Goal: Task Accomplishment & Management: Use online tool/utility

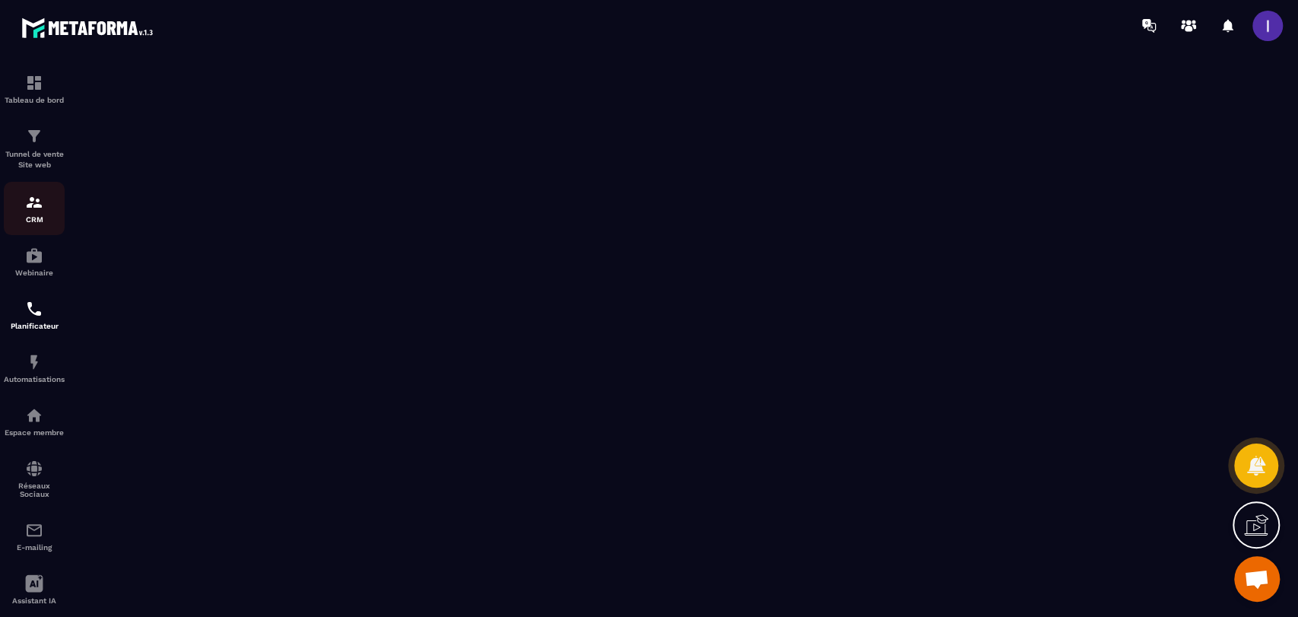
scroll to position [1202, 0]
click at [42, 362] on img at bounding box center [34, 362] width 18 height 18
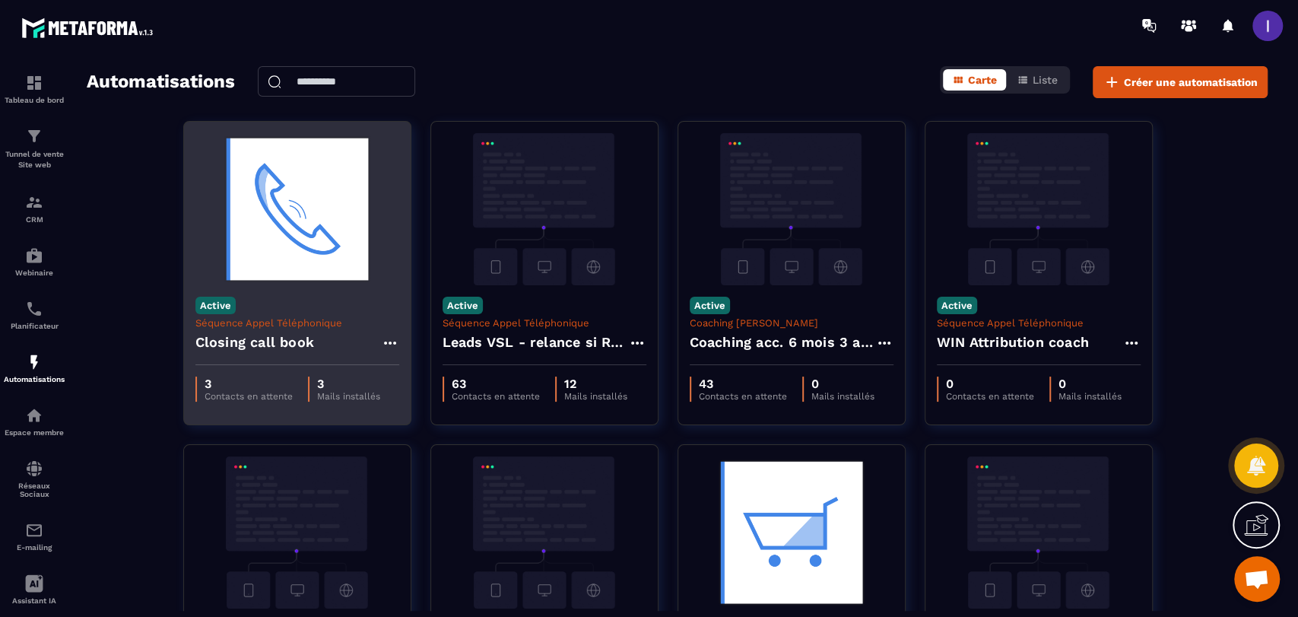
drag, startPoint x: 294, startPoint y: 328, endPoint x: 302, endPoint y: 323, distance: 8.9
click at [295, 328] on p "Séquence Appel Téléphonique" at bounding box center [297, 322] width 204 height 11
click at [328, 243] on img at bounding box center [297, 209] width 204 height 152
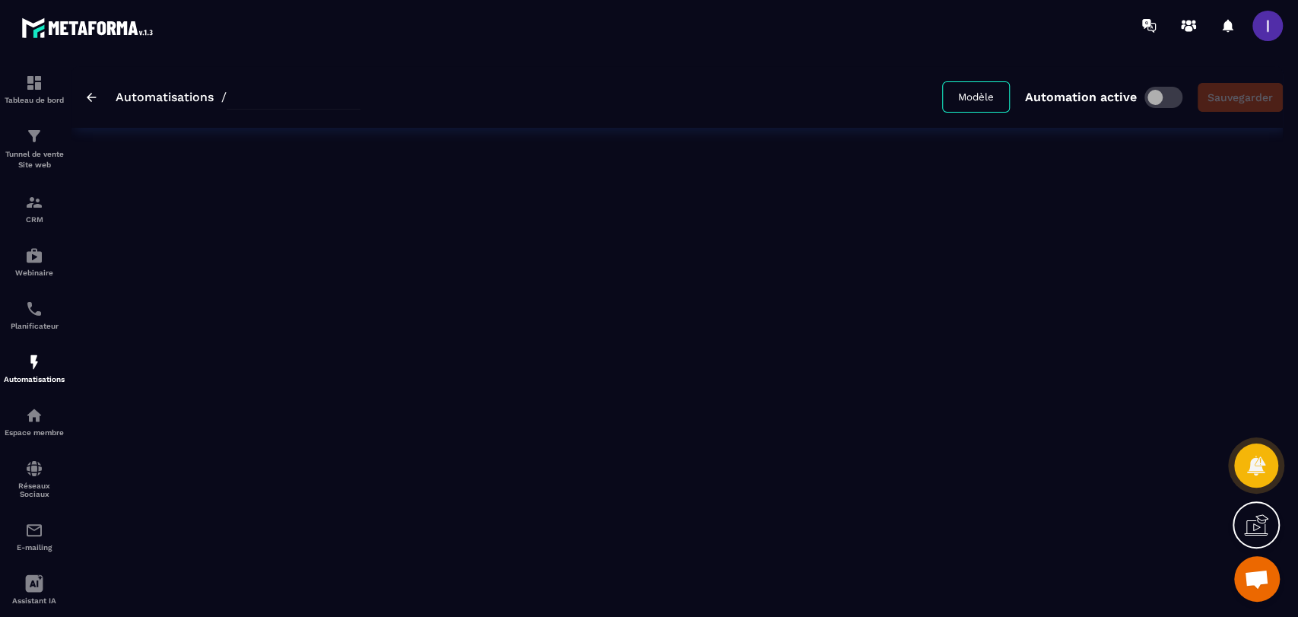
type input "**********"
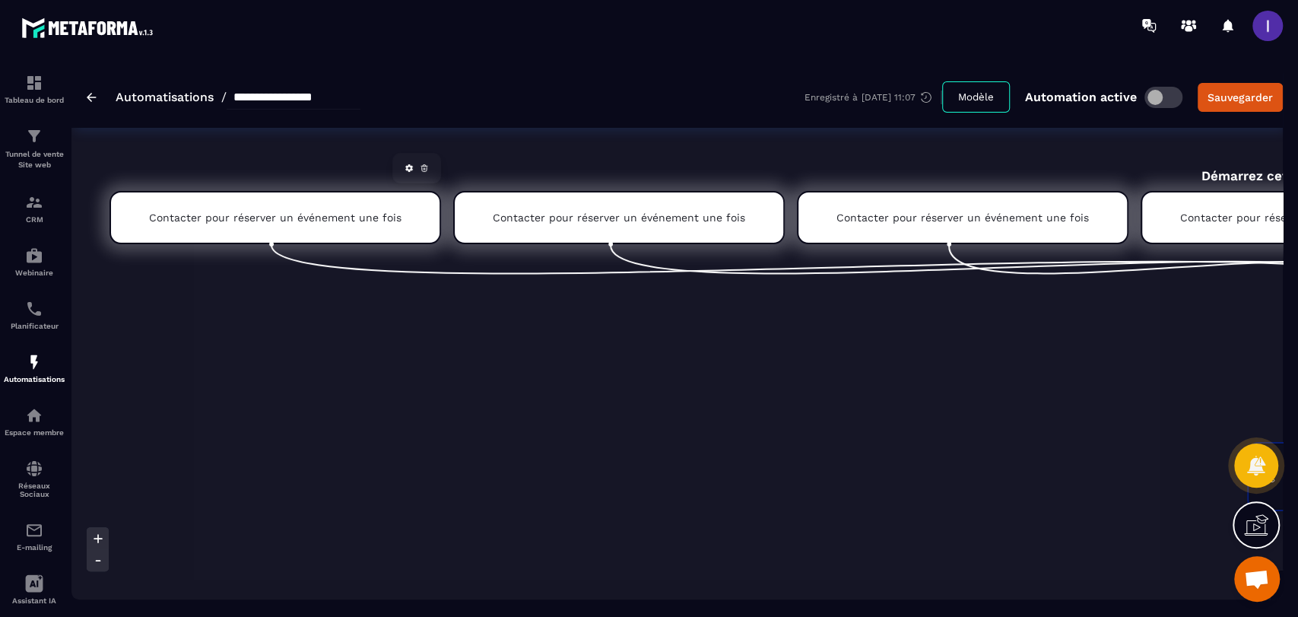
click at [420, 172] on icon at bounding box center [424, 167] width 9 height 9
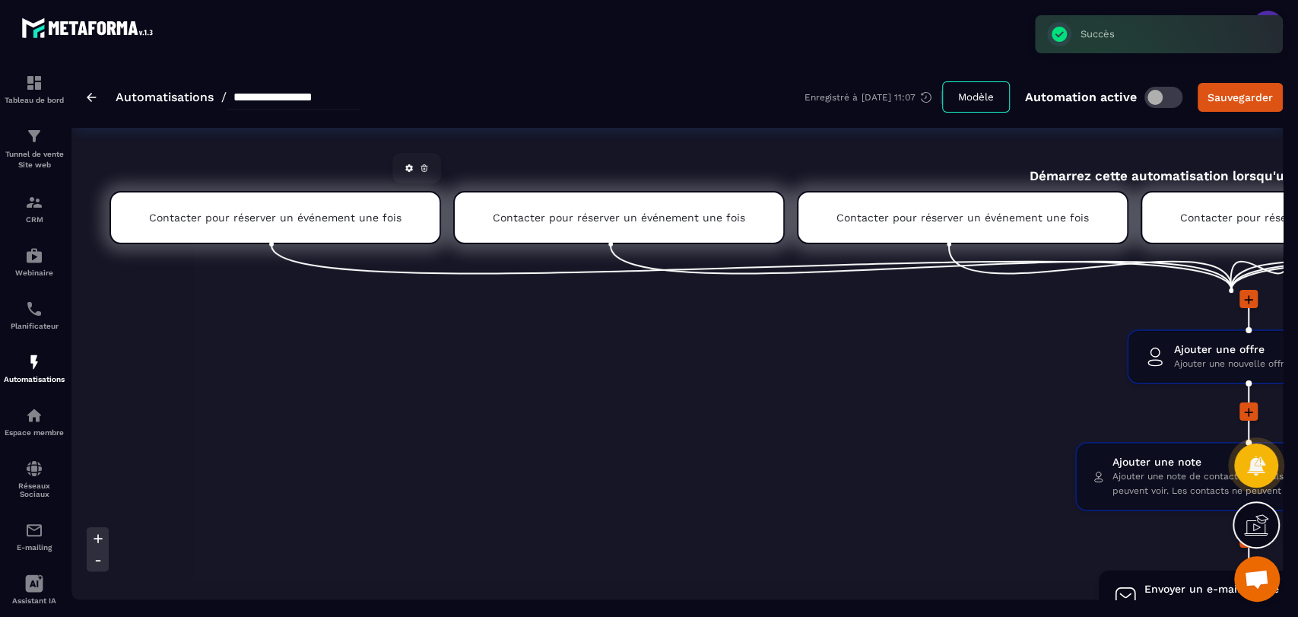
click at [420, 165] on icon at bounding box center [424, 167] width 9 height 9
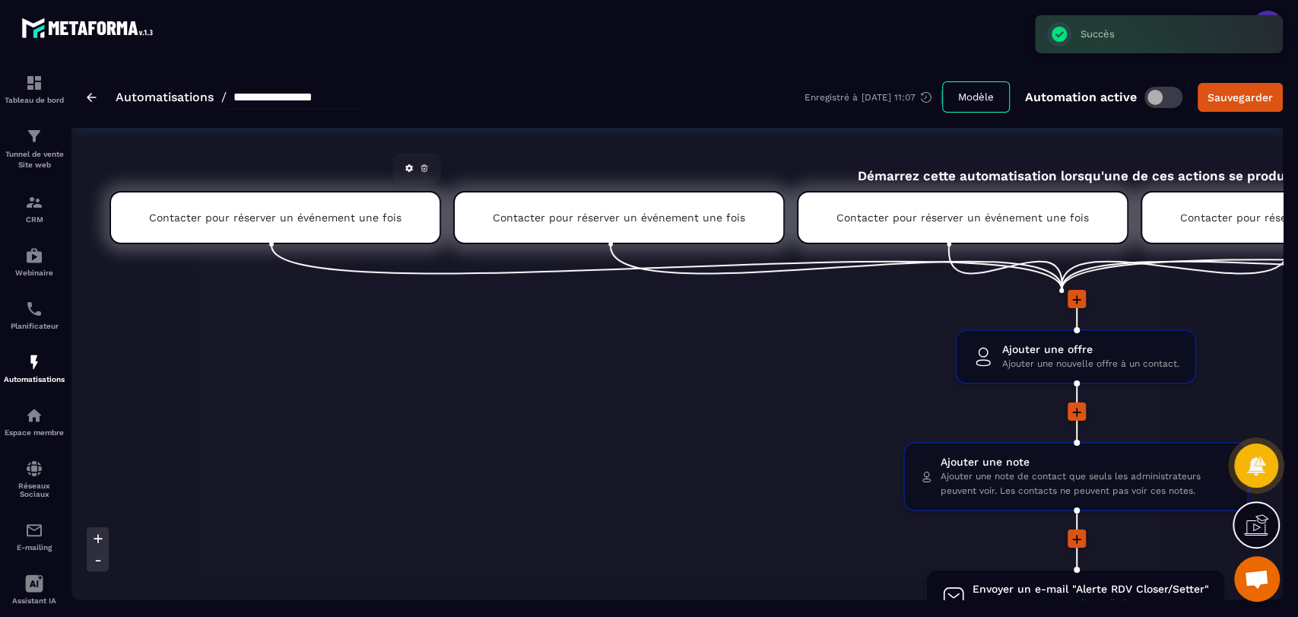
click at [423, 166] on icon at bounding box center [424, 167] width 9 height 9
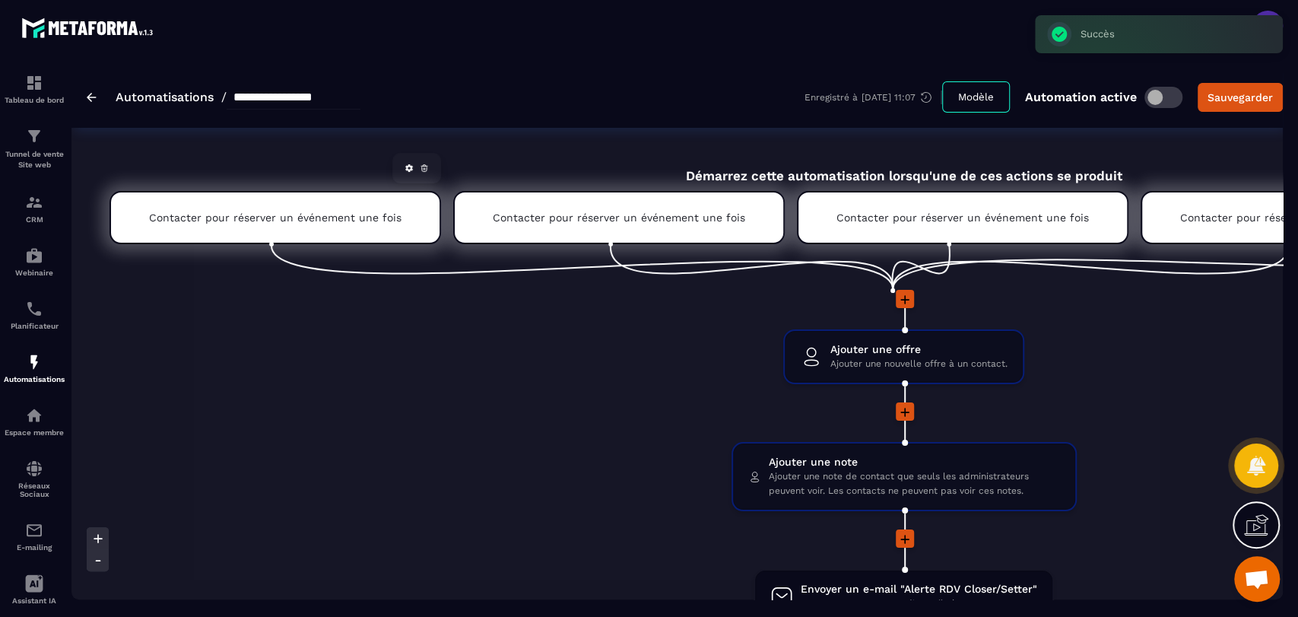
click at [417, 163] on link at bounding box center [424, 167] width 15 height 15
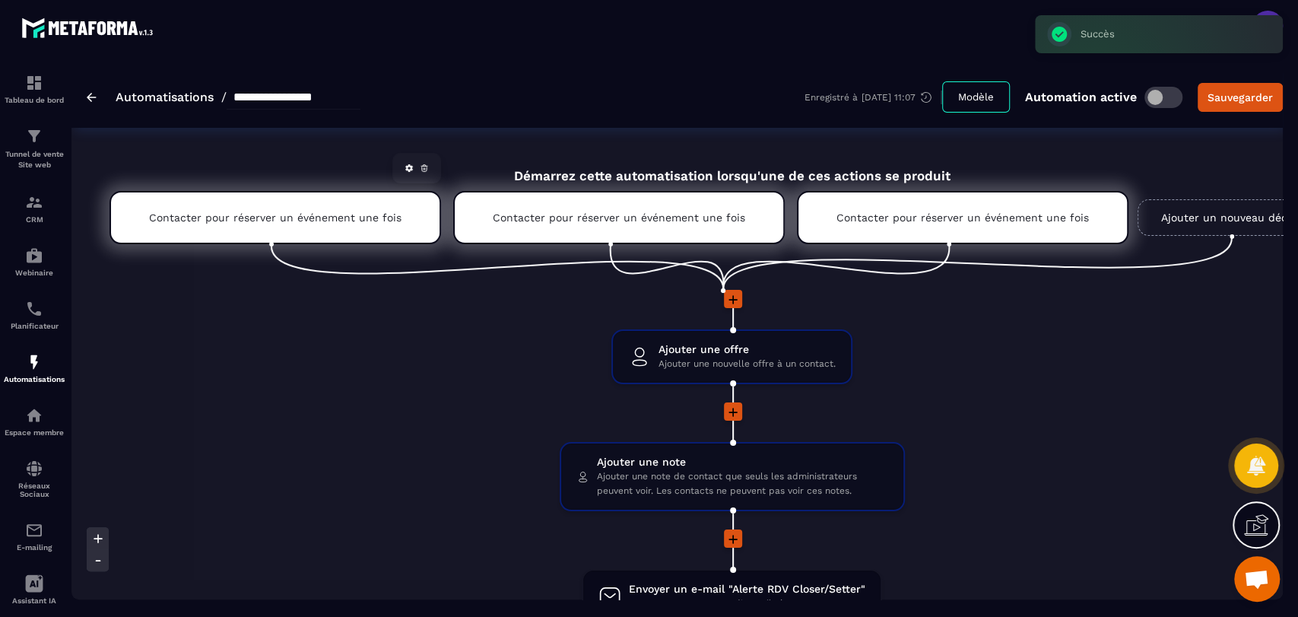
click at [420, 171] on icon at bounding box center [424, 167] width 9 height 9
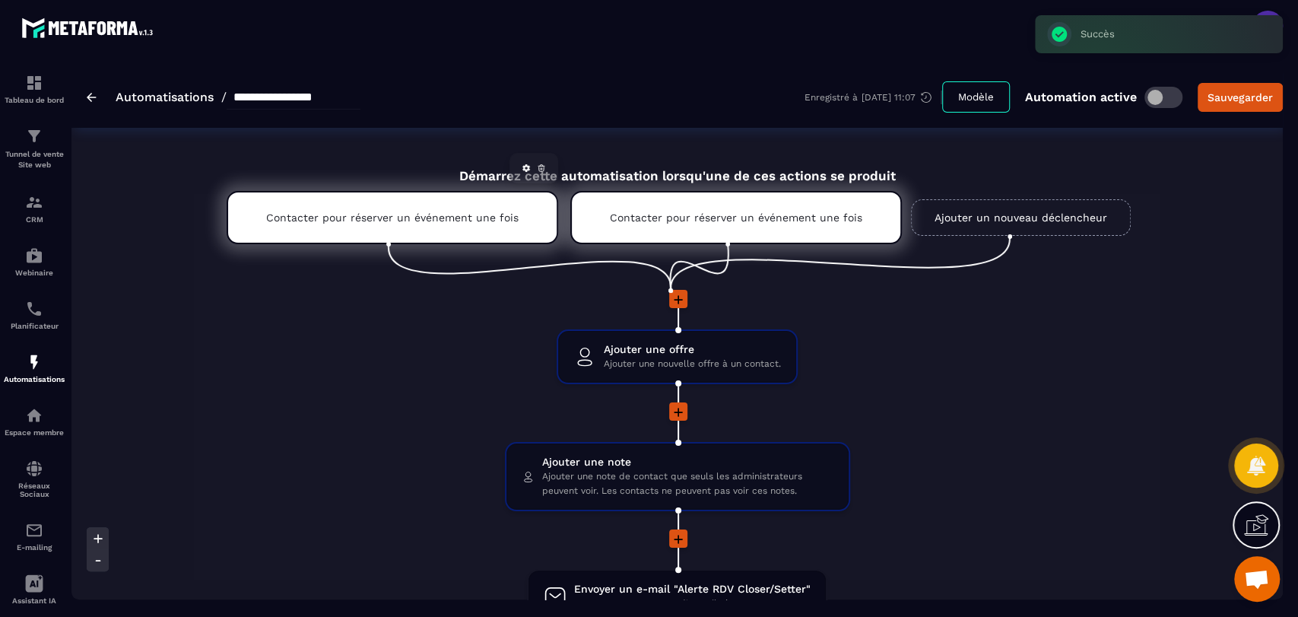
click at [540, 166] on icon at bounding box center [541, 166] width 6 height 0
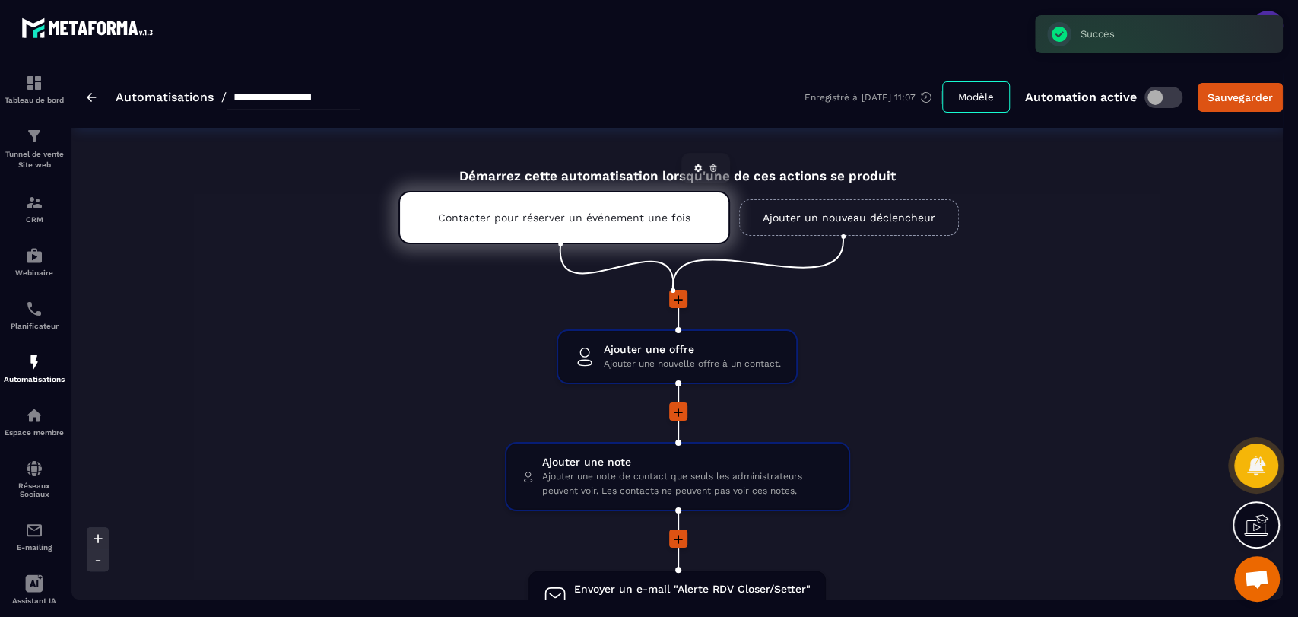
click at [663, 208] on div "Contacter pour réserver un événement une fois" at bounding box center [563, 217] width 331 height 53
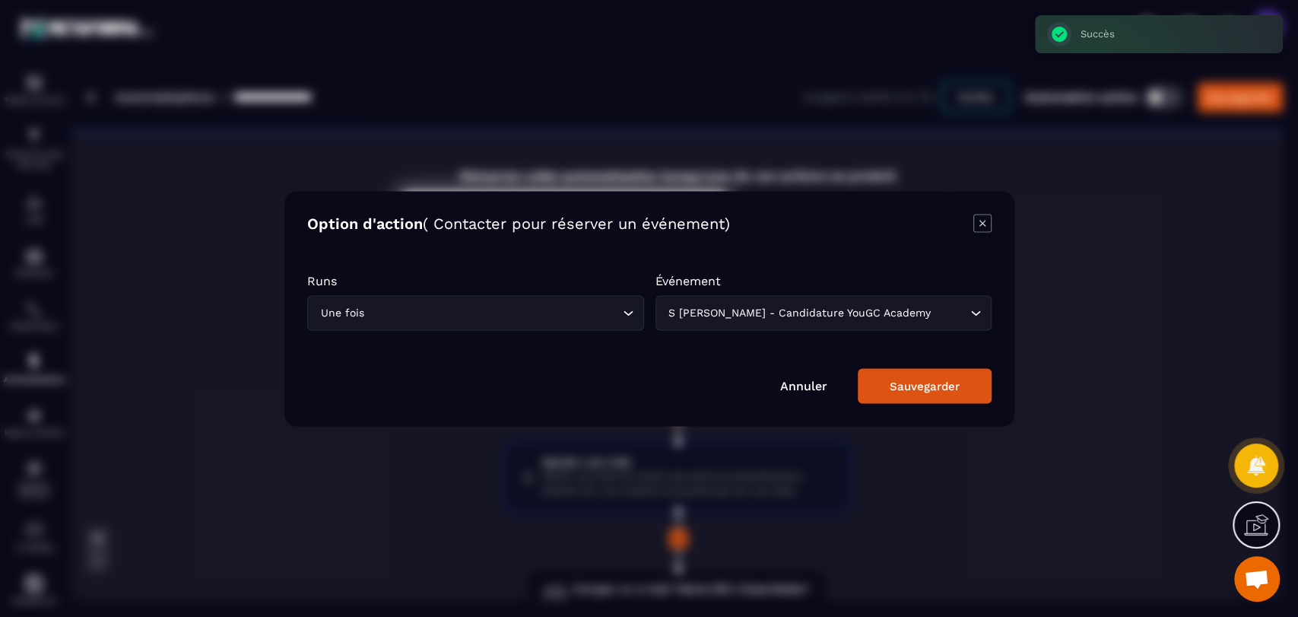
click at [1102, 227] on div "Modal window" at bounding box center [649, 308] width 1298 height 617
click at [981, 222] on icon "Modal window" at bounding box center [981, 223] width 6 height 6
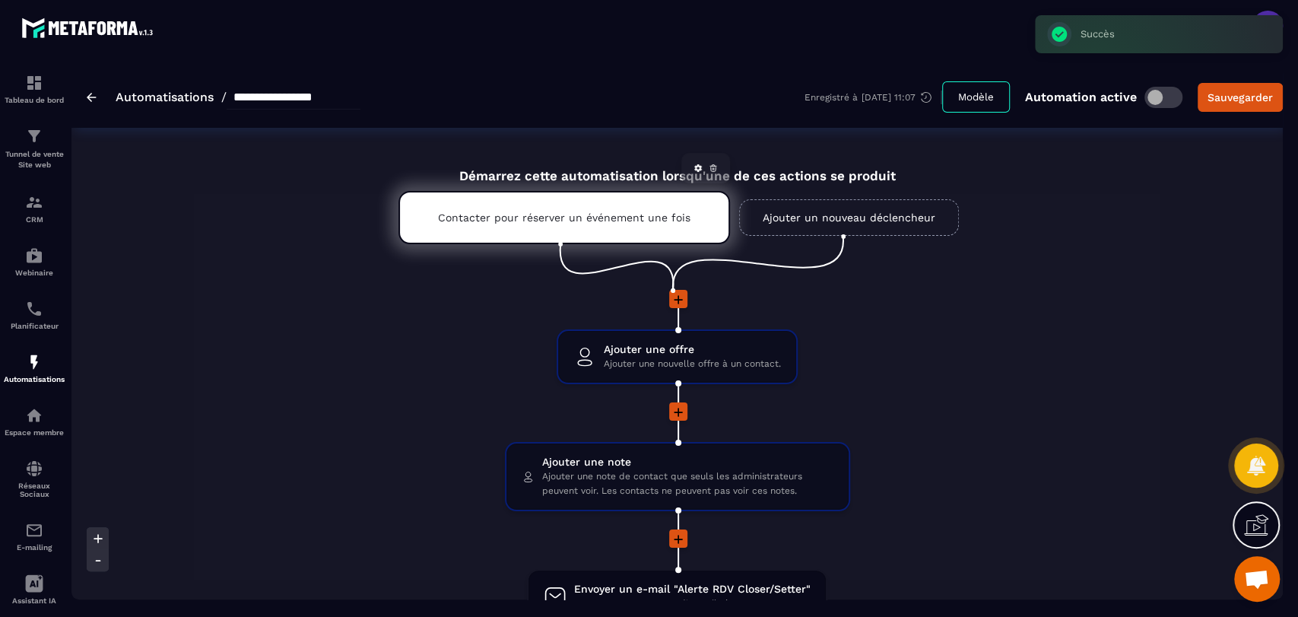
click at [709, 167] on icon at bounding box center [713, 167] width 9 height 9
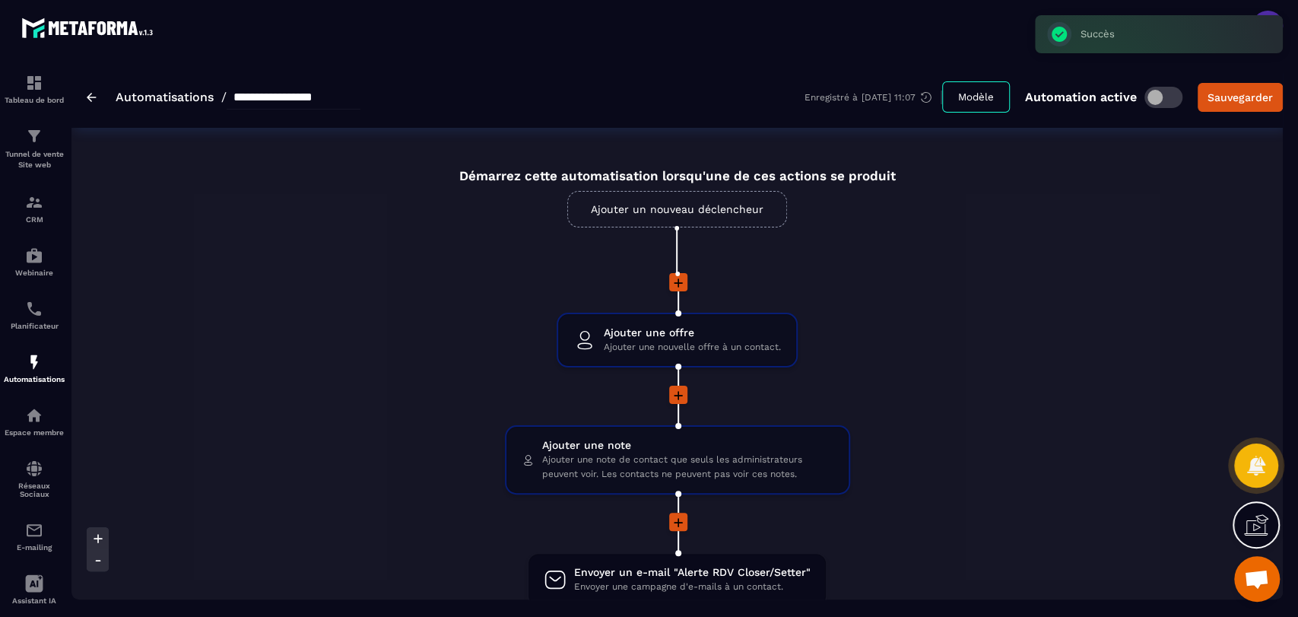
click at [639, 209] on link "Ajouter un nouveau déclencheur" at bounding box center [677, 209] width 220 height 36
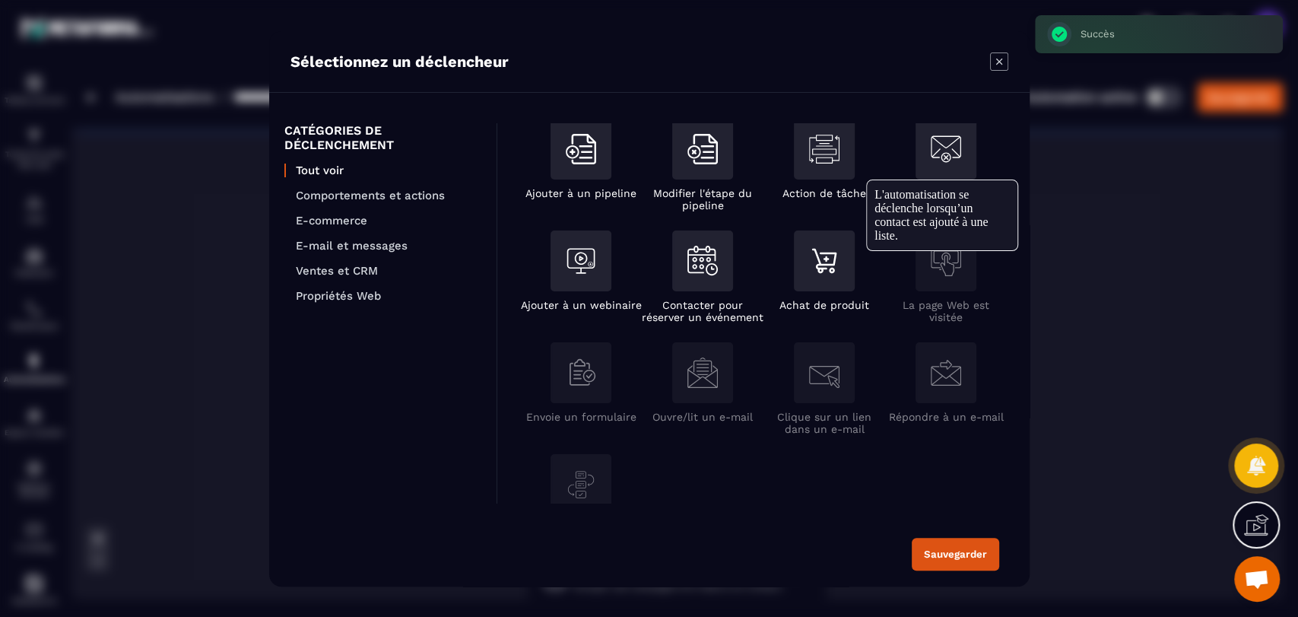
scroll to position [253, 0]
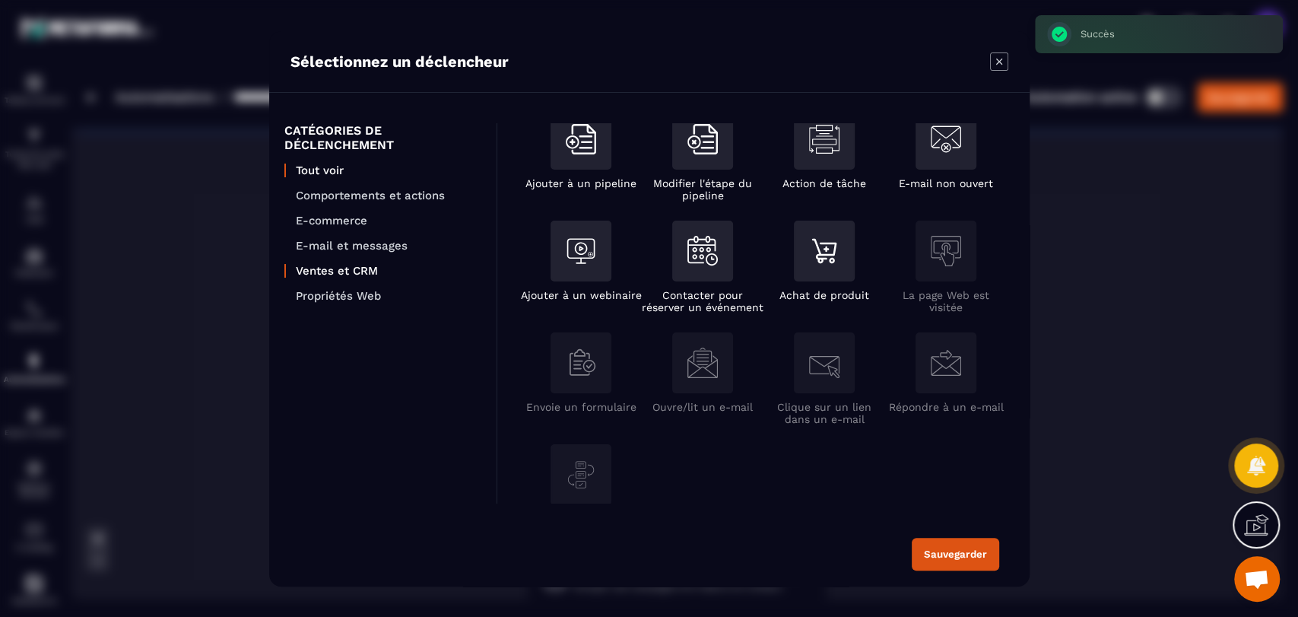
click at [346, 272] on p "Ventes et CRM" at bounding box center [388, 271] width 185 height 14
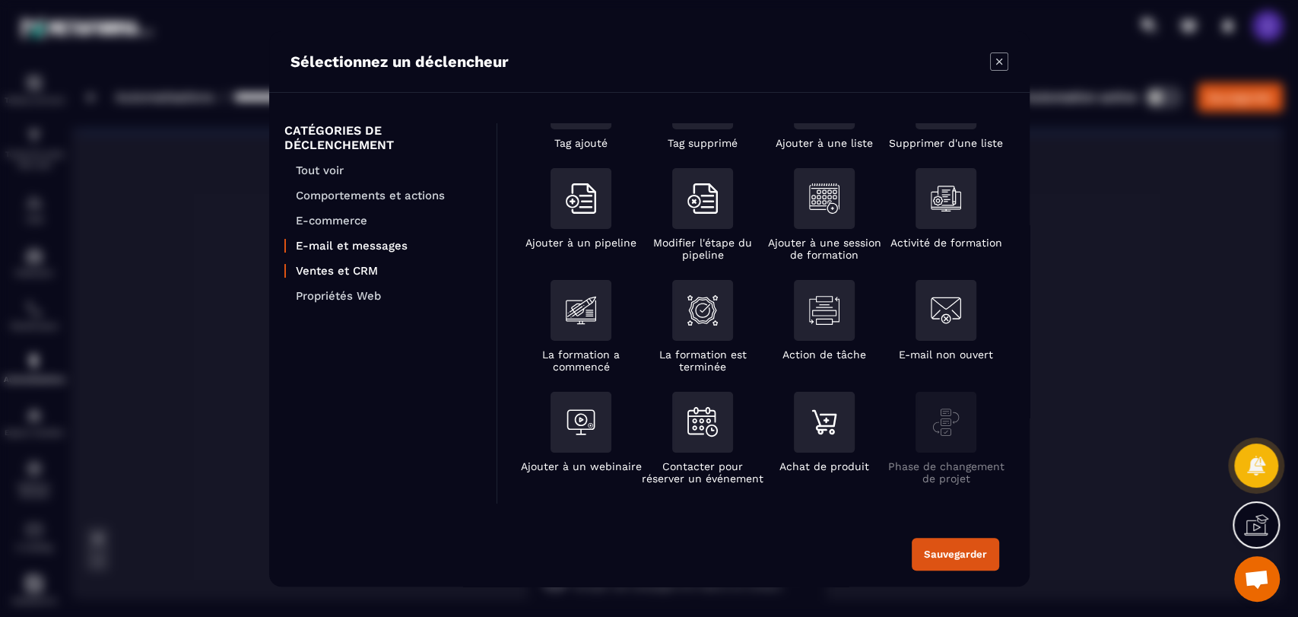
click at [350, 246] on p "E-mail et messages" at bounding box center [388, 246] width 185 height 14
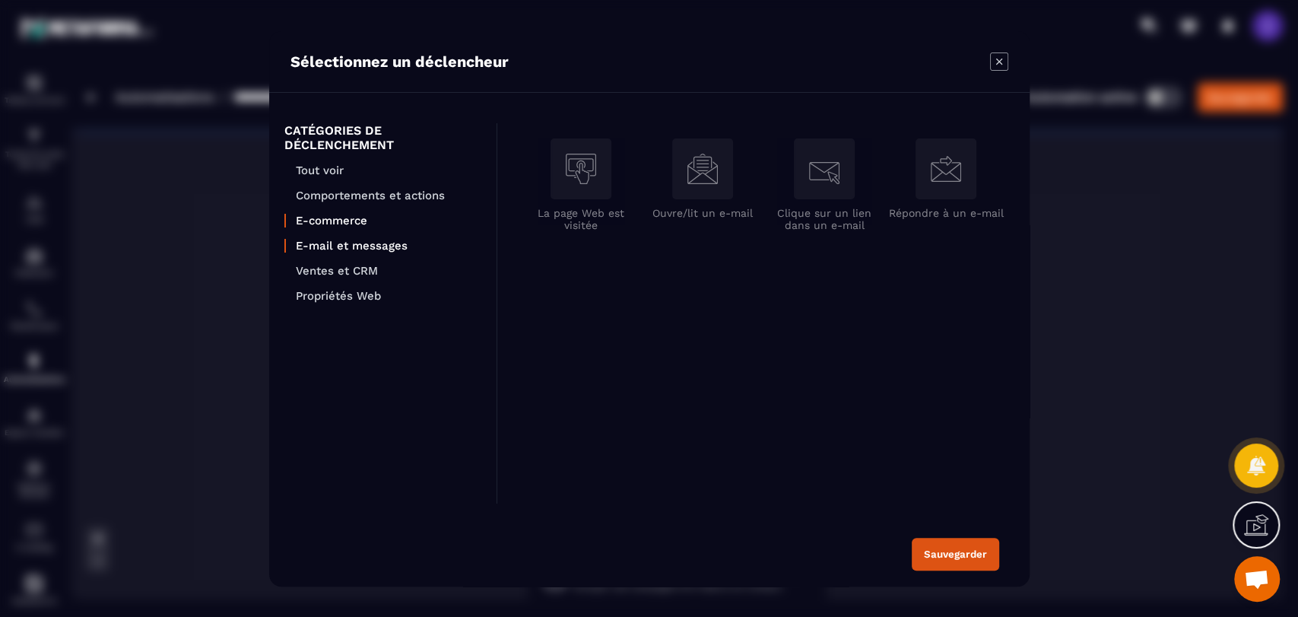
click at [350, 220] on p "E-commerce" at bounding box center [388, 221] width 185 height 14
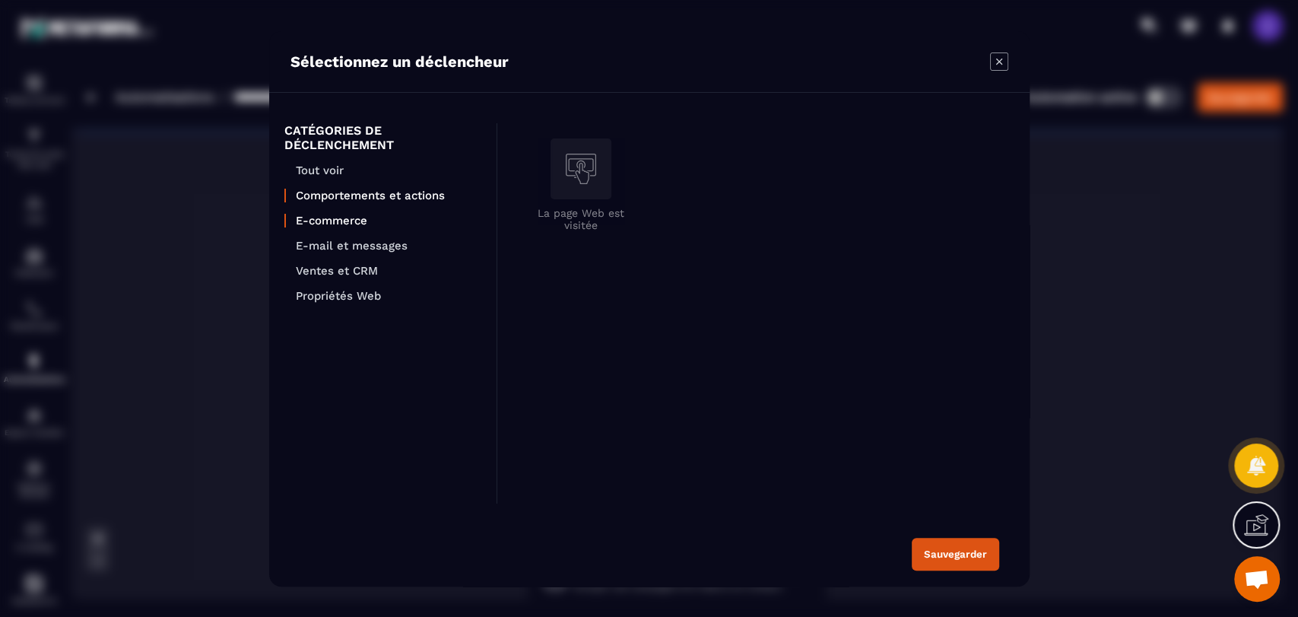
click at [353, 190] on p "Comportements et actions" at bounding box center [388, 196] width 185 height 14
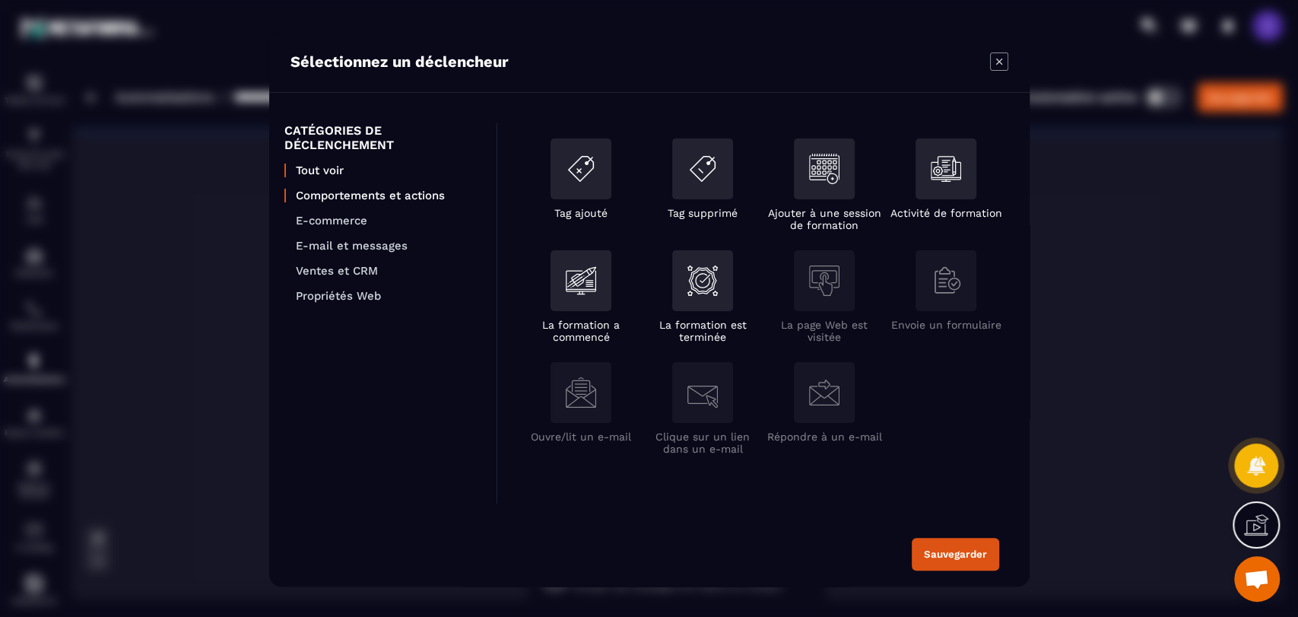
click at [329, 168] on p "Tout voir" at bounding box center [388, 170] width 185 height 14
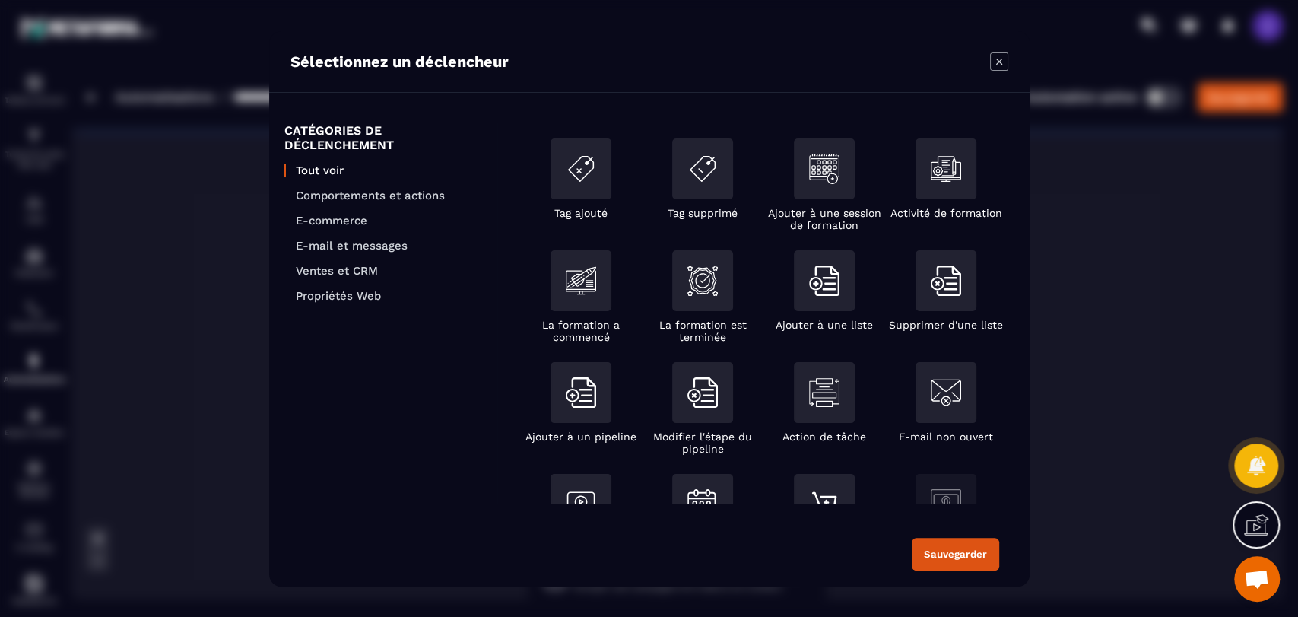
scroll to position [169, 0]
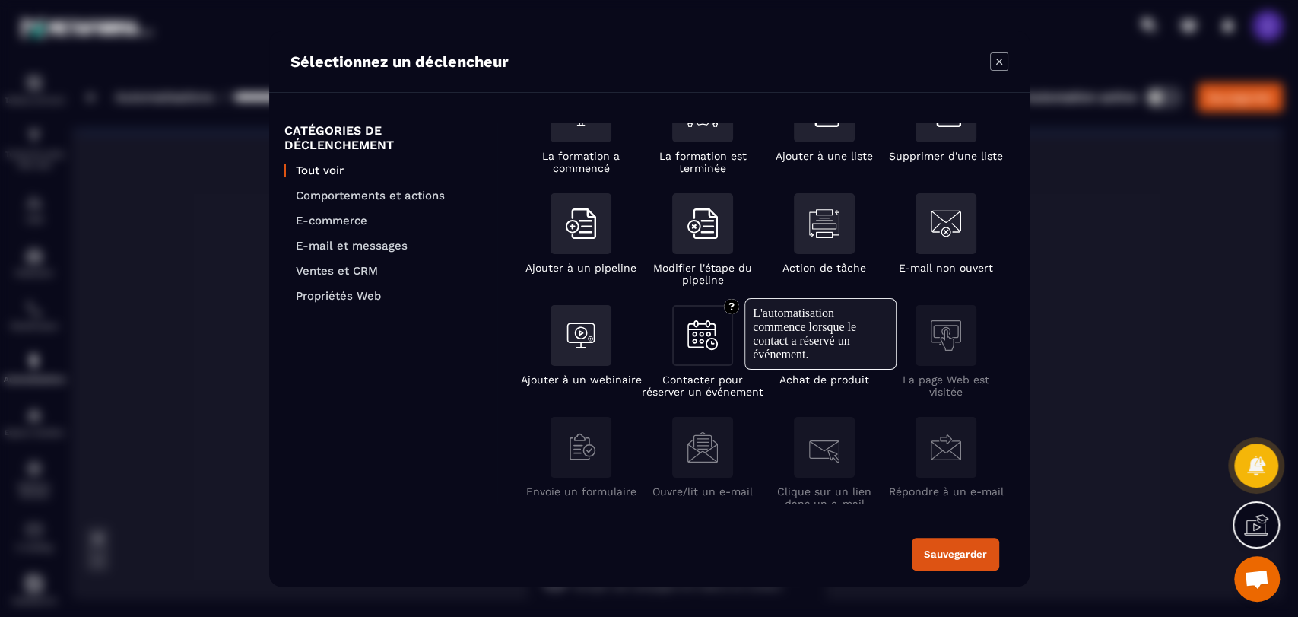
click at [726, 363] on div "Modal window" at bounding box center [702, 335] width 61 height 61
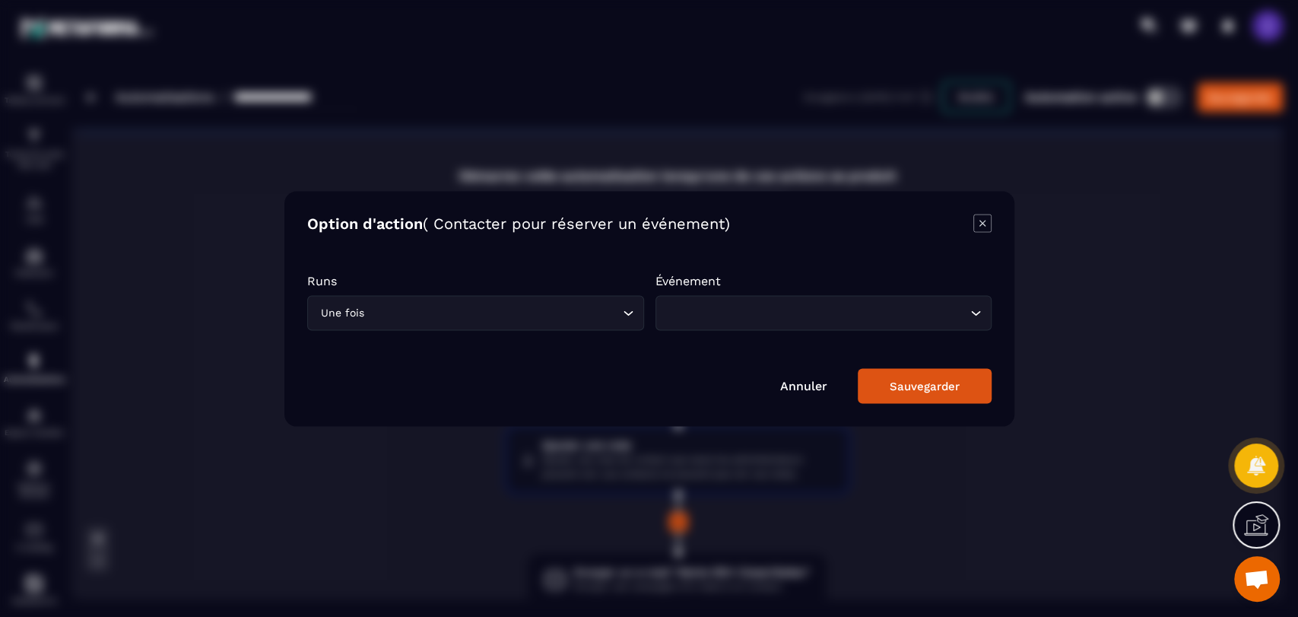
click at [756, 293] on div "Événement Loading..." at bounding box center [823, 301] width 337 height 57
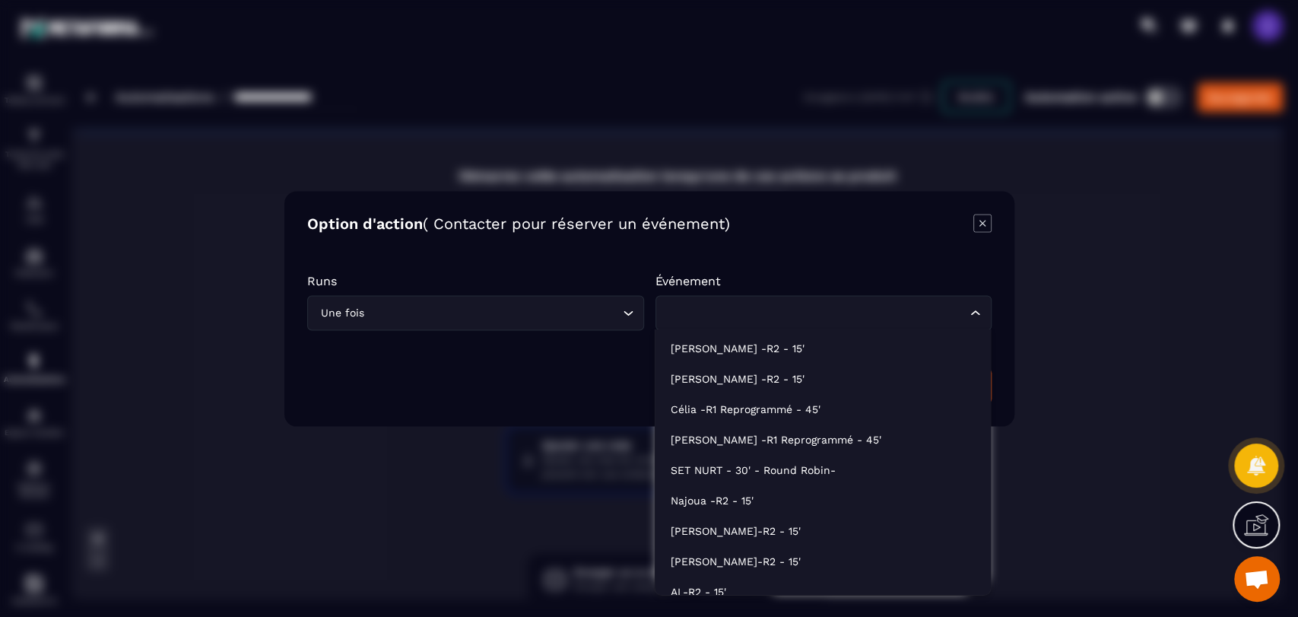
click at [778, 309] on input "Search for option" at bounding box center [815, 312] width 302 height 17
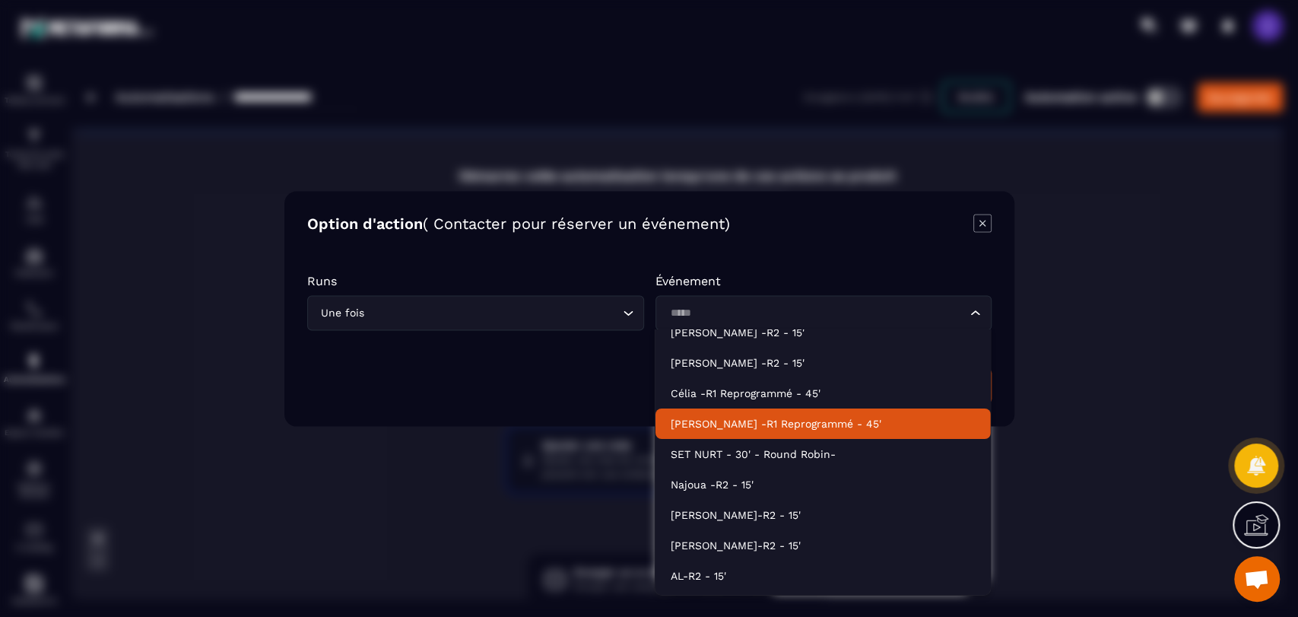
scroll to position [0, 0]
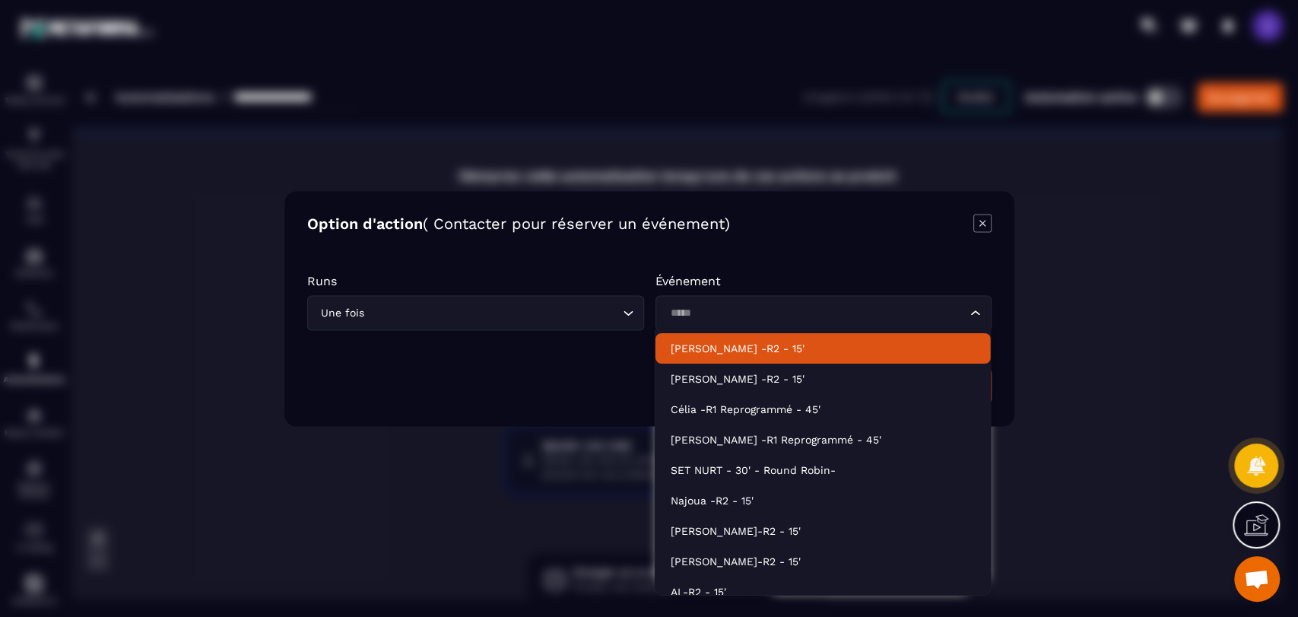
type input "*****"
click at [978, 220] on icon "Modal window" at bounding box center [982, 223] width 18 height 18
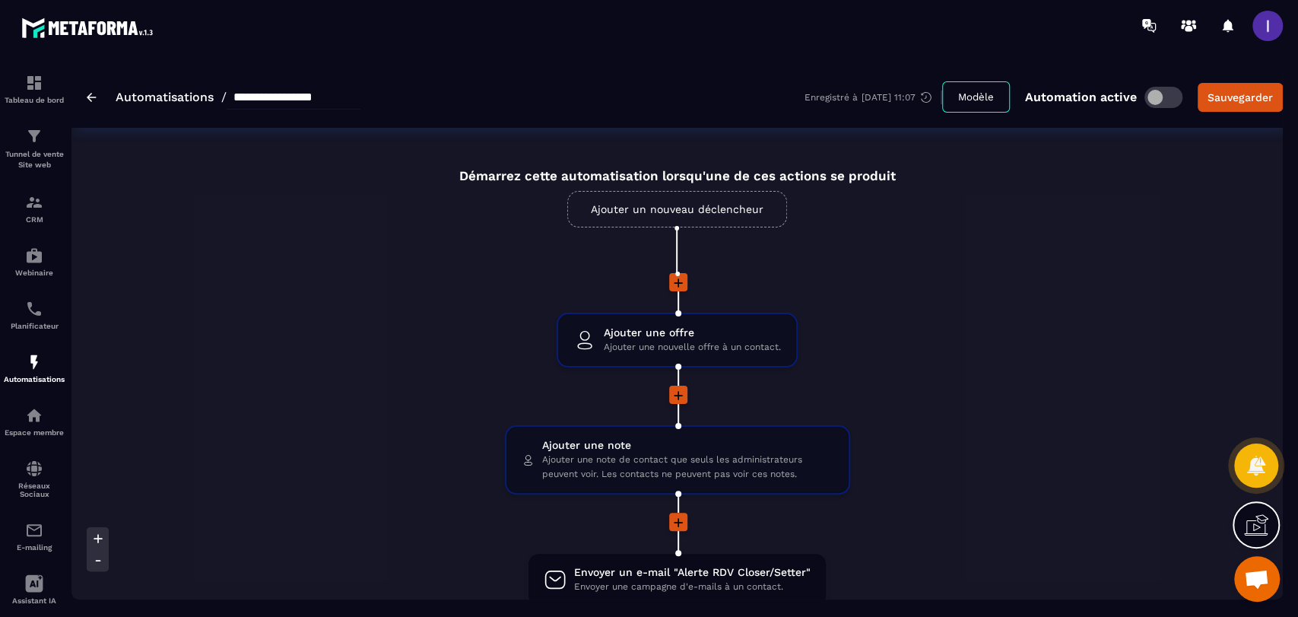
click at [94, 93] on img at bounding box center [92, 97] width 10 height 9
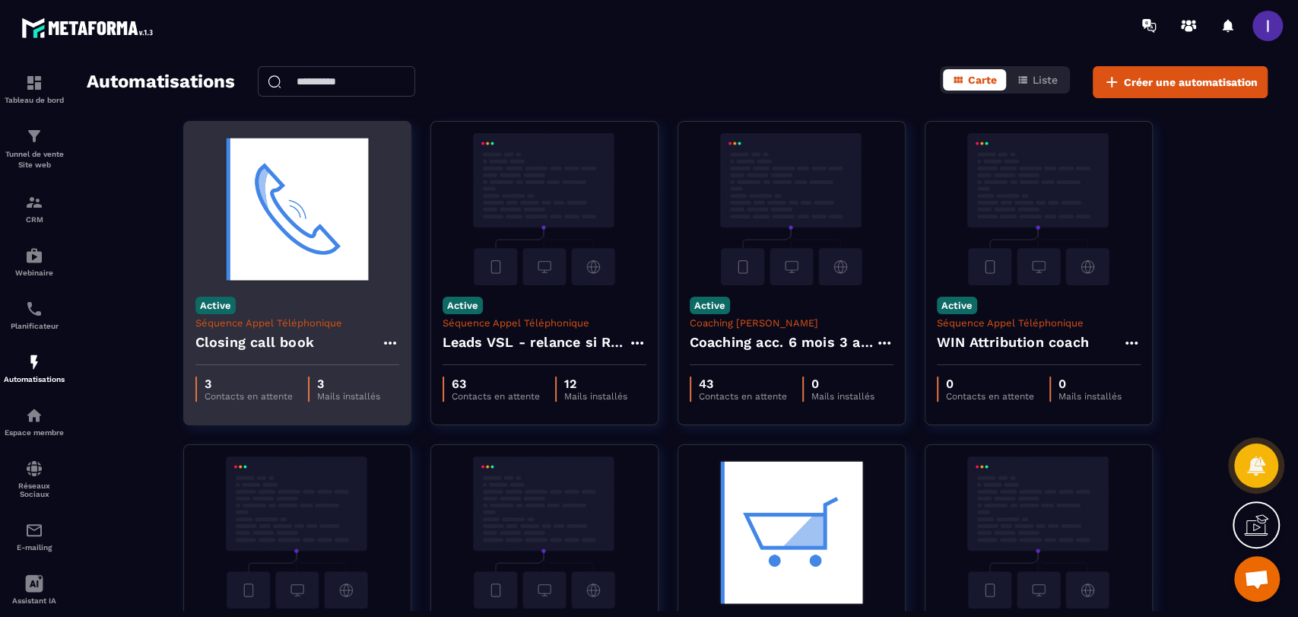
click at [338, 343] on div "Closing call book" at bounding box center [297, 346] width 204 height 36
click at [389, 347] on icon at bounding box center [390, 343] width 18 height 18
click at [426, 379] on link "Modifier" at bounding box center [428, 376] width 82 height 33
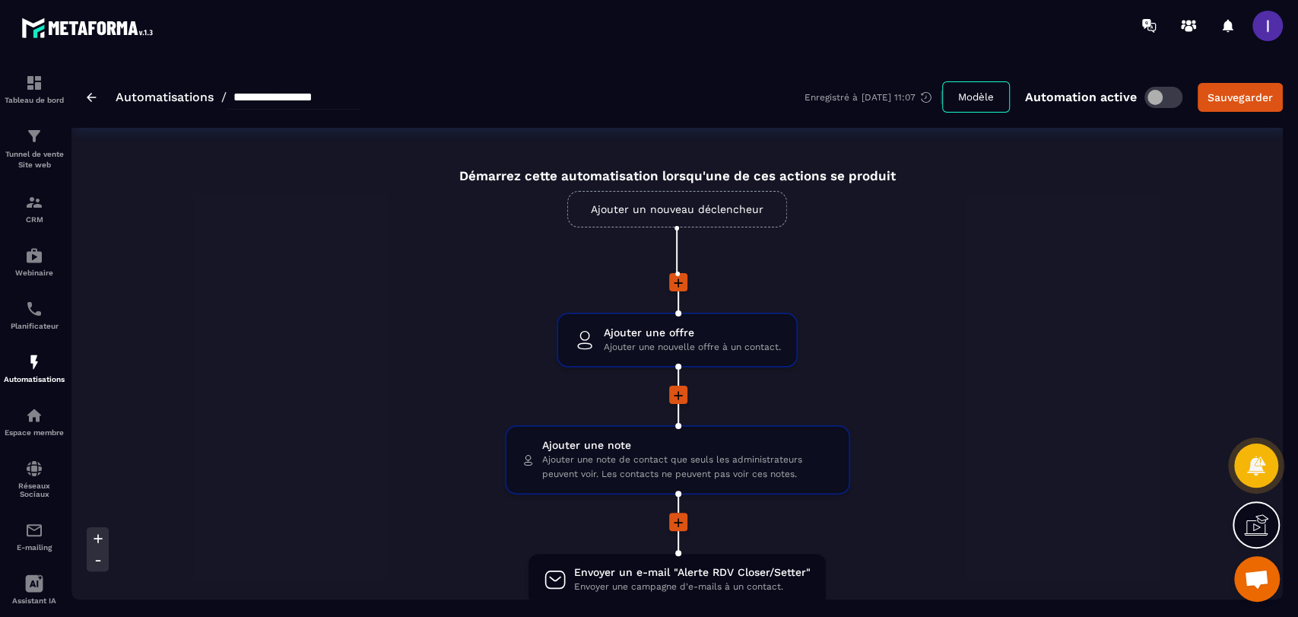
click at [682, 193] on link "Ajouter un nouveau déclencheur" at bounding box center [677, 209] width 220 height 36
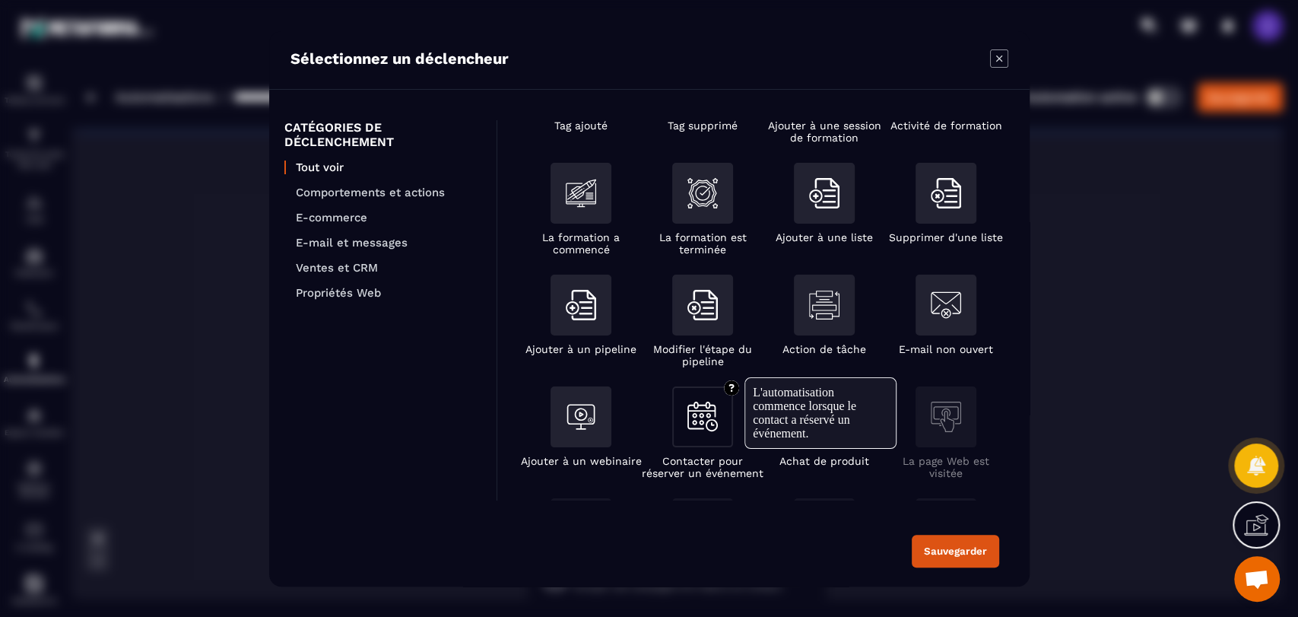
scroll to position [169, 0]
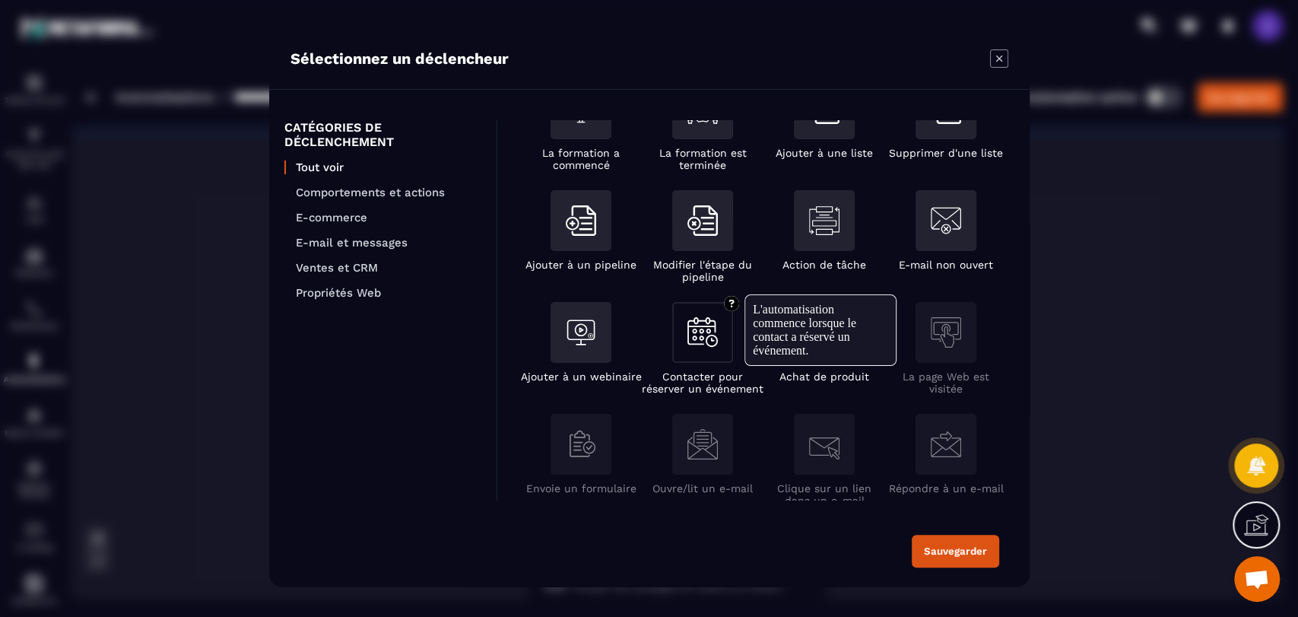
click at [700, 328] on img "Modal window" at bounding box center [702, 332] width 30 height 30
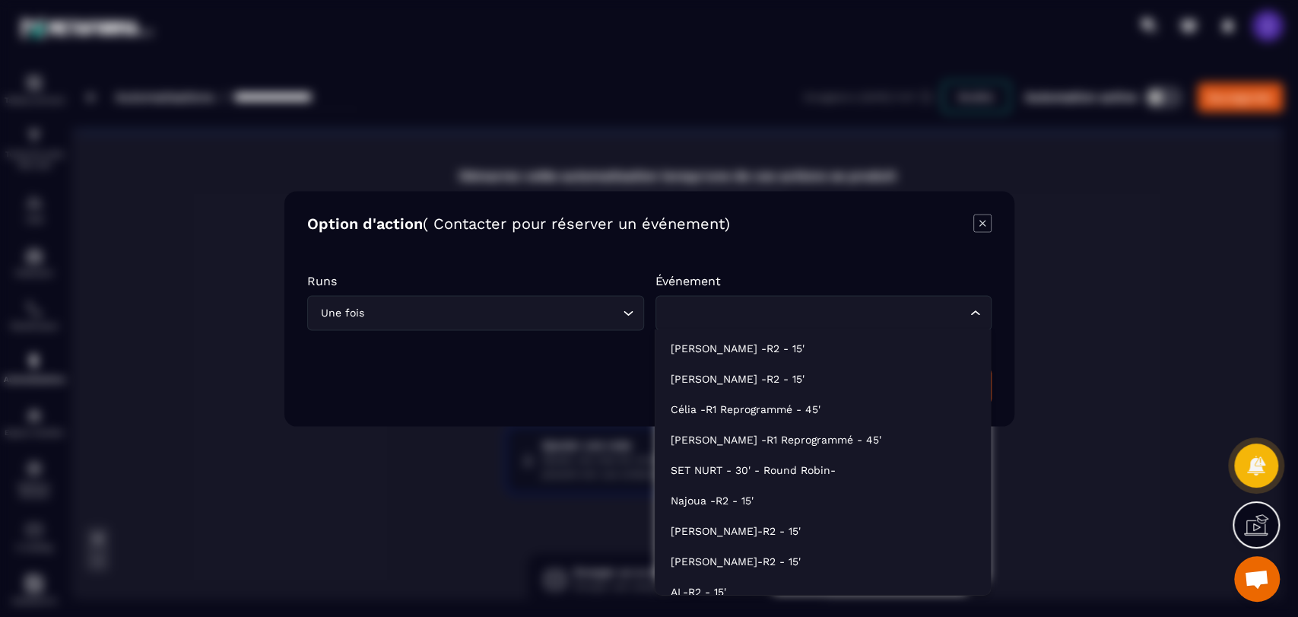
click at [693, 303] on div "Loading..." at bounding box center [823, 312] width 337 height 35
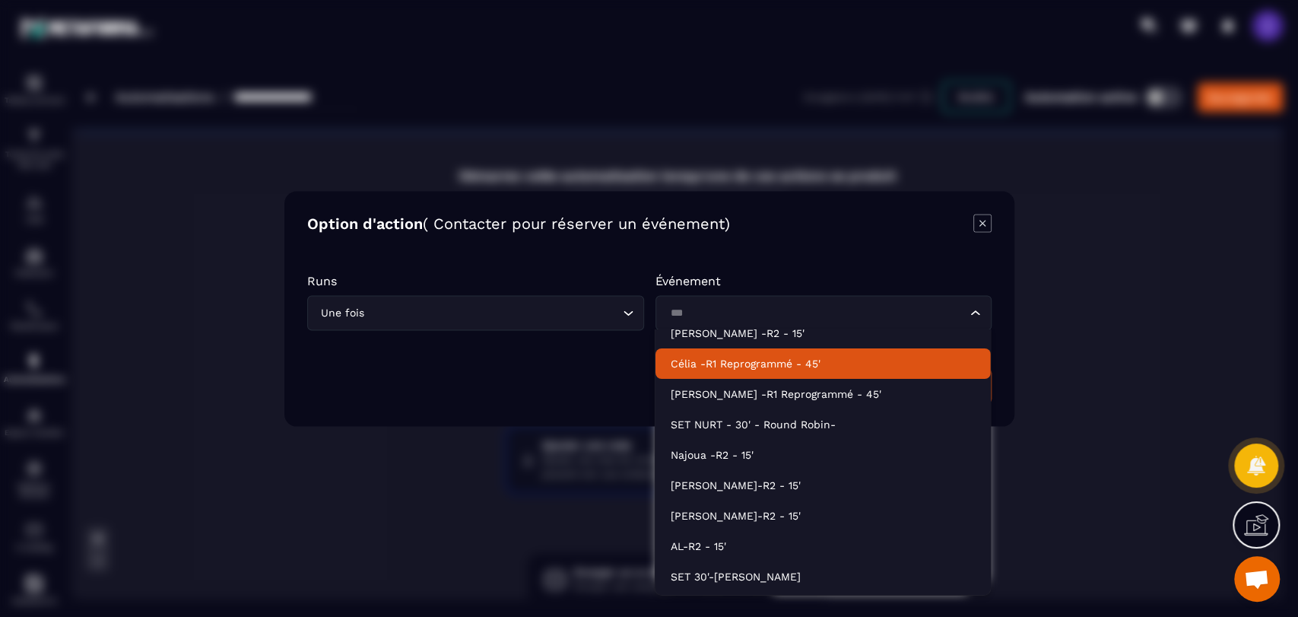
scroll to position [0, 0]
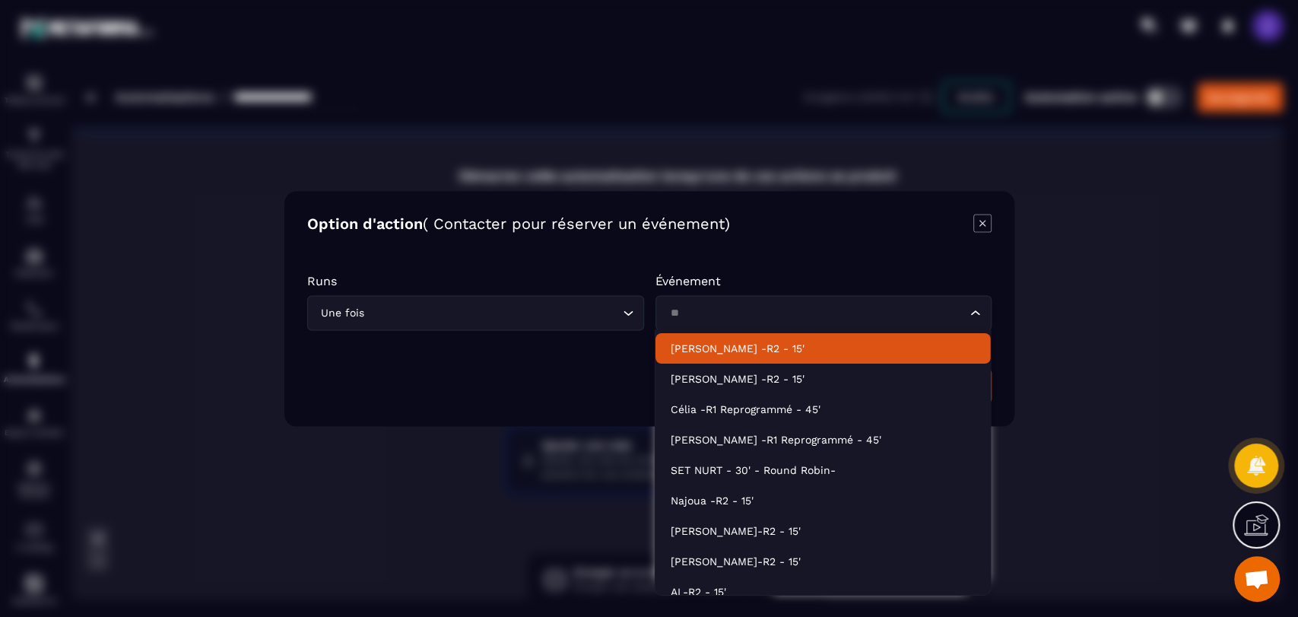
type input "*"
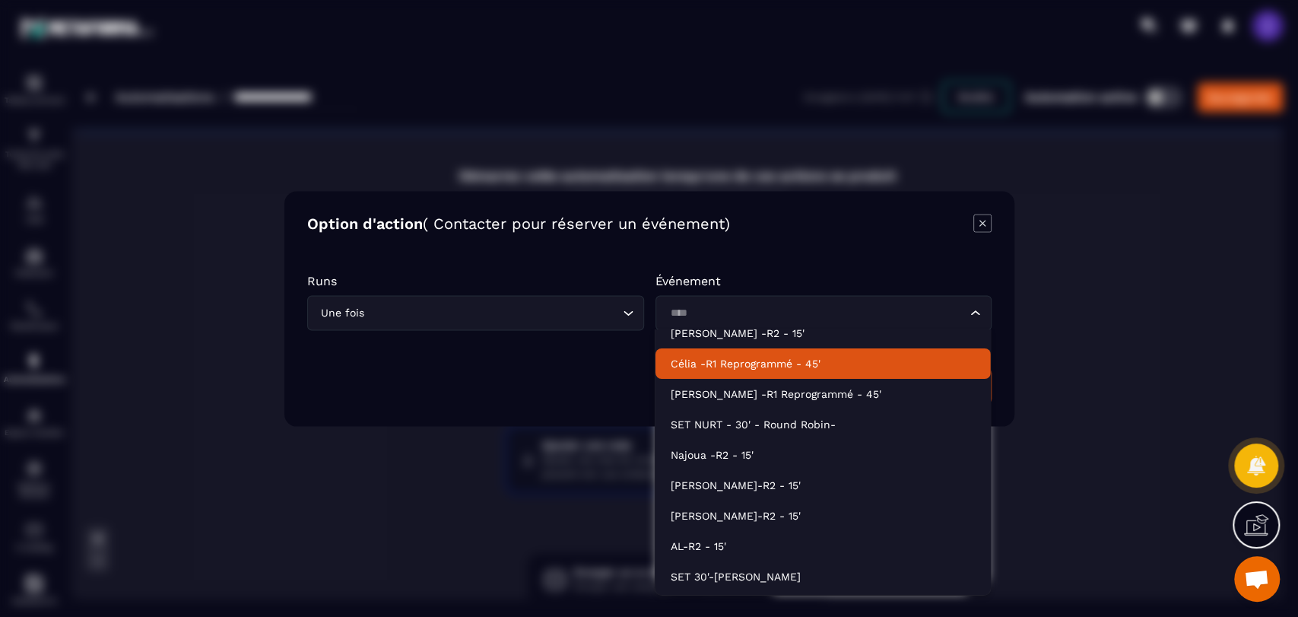
scroll to position [34, 0]
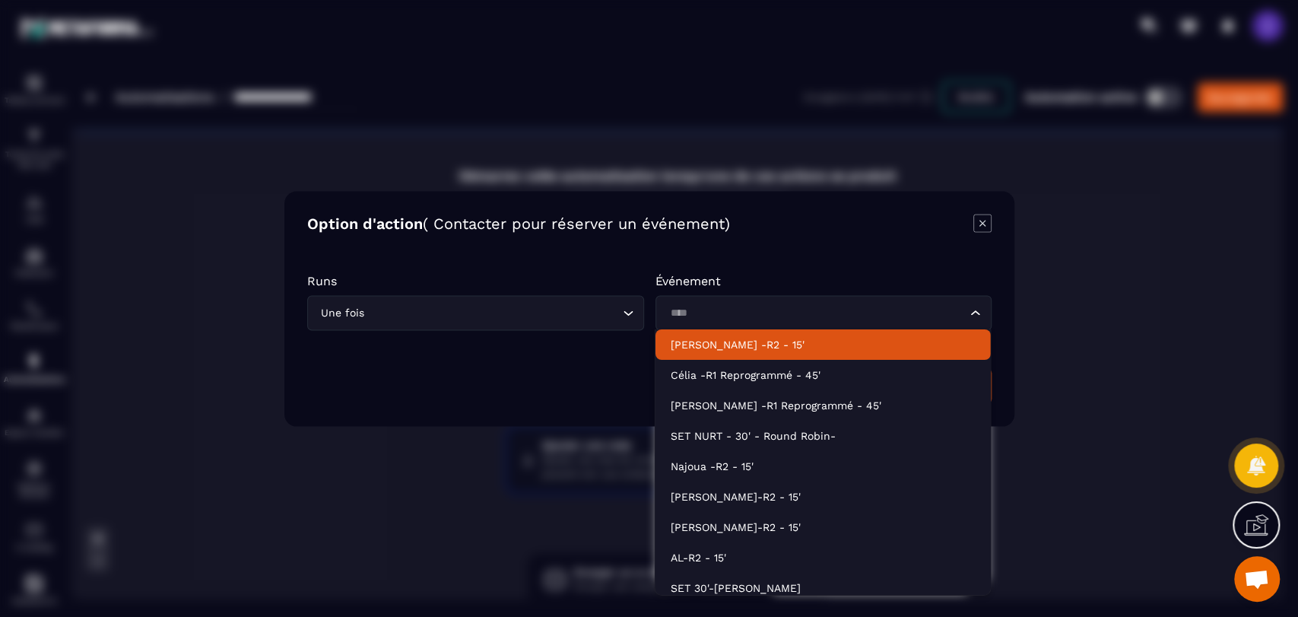
type input "****"
click at [975, 226] on icon "Modal window" at bounding box center [982, 223] width 18 height 18
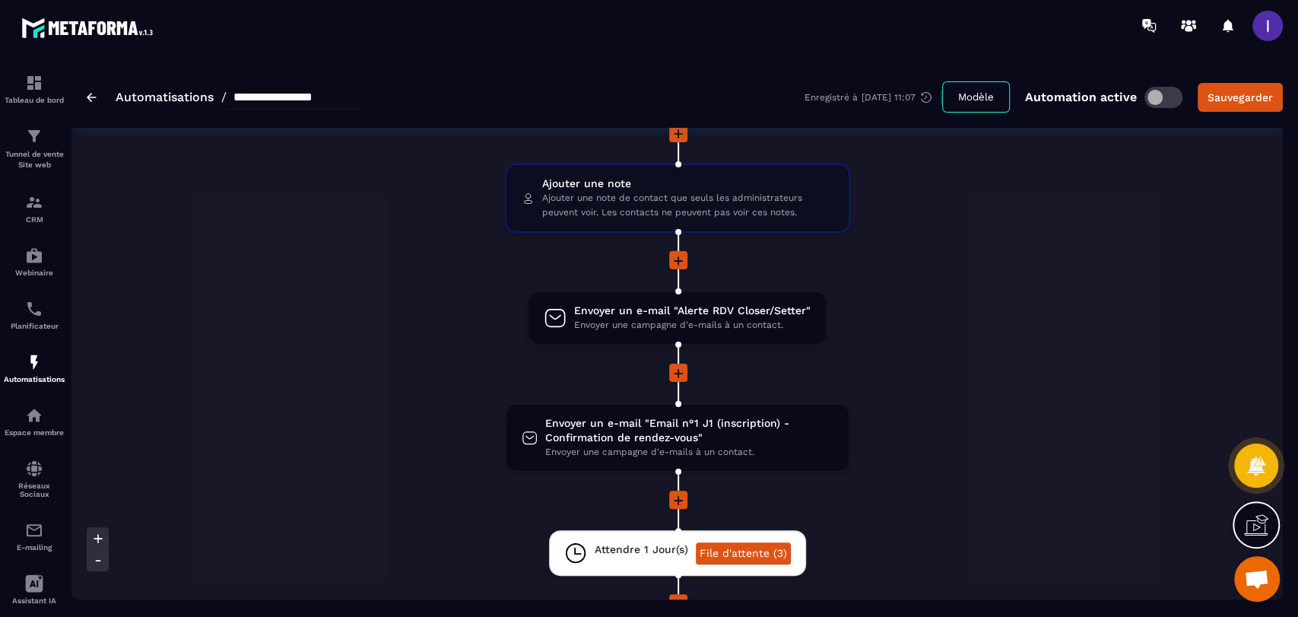
scroll to position [0, 0]
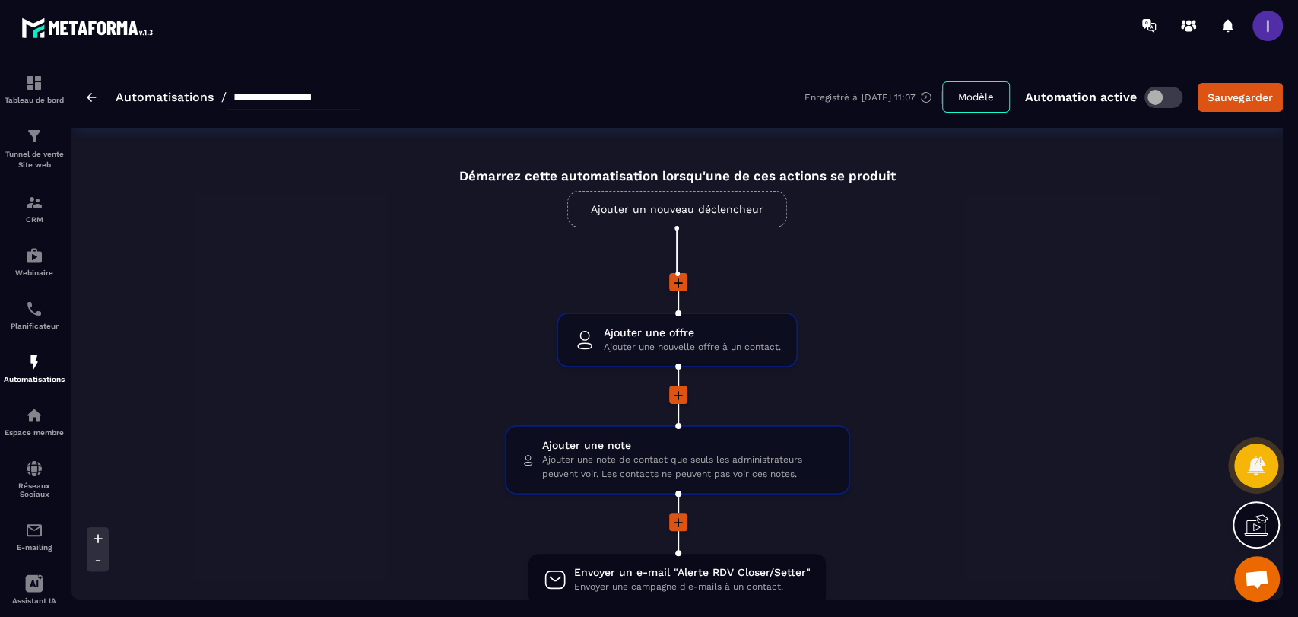
click at [639, 211] on link "Ajouter un nouveau déclencheur" at bounding box center [677, 209] width 220 height 36
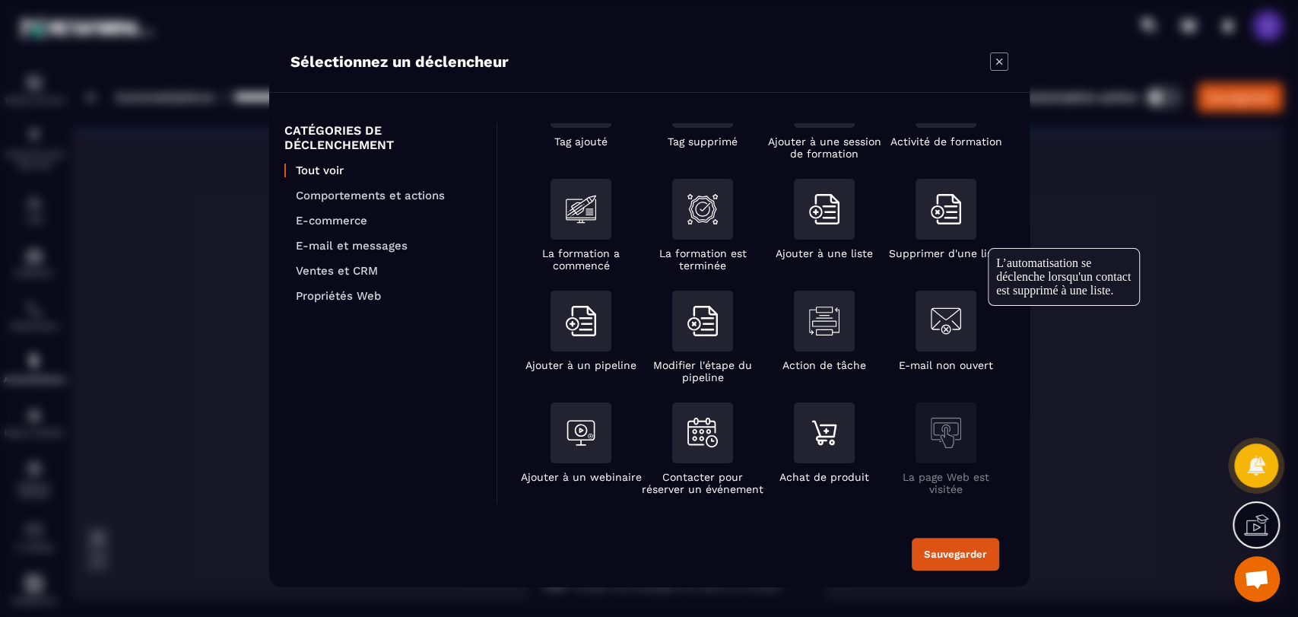
scroll to position [169, 0]
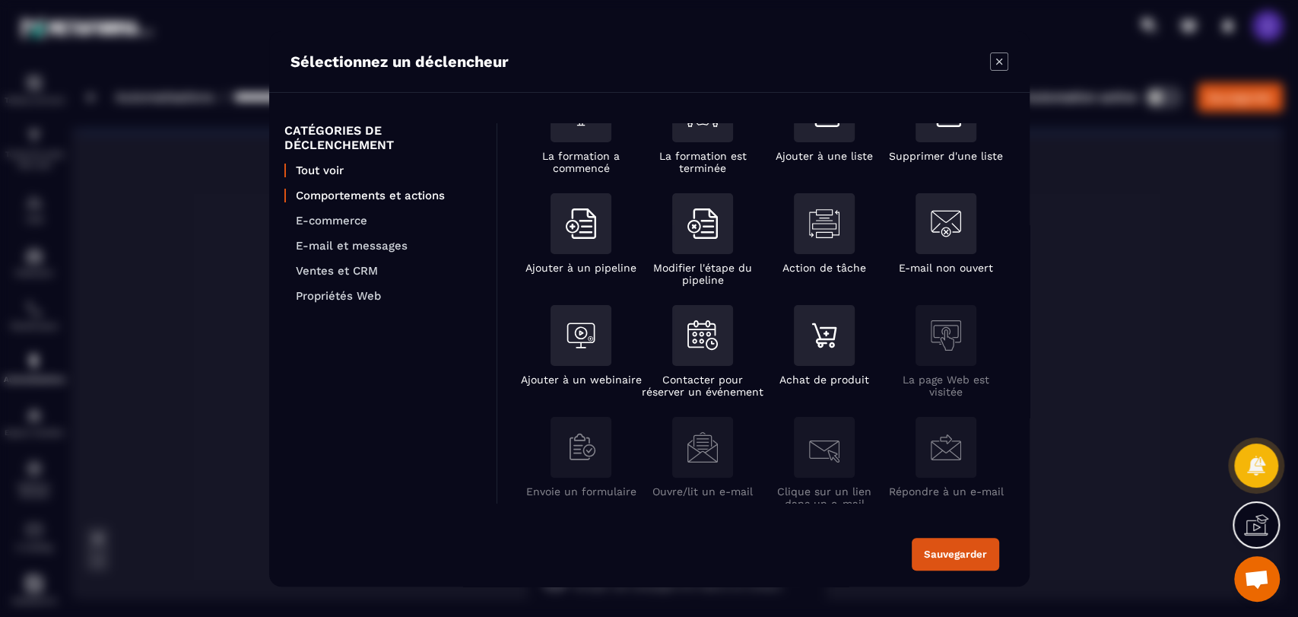
click at [308, 196] on p "Comportements et actions" at bounding box center [388, 196] width 185 height 14
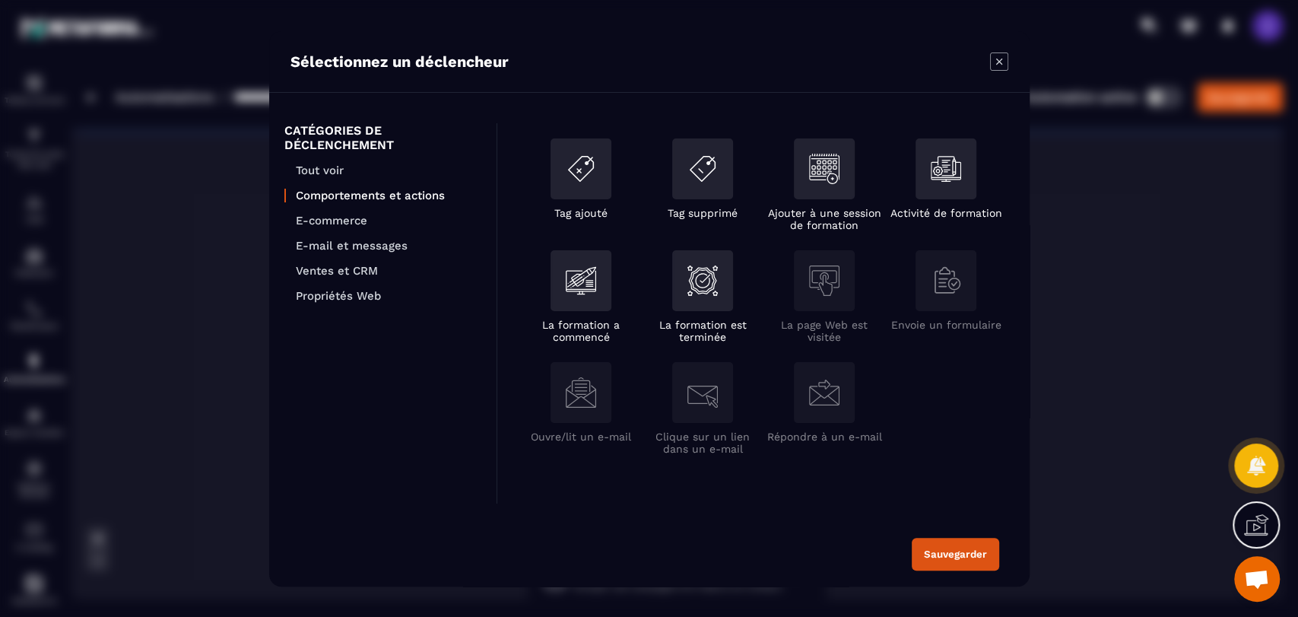
scroll to position [0, 0]
click at [319, 169] on p "Tout voir" at bounding box center [388, 170] width 185 height 14
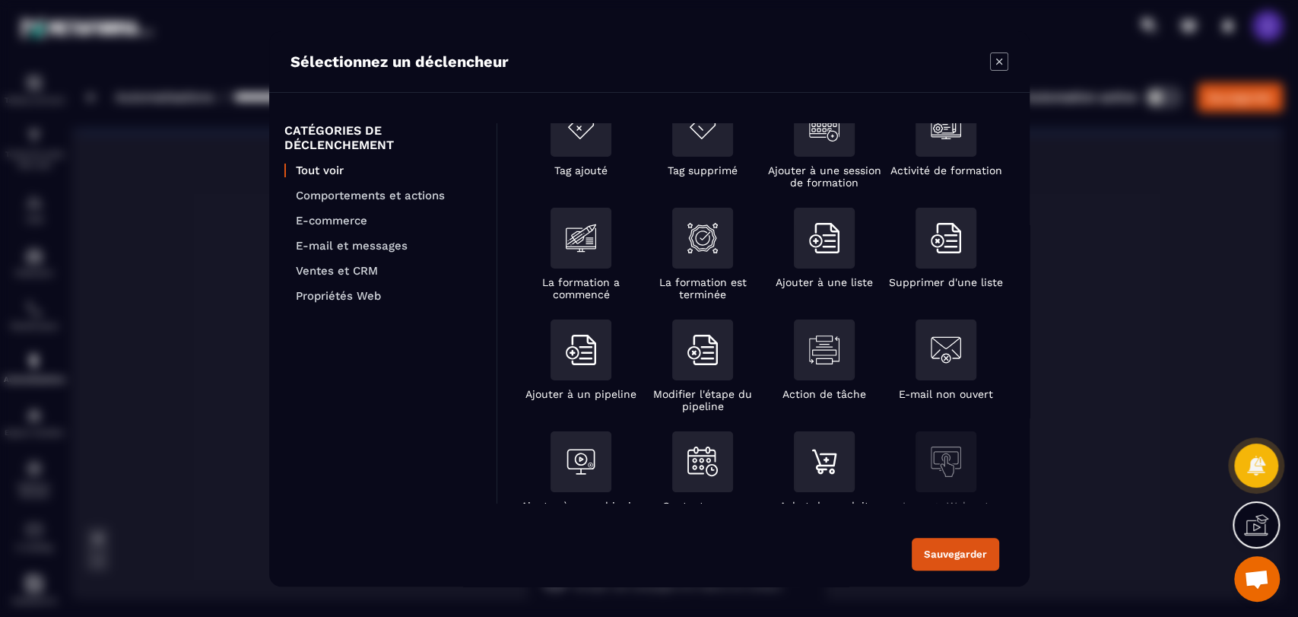
scroll to position [84, 0]
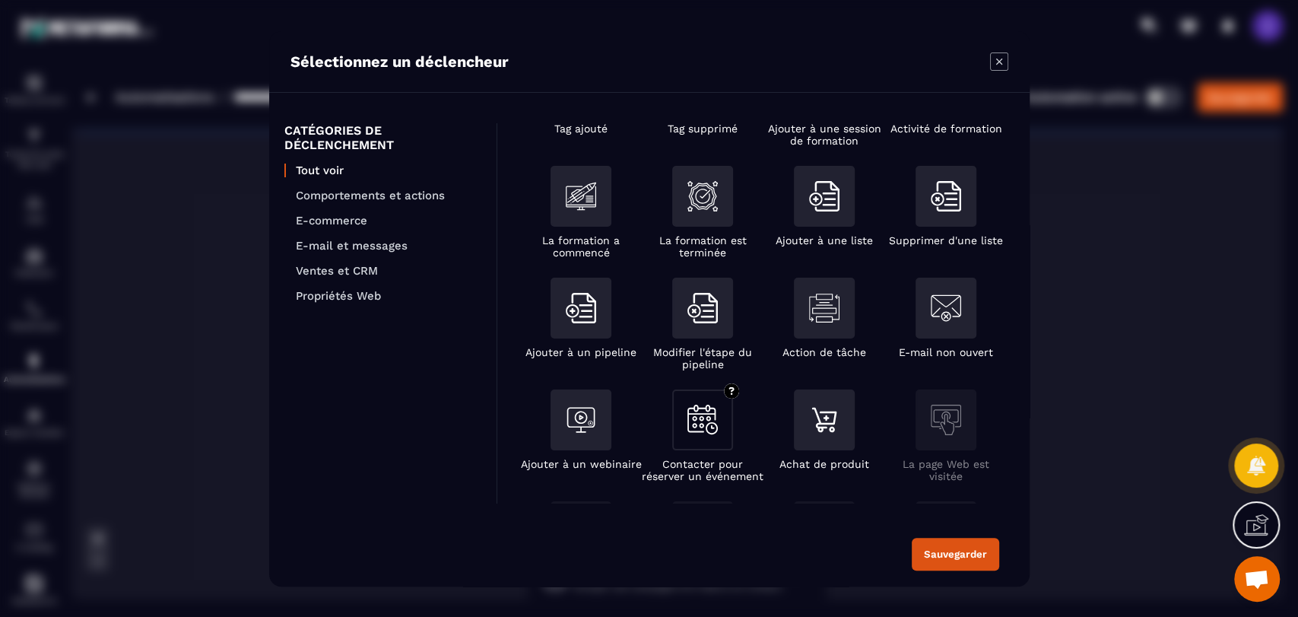
click at [723, 426] on div "Modal window" at bounding box center [702, 419] width 61 height 61
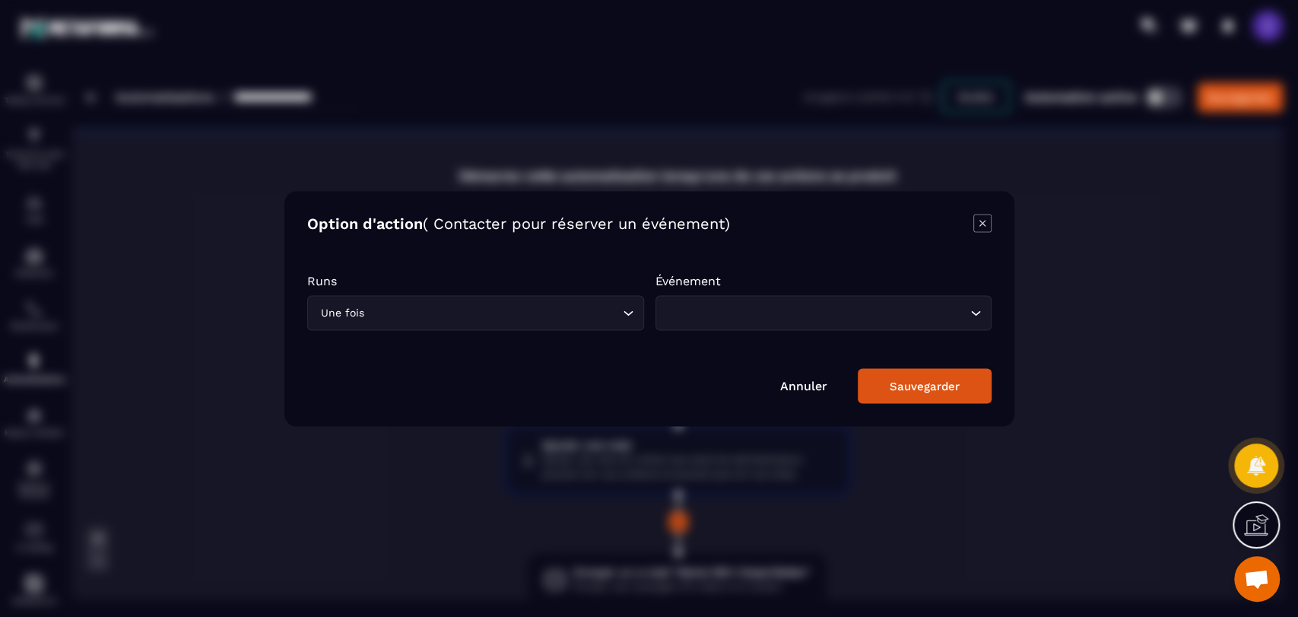
click at [710, 338] on div "Runs Une fois Loading... Événement Loading..." at bounding box center [649, 309] width 684 height 72
click at [713, 319] on input "Search for option" at bounding box center [815, 312] width 302 height 17
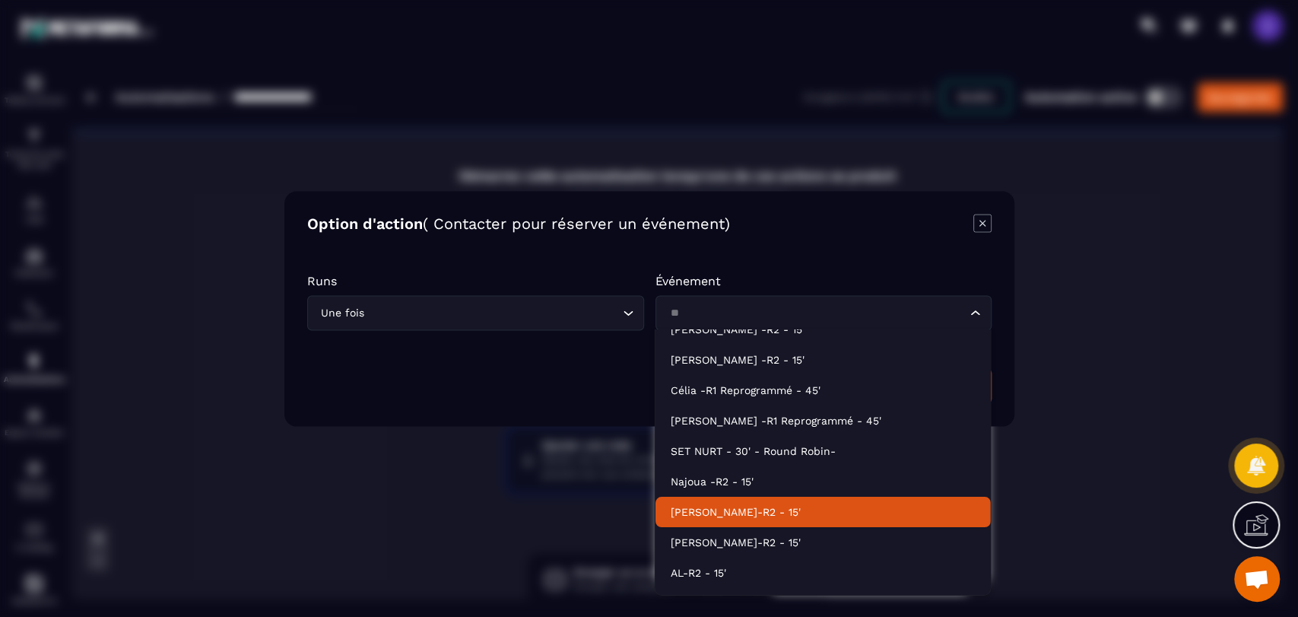
scroll to position [0, 0]
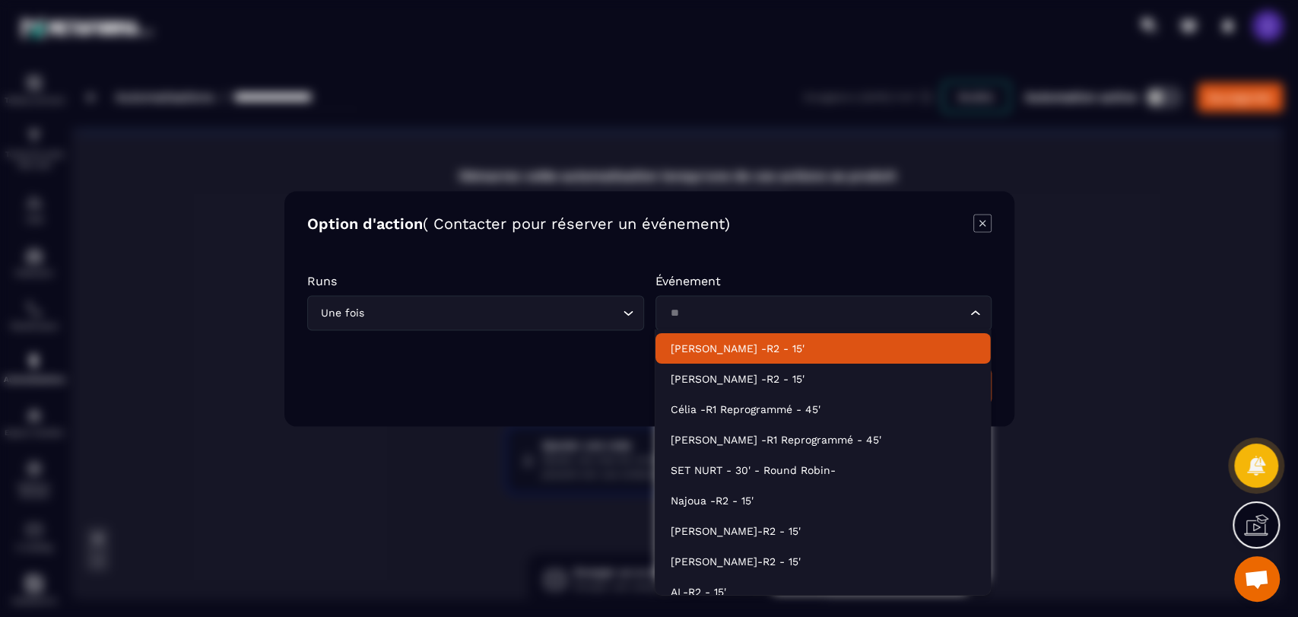
type input "**"
type input "**********"
click at [1124, 265] on div "Modal window" at bounding box center [649, 308] width 1298 height 617
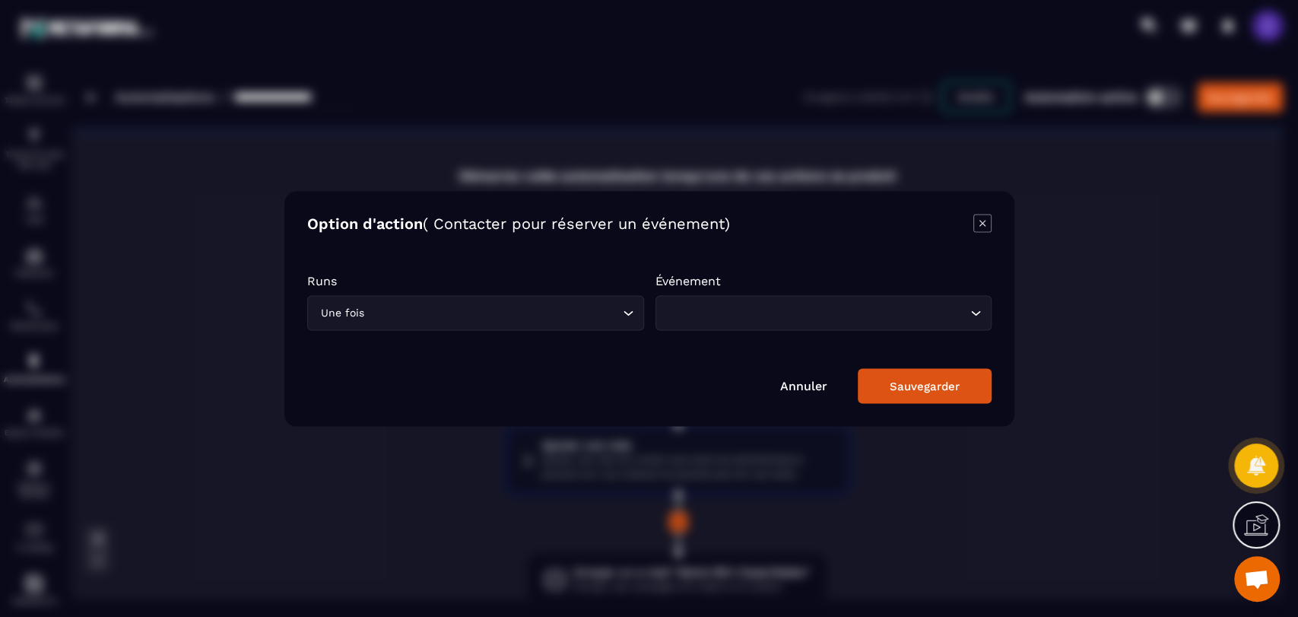
click at [991, 221] on div "Option d'action ( Contacter pour réserver un événement) Runs Une fois Loading..…" at bounding box center [649, 308] width 730 height 235
click at [978, 224] on icon "Modal window" at bounding box center [982, 223] width 18 height 18
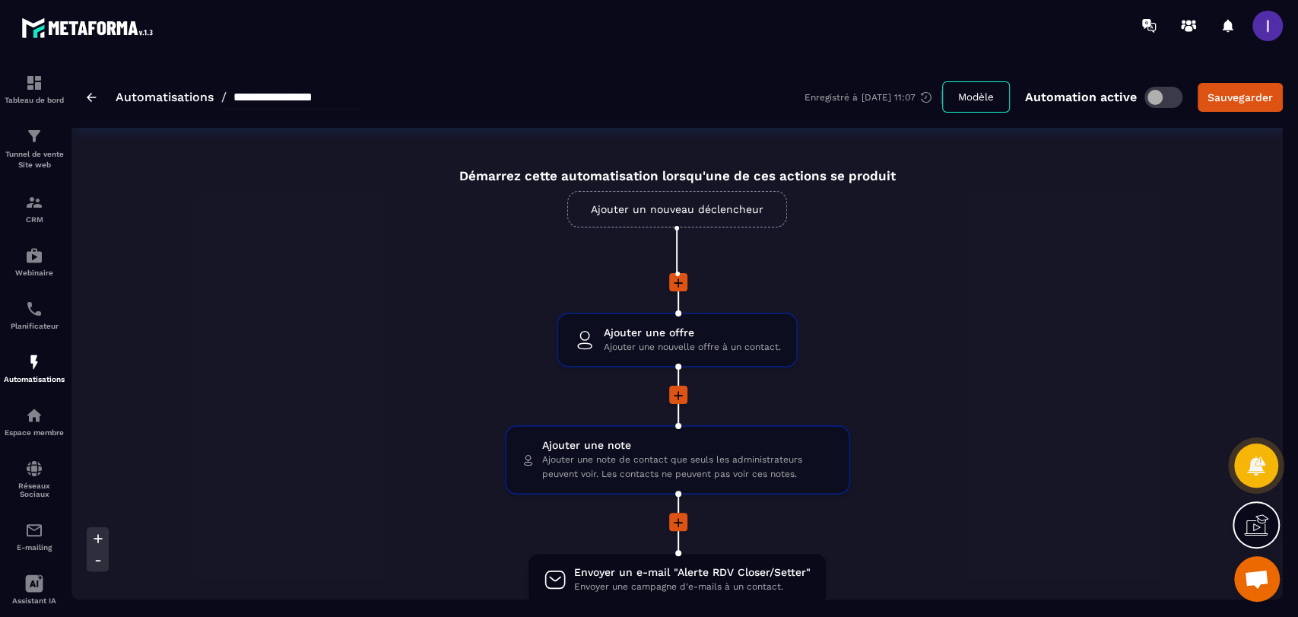
click at [930, 99] on icon at bounding box center [926, 97] width 14 height 14
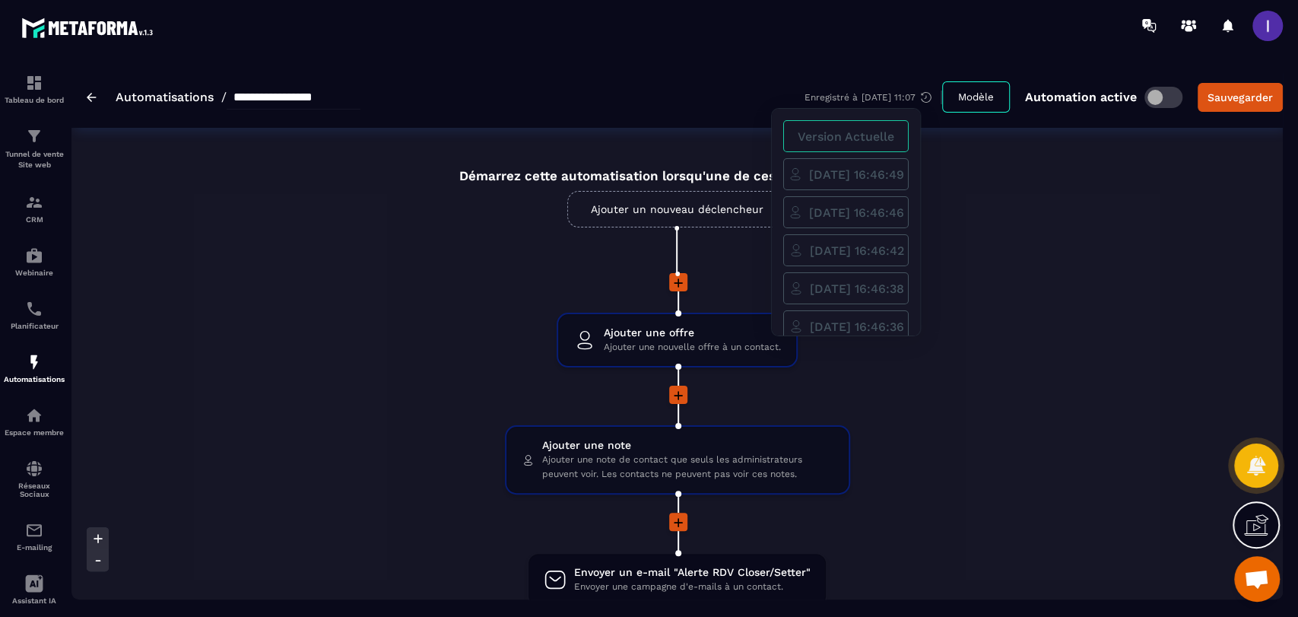
click at [900, 170] on span "[DATE] 16:46:49" at bounding box center [856, 174] width 95 height 14
click at [867, 175] on span "Aperçu" at bounding box center [846, 174] width 43 height 14
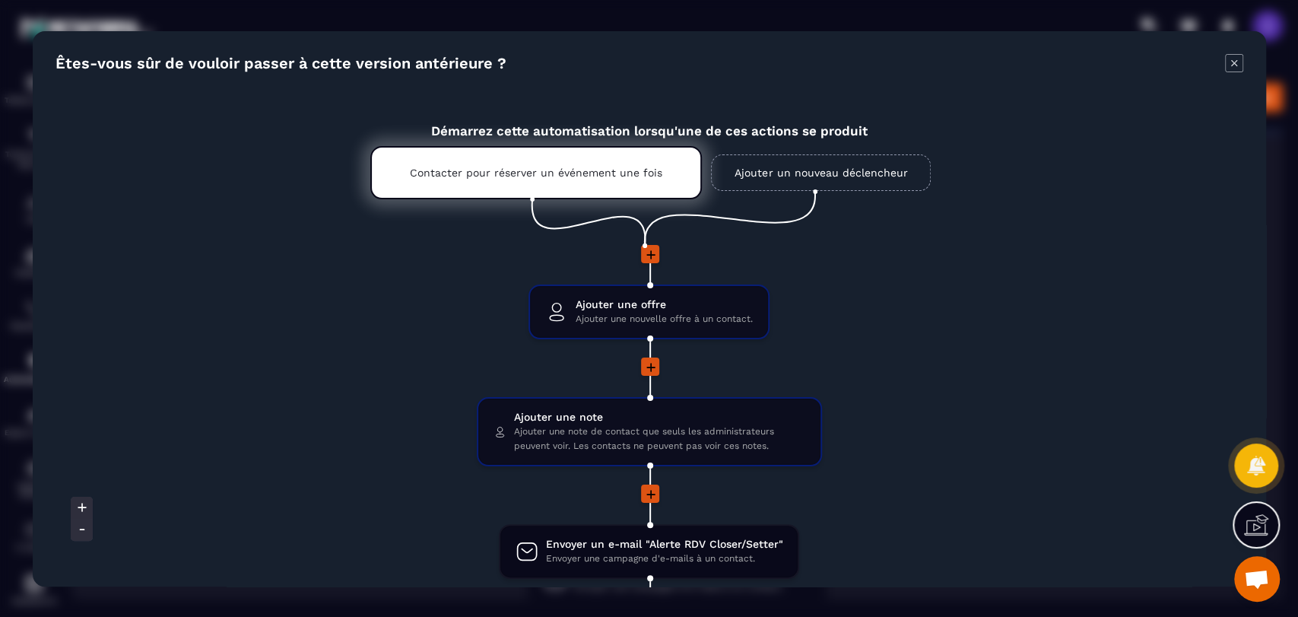
click at [475, 184] on div "Contacter pour réserver un événement une fois" at bounding box center [535, 172] width 331 height 53
click at [608, 177] on p "Contacter pour réserver un événement une fois" at bounding box center [536, 172] width 252 height 12
click at [600, 172] on p "Contacter pour réserver un événement une fois" at bounding box center [536, 172] width 252 height 12
click at [599, 172] on p "Contacter pour réserver un événement une fois" at bounding box center [536, 172] width 252 height 12
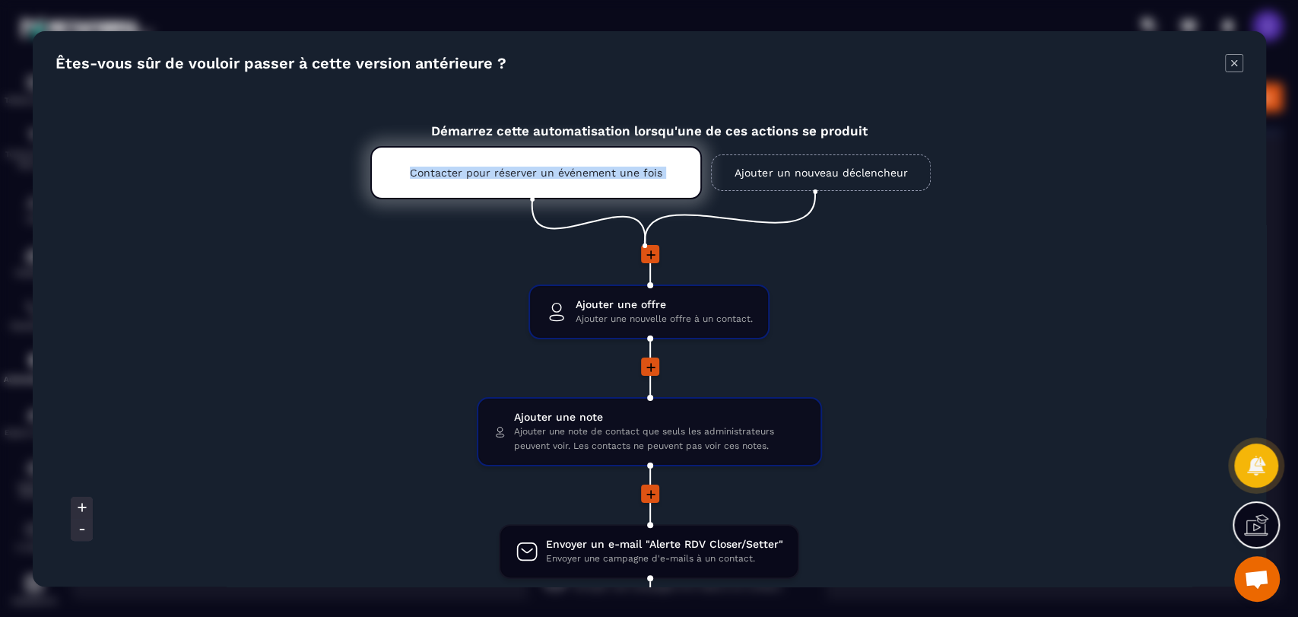
click at [544, 200] on ul "Contacter pour réserver un événement une fois Ajouter un nouveau déclencheur" at bounding box center [648, 191] width 633 height 106
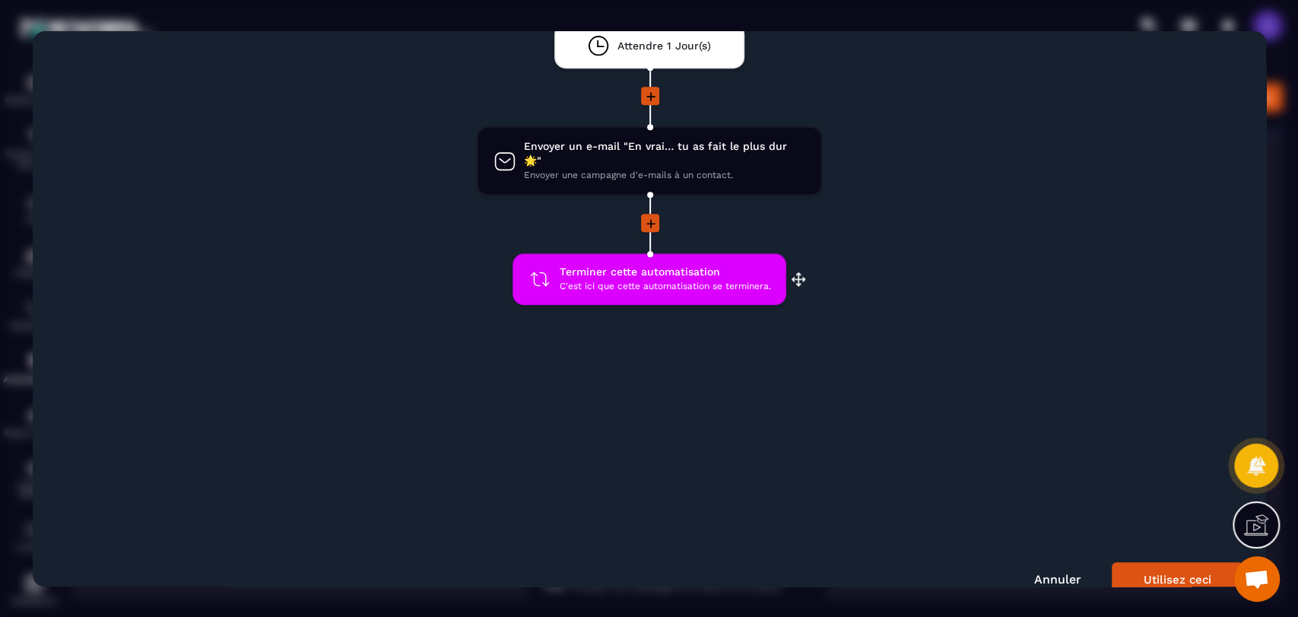
scroll to position [758, 0]
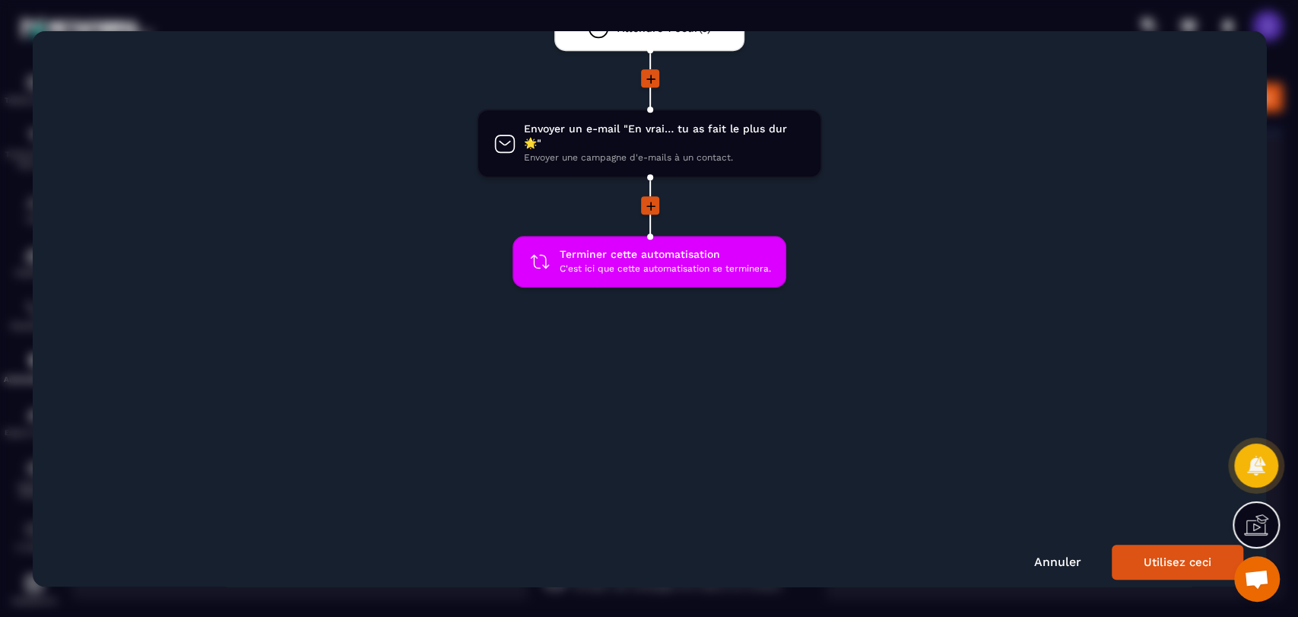
click at [1162, 563] on div "Êtes-vous sûr de vouloir passer à cette version antérieure ? Démarrez cette aut…" at bounding box center [649, 308] width 1233 height 555
click at [1165, 544] on button "Utilisez ceci" at bounding box center [1177, 561] width 132 height 35
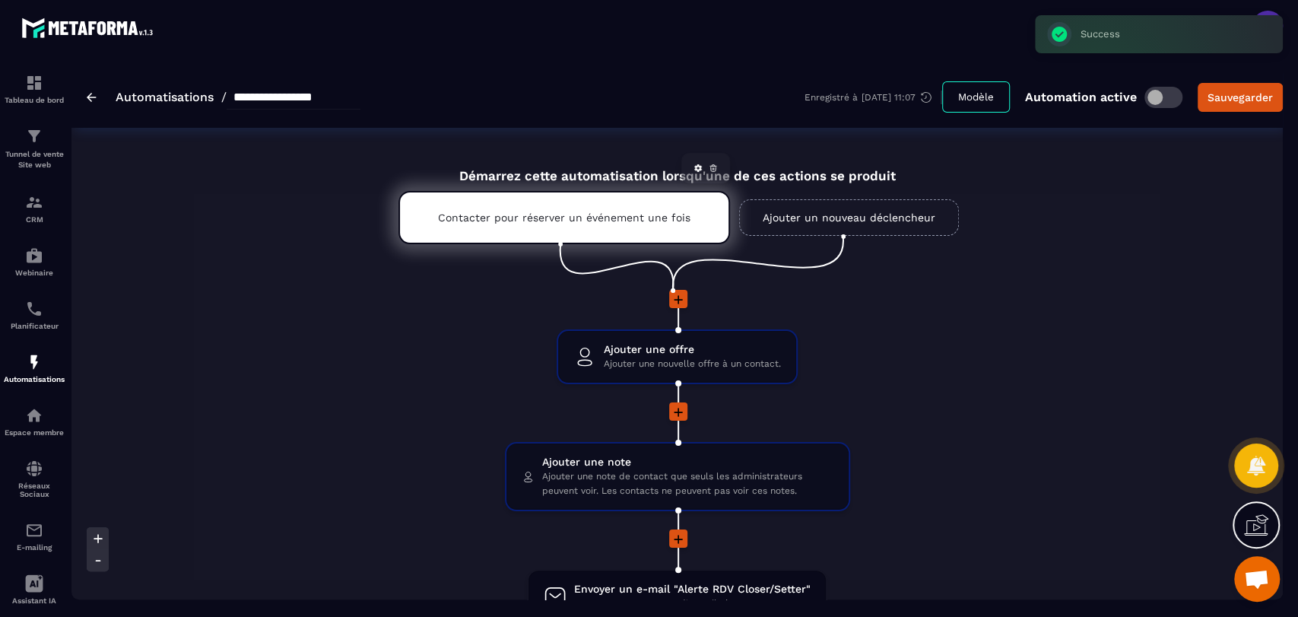
click at [550, 237] on div "Contacter pour réserver un événement une fois" at bounding box center [563, 217] width 331 height 53
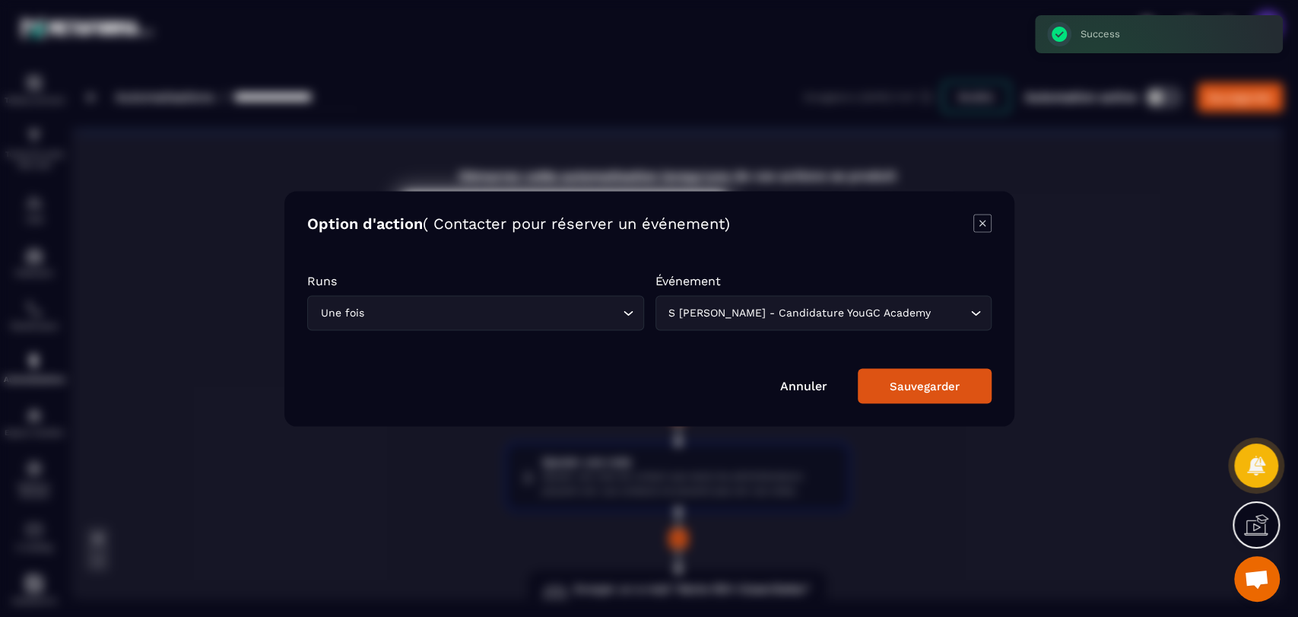
click at [876, 321] on div "S [PERSON_NAME] - Candidature YouGC Academy Loading..." at bounding box center [823, 312] width 337 height 35
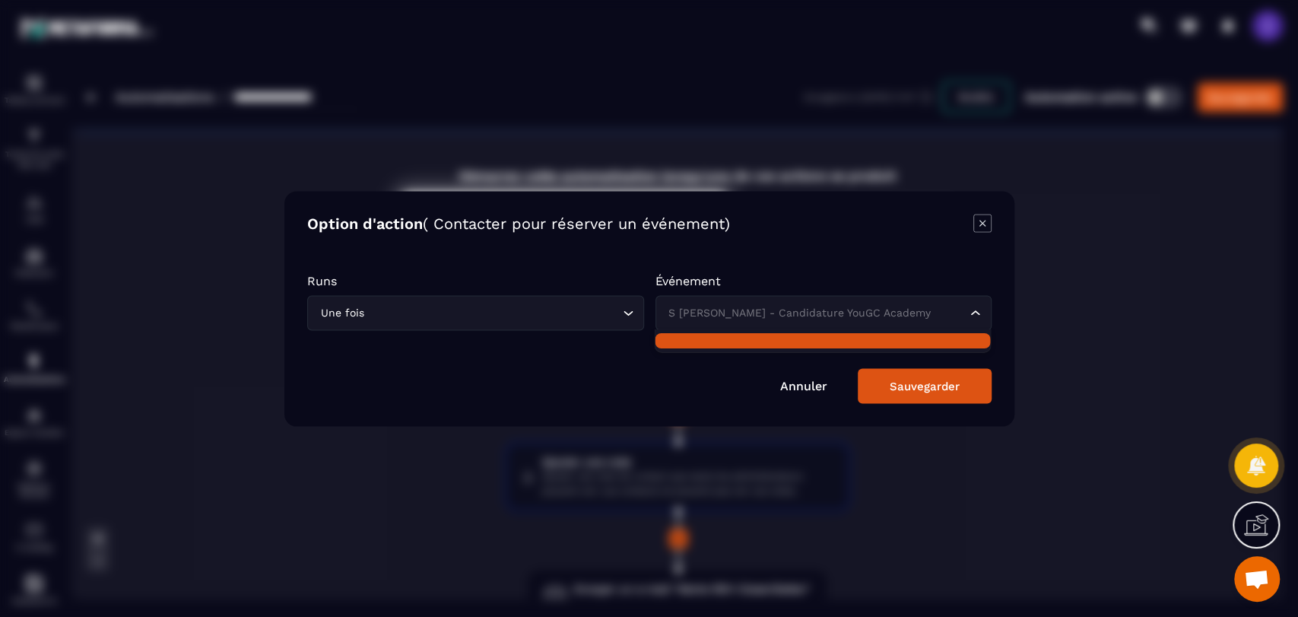
click at [921, 311] on input "Search for option" at bounding box center [815, 312] width 302 height 17
click at [804, 306] on input "Search for option" at bounding box center [815, 312] width 302 height 17
click at [803, 385] on link "Annuler" at bounding box center [803, 385] width 47 height 14
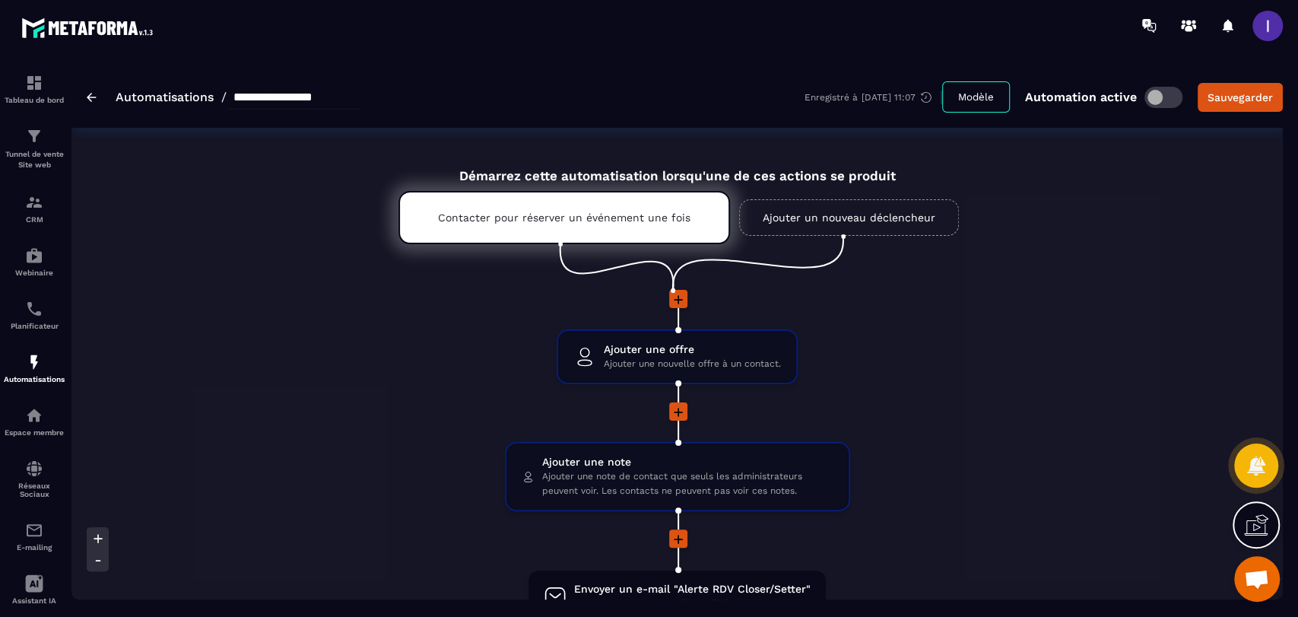
click at [931, 97] on icon at bounding box center [926, 97] width 14 height 14
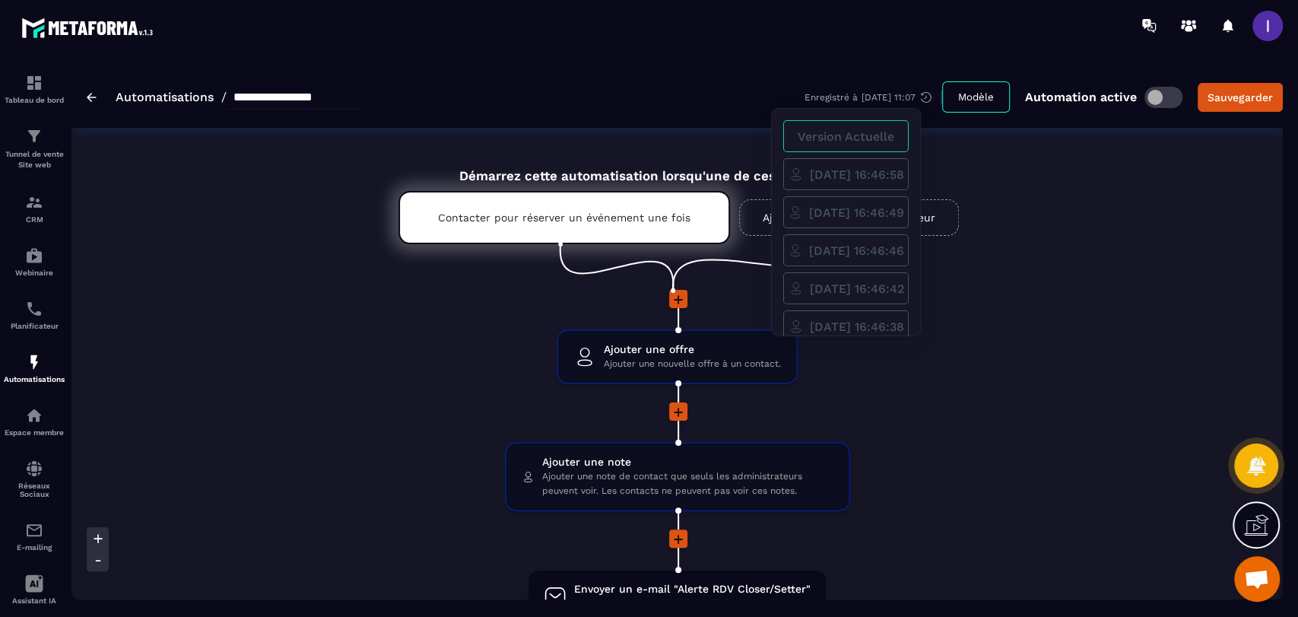
scroll to position [170, 0]
click at [859, 268] on span "[DATE] 20:33:16" at bounding box center [856, 271] width 93 height 14
click at [893, 281] on div "Aperçu" at bounding box center [845, 271] width 125 height 32
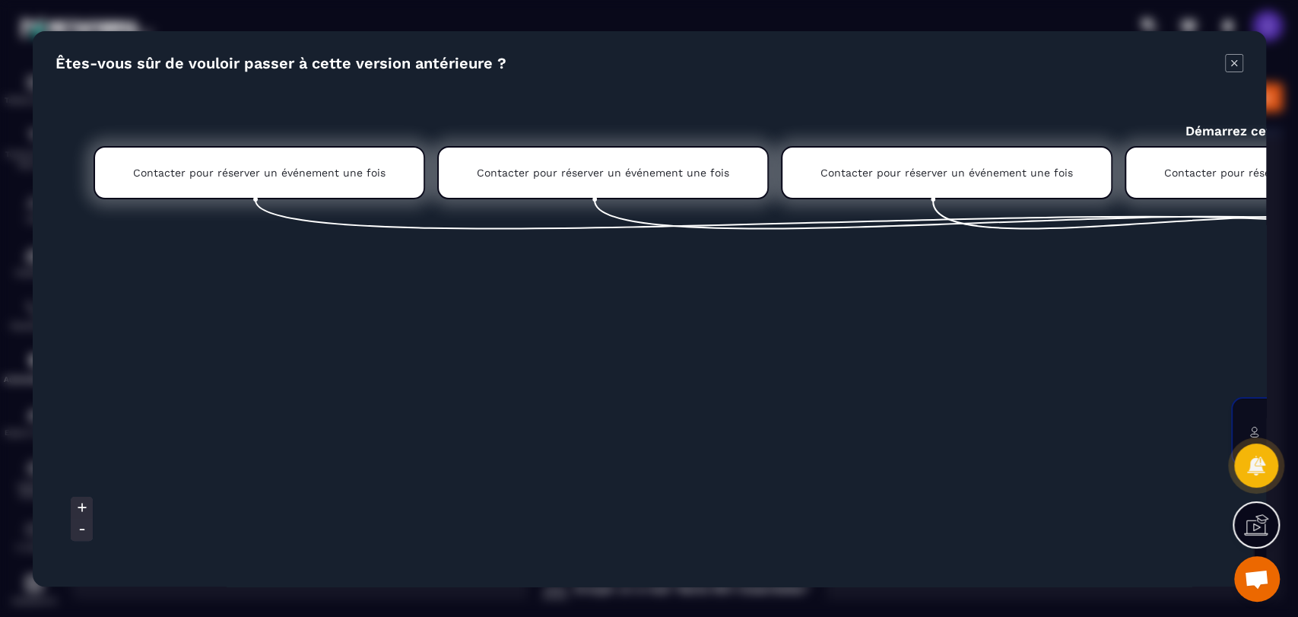
click at [279, 187] on div "Contacter pour réserver un événement une fois" at bounding box center [259, 172] width 331 height 53
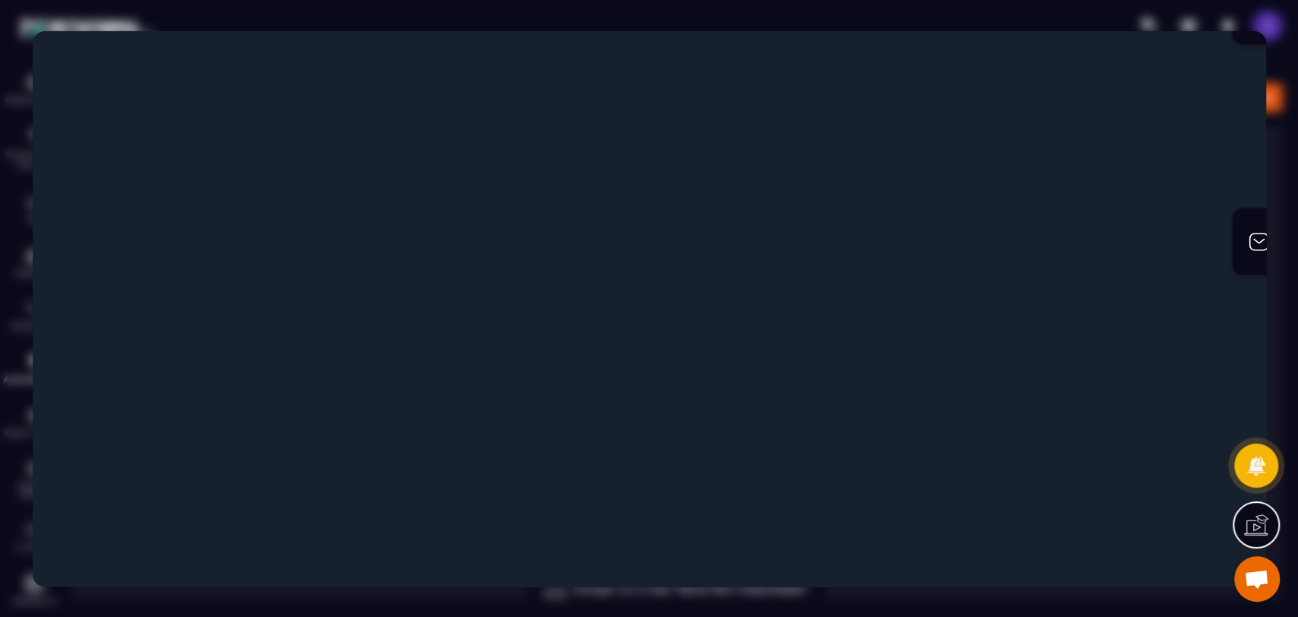
scroll to position [758, 0]
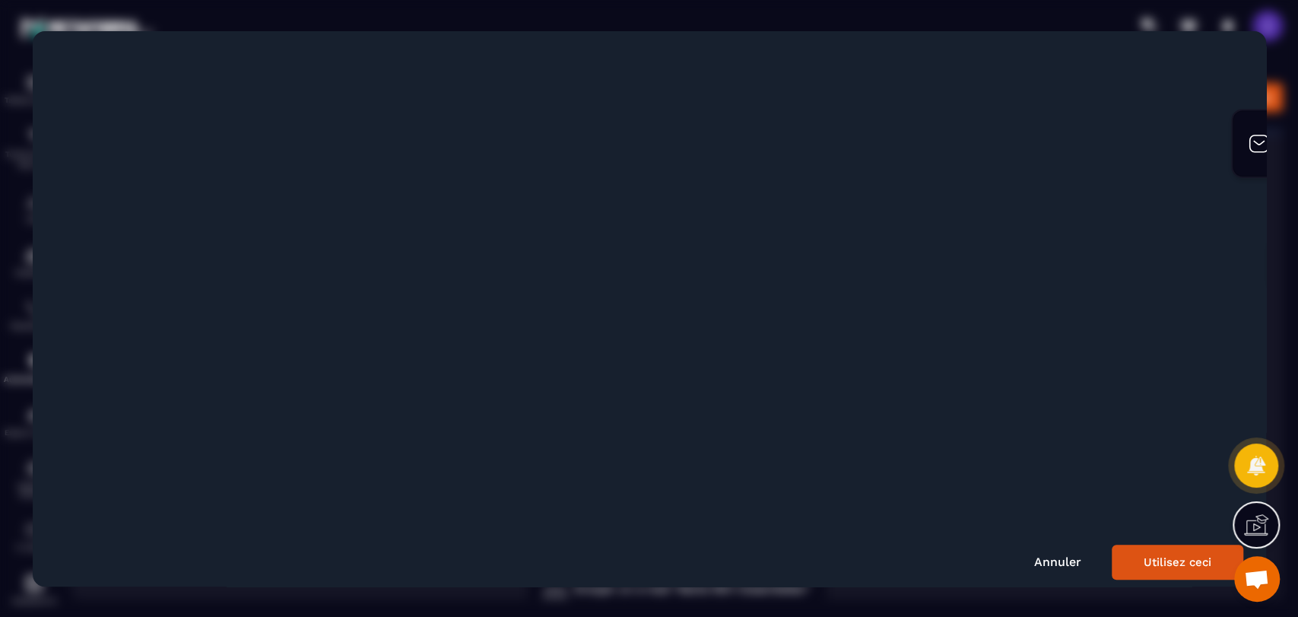
click at [1184, 553] on button "Utilisez ceci" at bounding box center [1177, 561] width 132 height 35
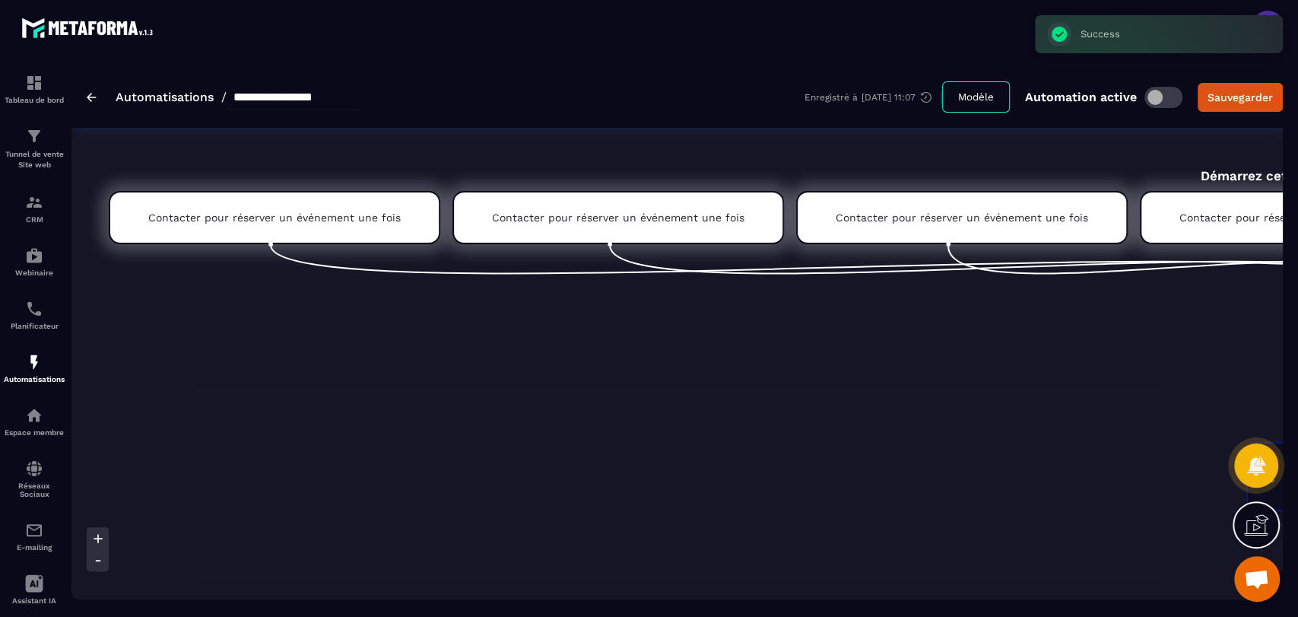
scroll to position [0, 0]
click at [255, 201] on div "Contacter pour réserver un événement une fois" at bounding box center [274, 217] width 331 height 53
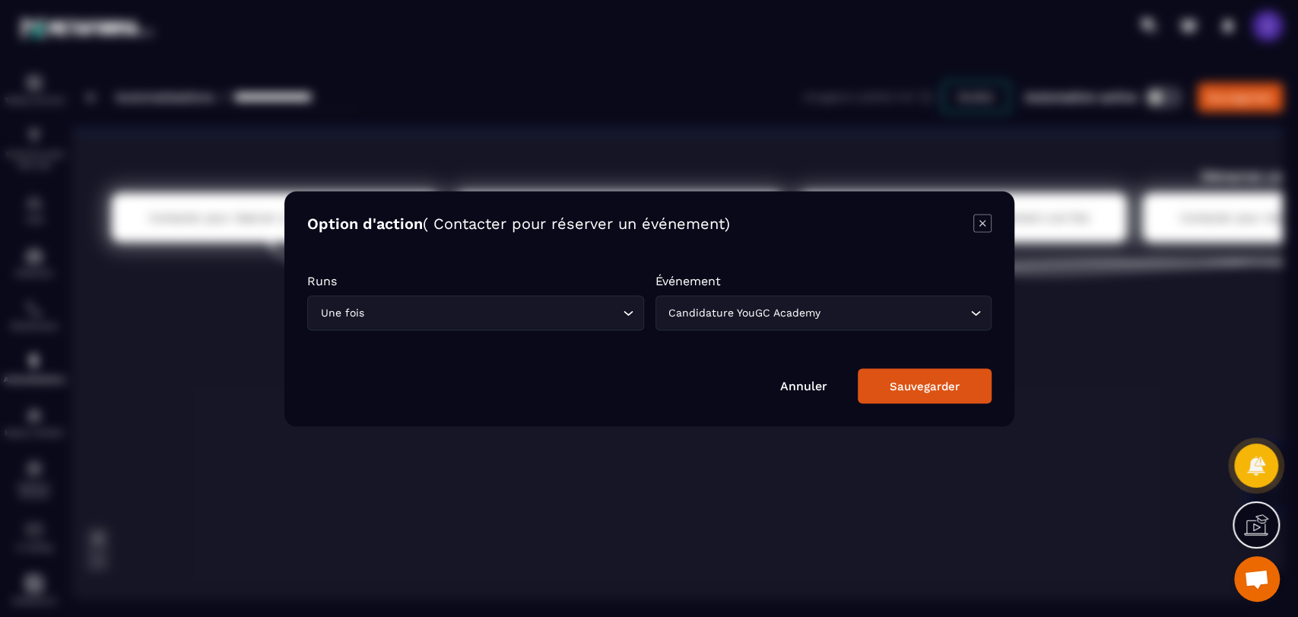
click at [1069, 345] on div "Modal window" at bounding box center [649, 308] width 1298 height 617
drag, startPoint x: 810, startPoint y: 391, endPoint x: 794, endPoint y: 377, distance: 20.5
click at [810, 390] on link "Annuler" at bounding box center [803, 385] width 47 height 14
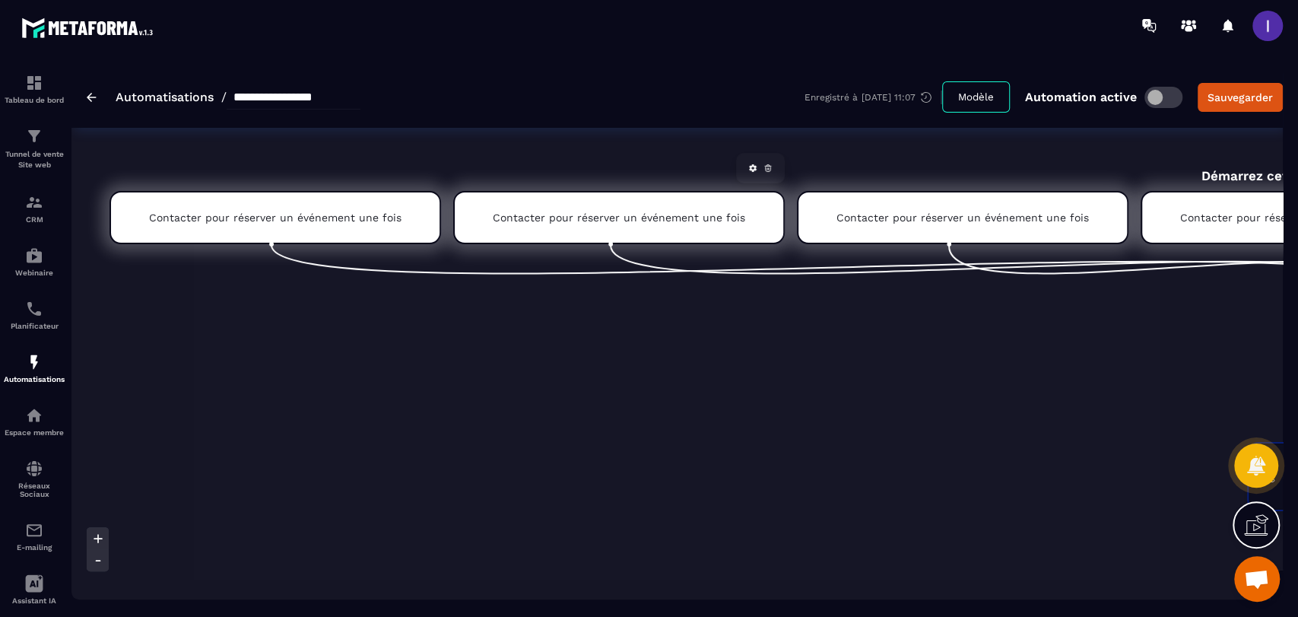
click at [545, 230] on div "Contacter pour réserver un événement une fois" at bounding box center [618, 217] width 331 height 53
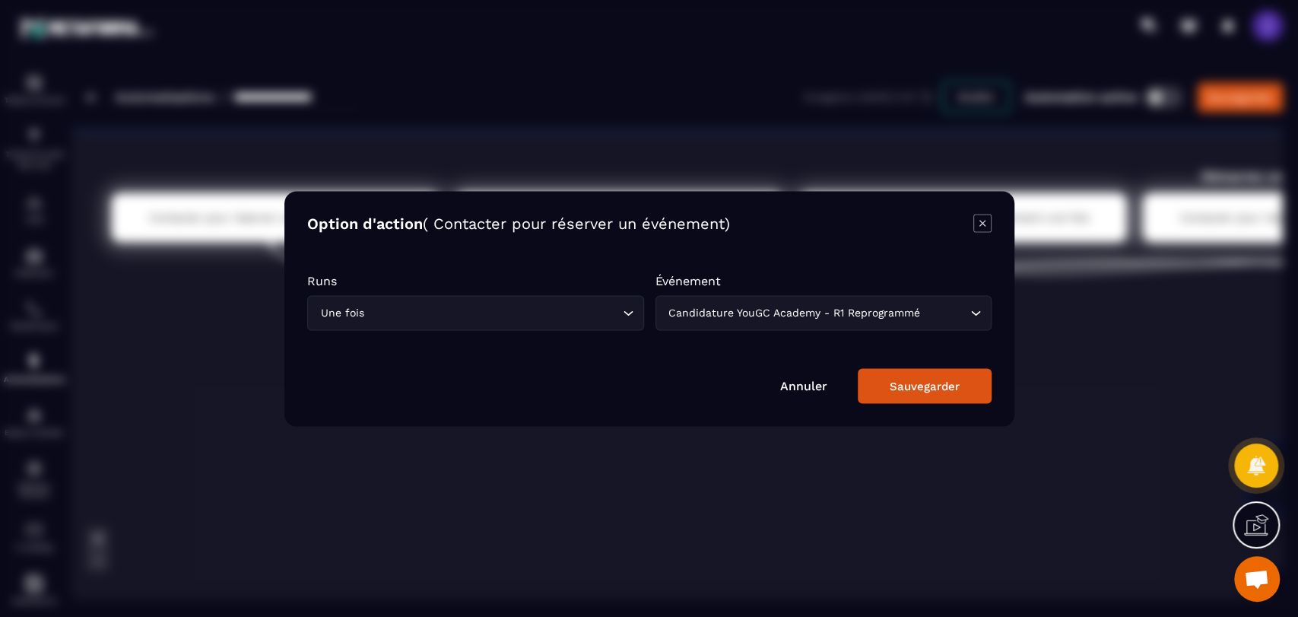
click at [1092, 346] on div "Modal window" at bounding box center [649, 308] width 1298 height 617
click at [815, 390] on link "Annuler" at bounding box center [803, 385] width 47 height 14
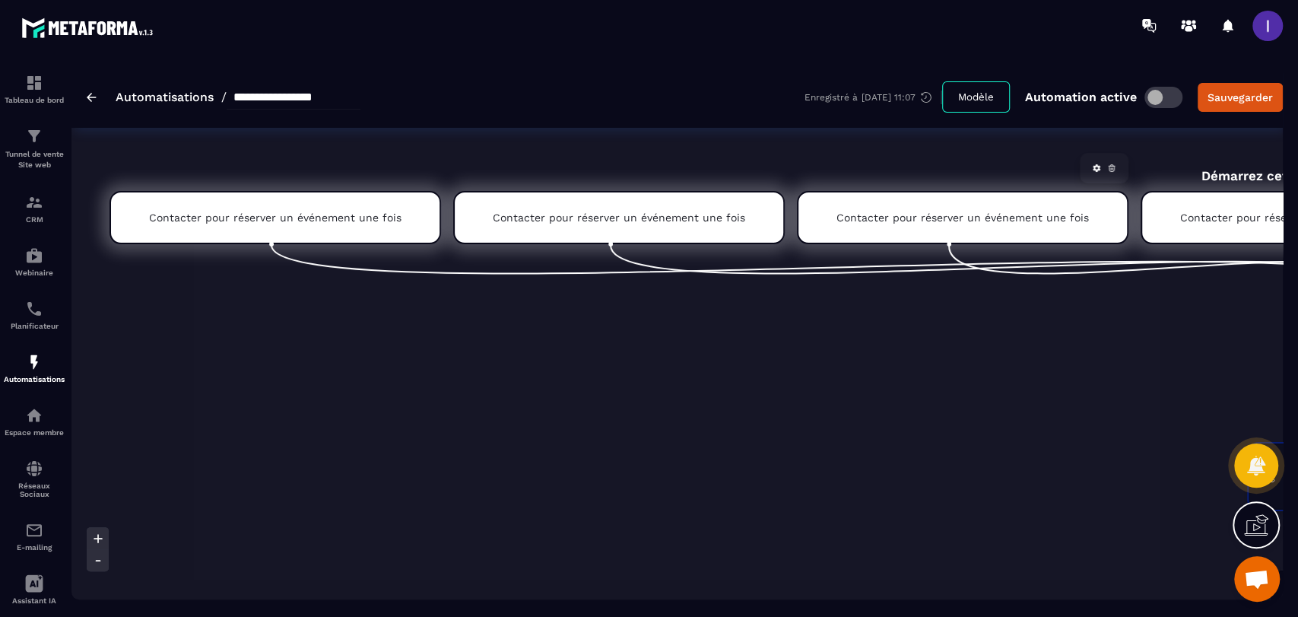
click at [963, 241] on div "Contacter pour réserver un événement une fois" at bounding box center [962, 217] width 331 height 53
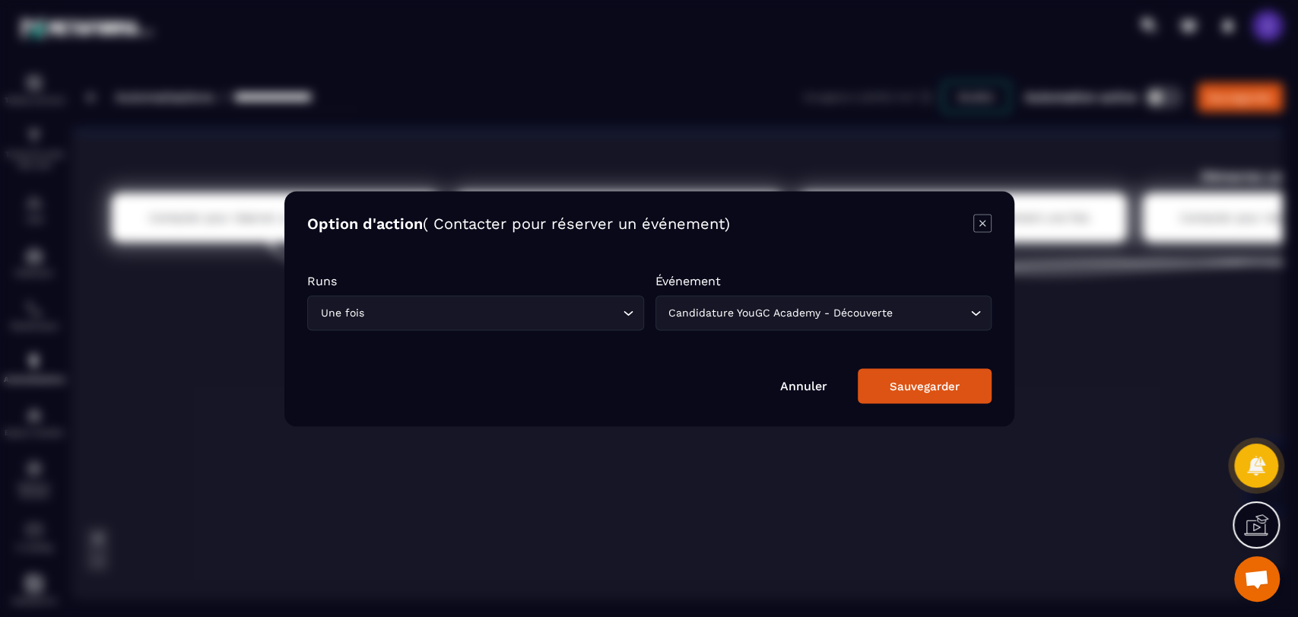
click at [709, 498] on div "Modal window" at bounding box center [649, 308] width 1298 height 617
click at [819, 388] on link "Annuler" at bounding box center [803, 385] width 47 height 14
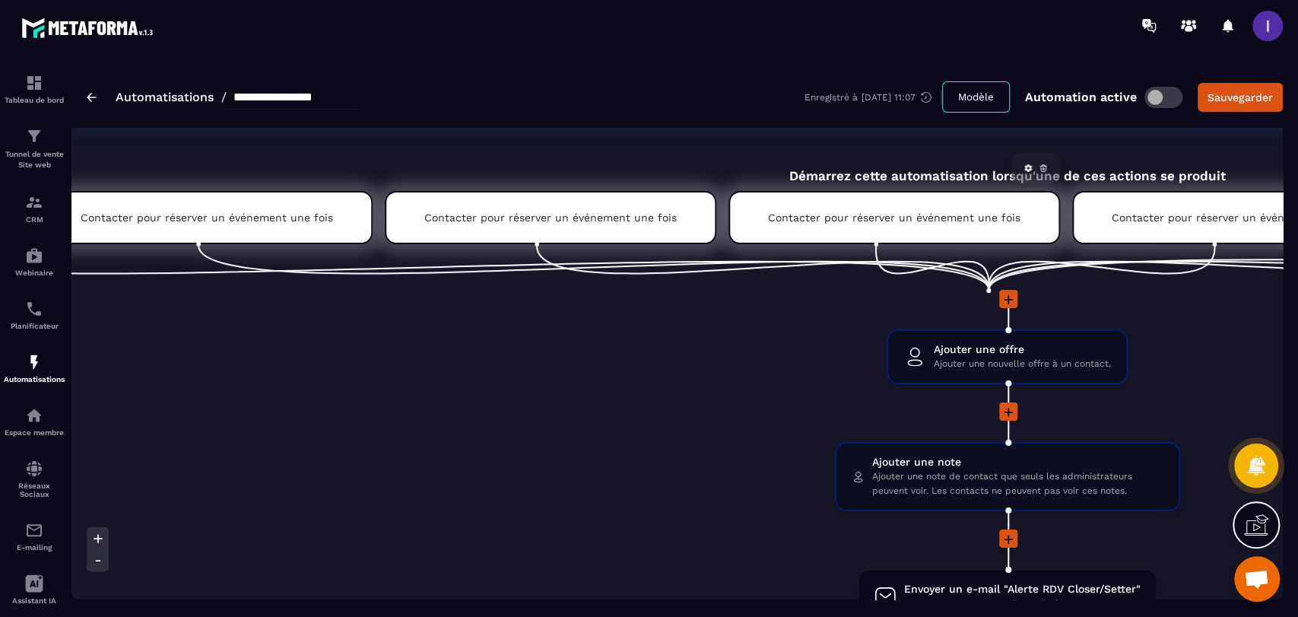
scroll to position [0, 422]
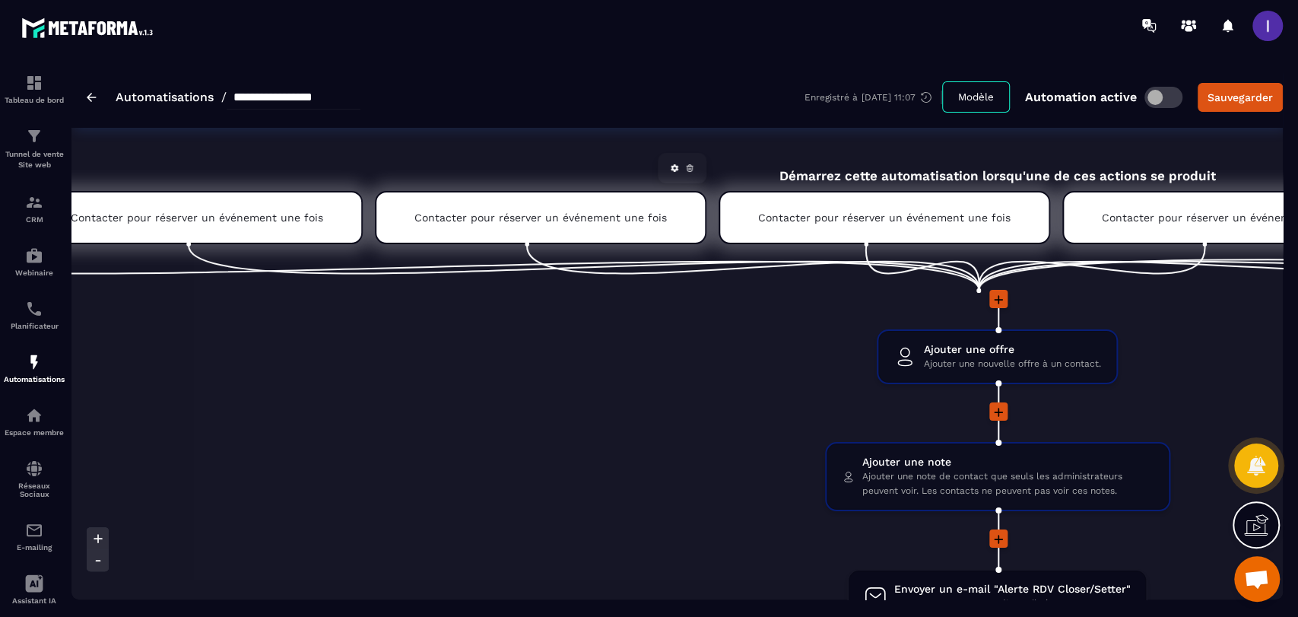
click at [664, 210] on div "Contacter pour réserver un événement une fois" at bounding box center [540, 217] width 331 height 53
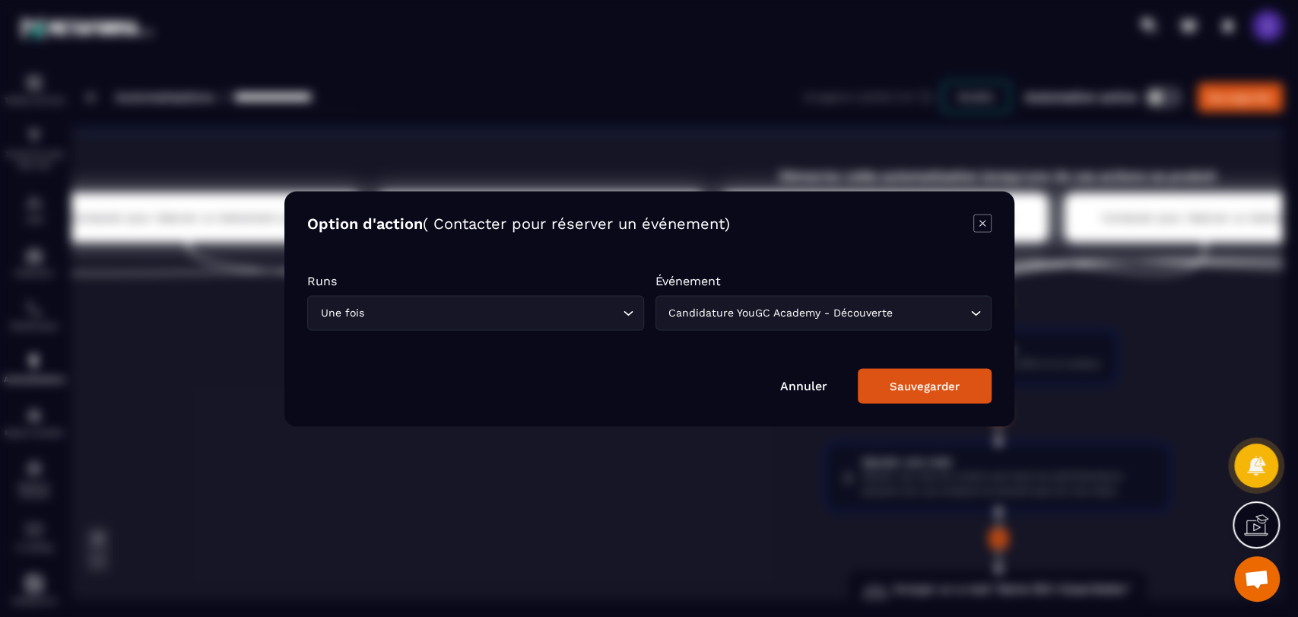
click at [1087, 385] on div "Modal window" at bounding box center [649, 308] width 1298 height 617
click at [1102, 300] on div "Modal window" at bounding box center [649, 308] width 1298 height 617
click at [982, 227] on icon "Modal window" at bounding box center [982, 223] width 18 height 18
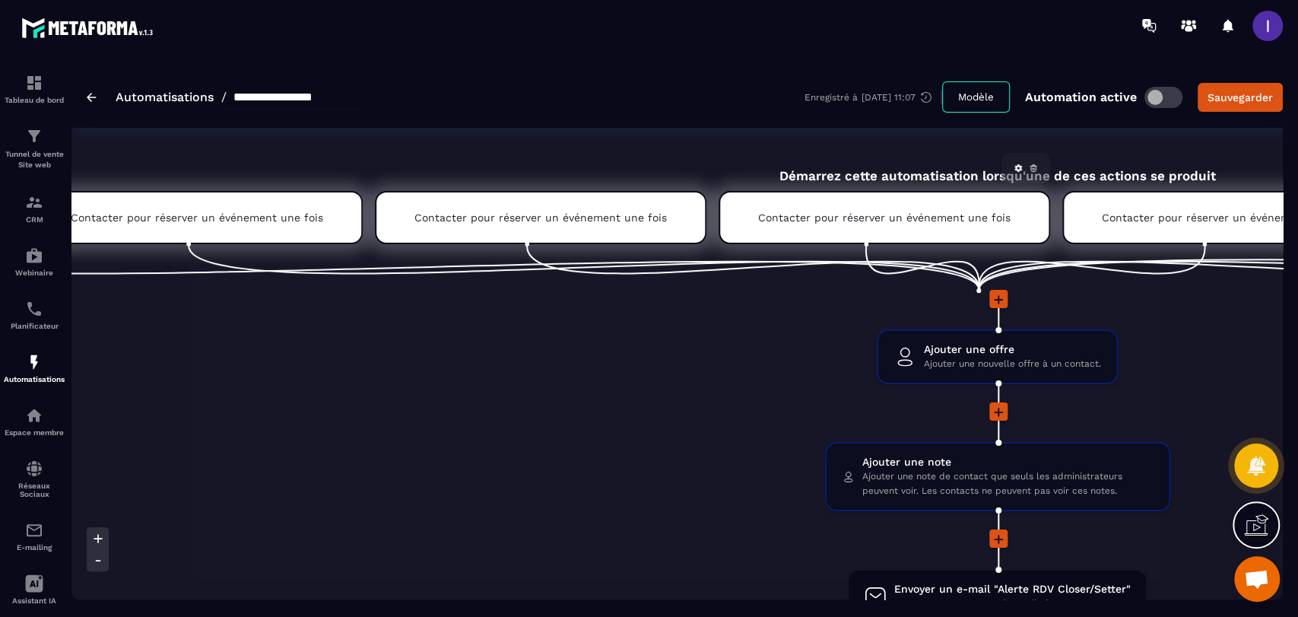
click at [775, 214] on p "Contacter pour réserver un événement une fois" at bounding box center [884, 217] width 252 height 12
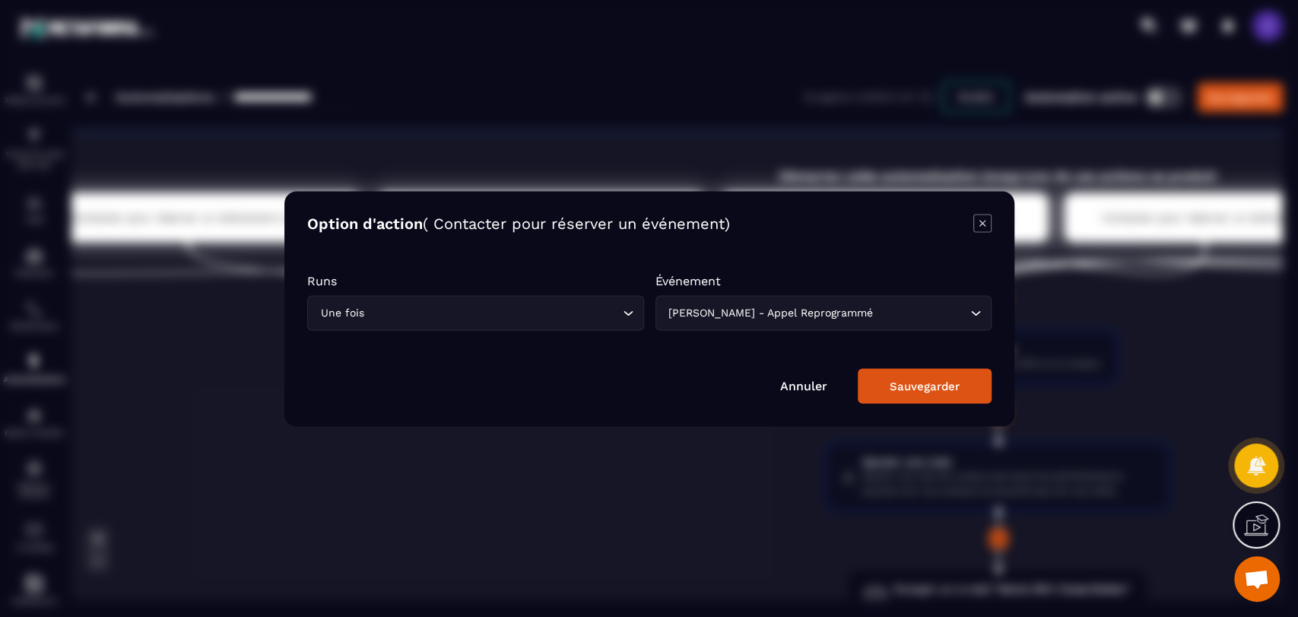
click at [1124, 325] on div "Modal window" at bounding box center [649, 308] width 1298 height 617
click at [794, 518] on div "Modal window" at bounding box center [649, 308] width 1298 height 617
click at [791, 388] on link "Annuler" at bounding box center [803, 385] width 47 height 14
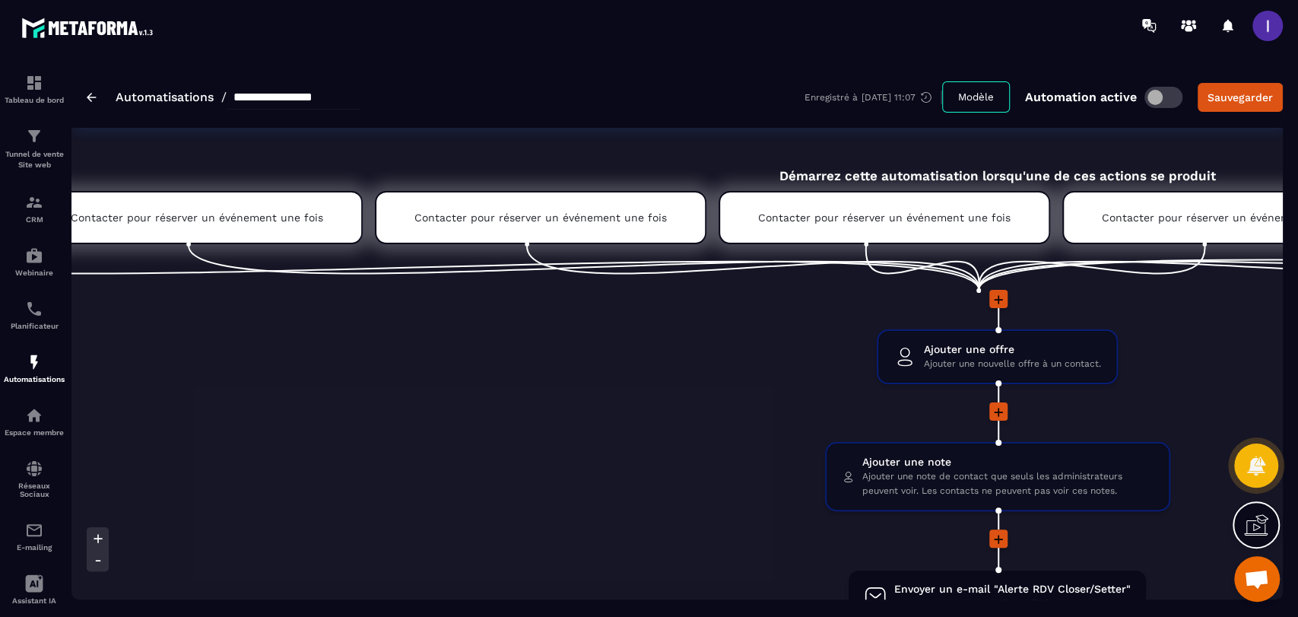
click at [1059, 211] on li "Contacter pour réserver un événement une fois" at bounding box center [1226, 217] width 335 height 53
click at [972, 223] on p "Contacter pour réserver un événement une fois" at bounding box center [884, 217] width 252 height 12
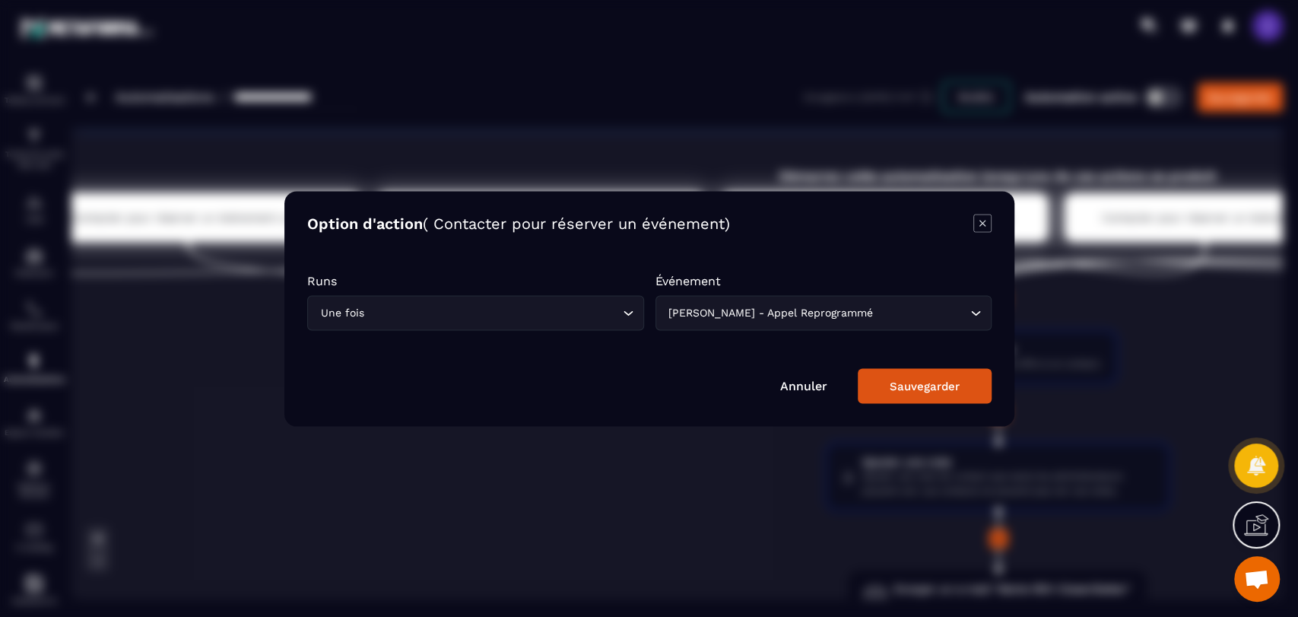
click at [1132, 314] on div "Modal window" at bounding box center [649, 308] width 1298 height 617
click at [1115, 245] on div "Modal window" at bounding box center [649, 308] width 1298 height 617
click at [978, 225] on icon "Modal window" at bounding box center [982, 223] width 18 height 18
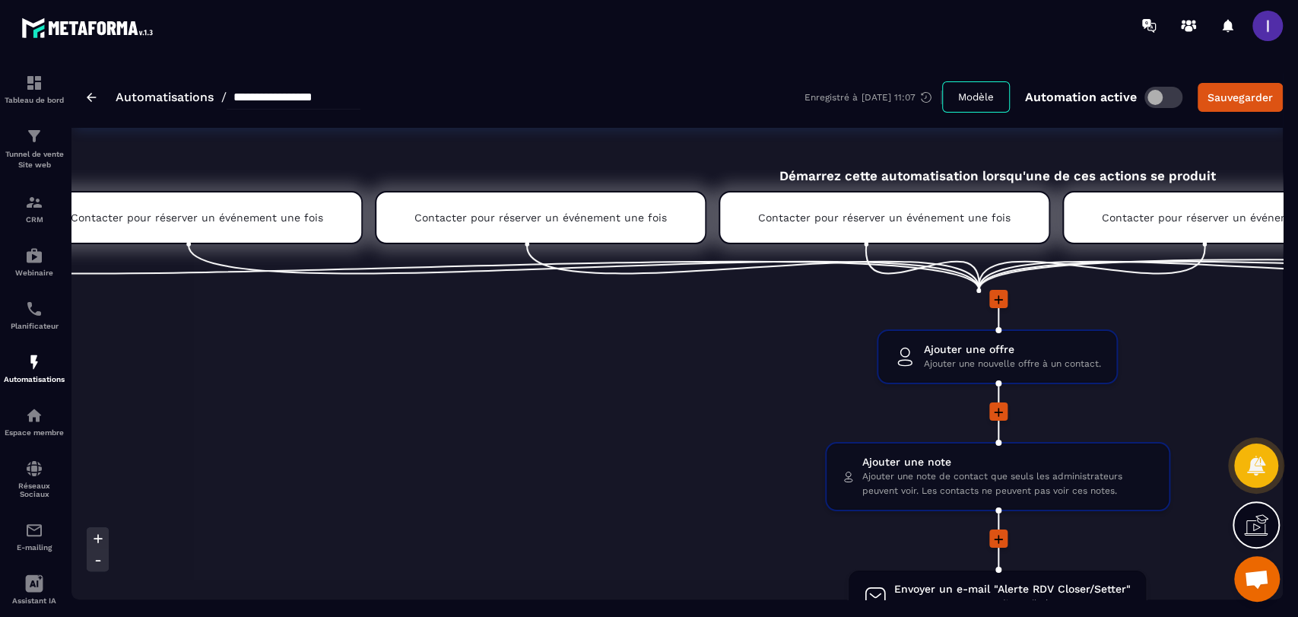
click at [1185, 198] on div "Contacter pour réserver un événement une fois" at bounding box center [1227, 217] width 331 height 53
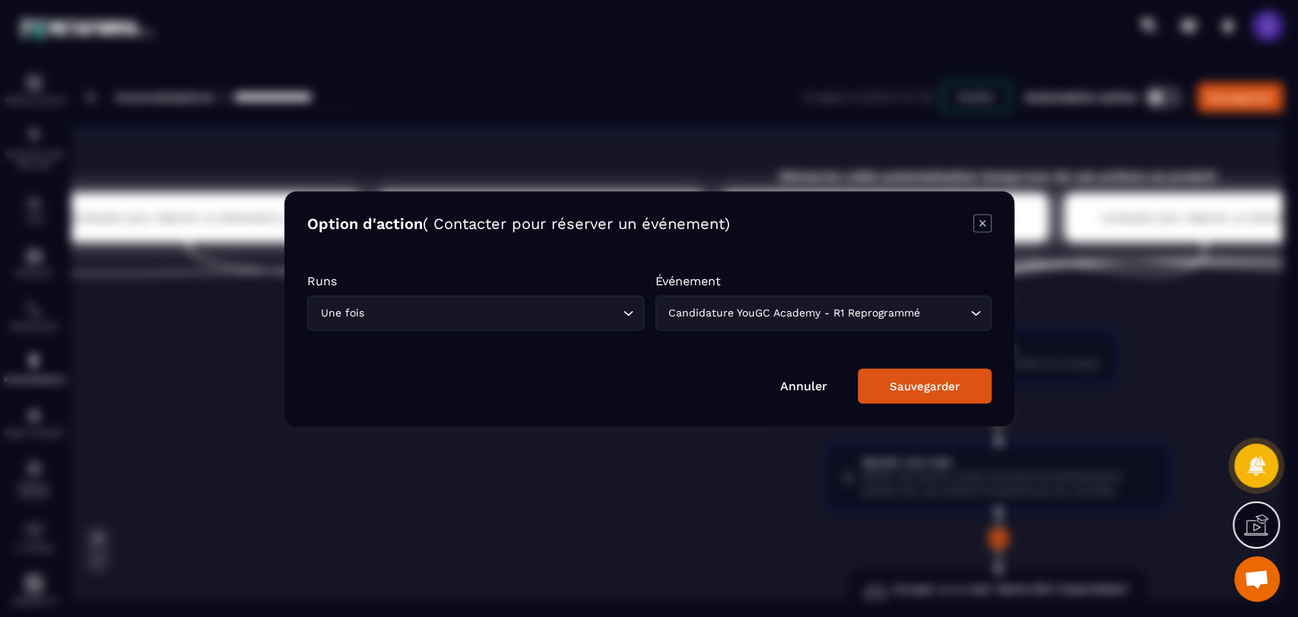
click at [1206, 359] on div "Modal window" at bounding box center [649, 308] width 1298 height 617
click at [986, 217] on icon "Modal window" at bounding box center [982, 223] width 18 height 18
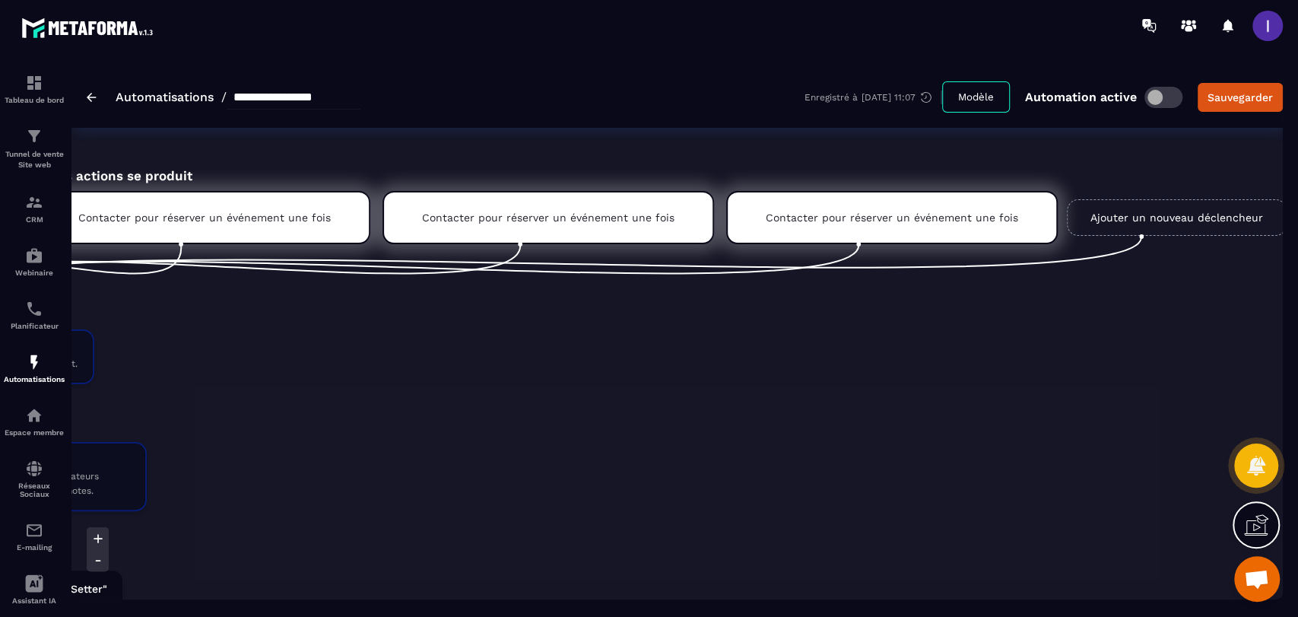
scroll to position [0, 1446]
click at [964, 228] on div "Contacter pour réserver un événement une fois" at bounding box center [890, 217] width 331 height 53
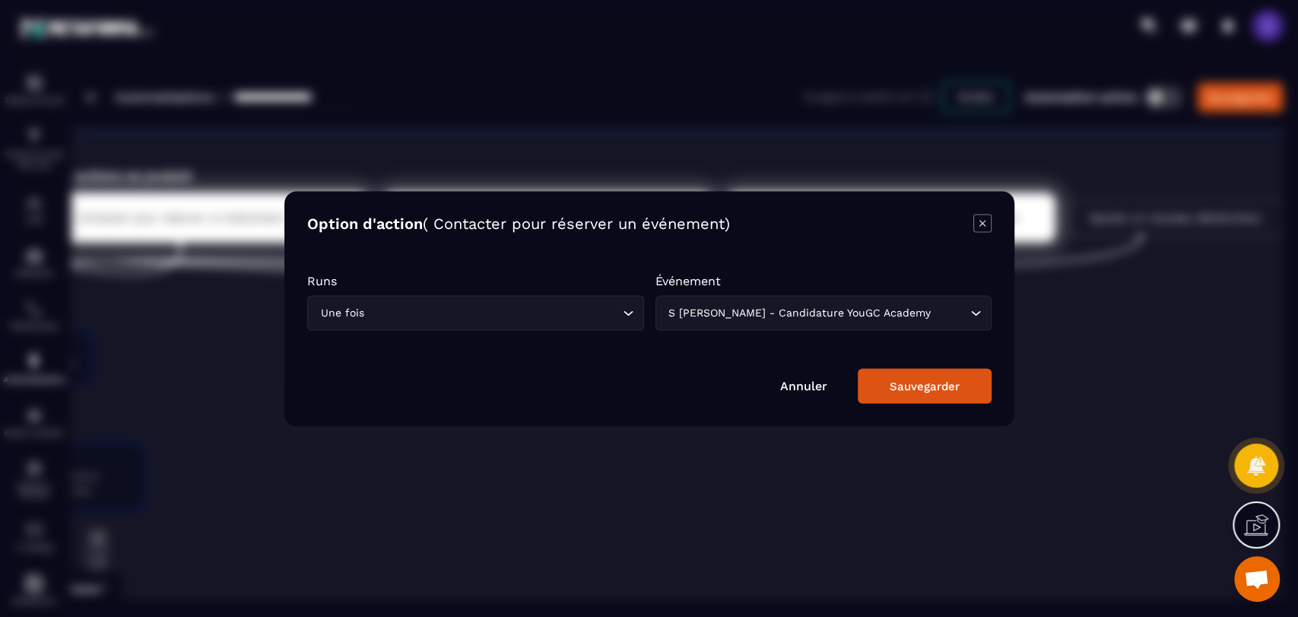
click at [1125, 337] on div "Modal window" at bounding box center [649, 308] width 1298 height 617
click at [893, 301] on div "S [PERSON_NAME] - Candidature YouGC Academy Loading..." at bounding box center [823, 312] width 337 height 35
click at [979, 227] on icon "Modal window" at bounding box center [982, 223] width 18 height 18
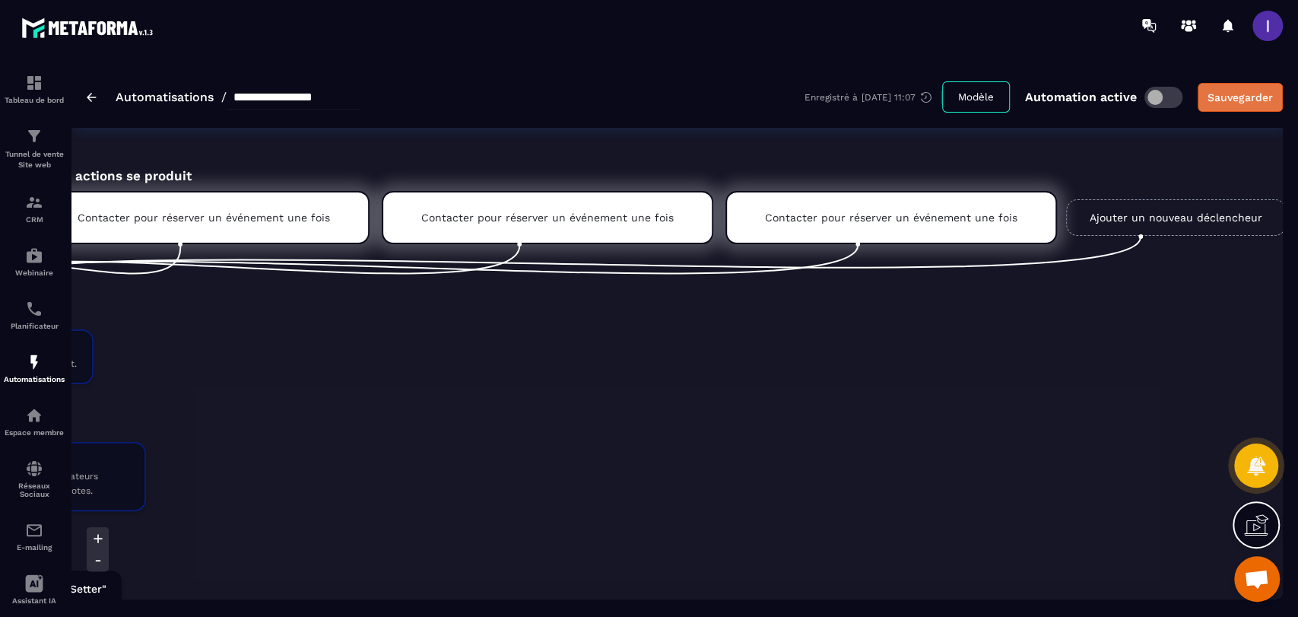
click at [1212, 103] on div "Sauvegarder" at bounding box center [1239, 97] width 65 height 15
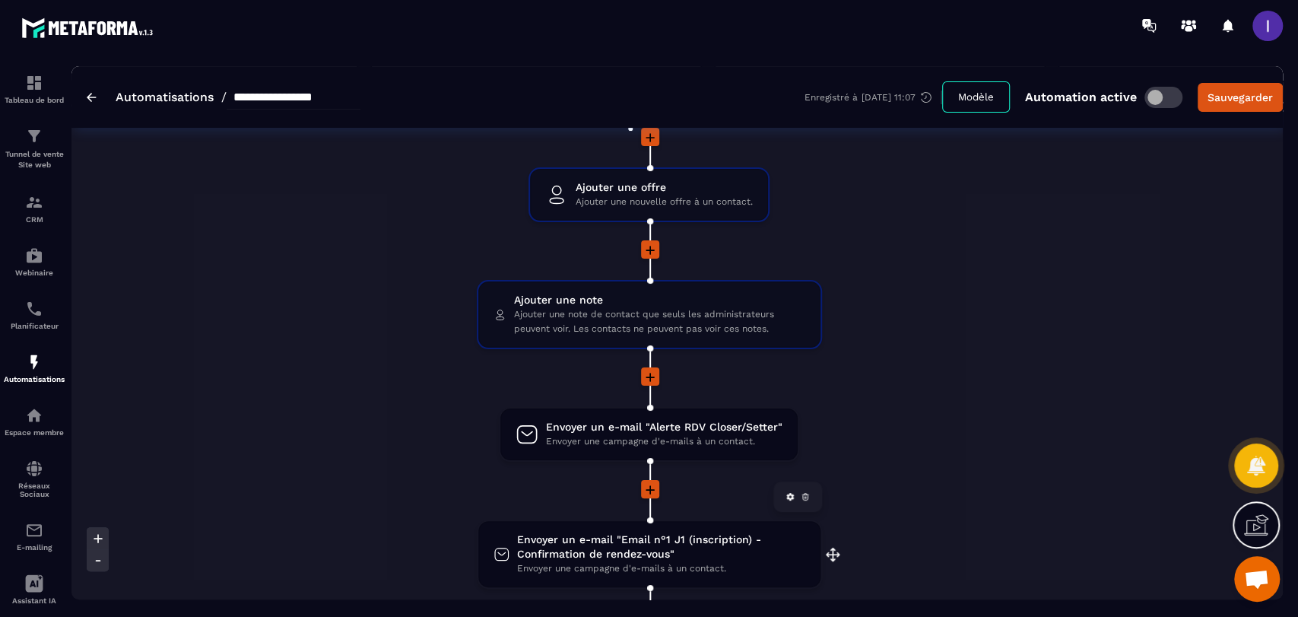
scroll to position [253, 0]
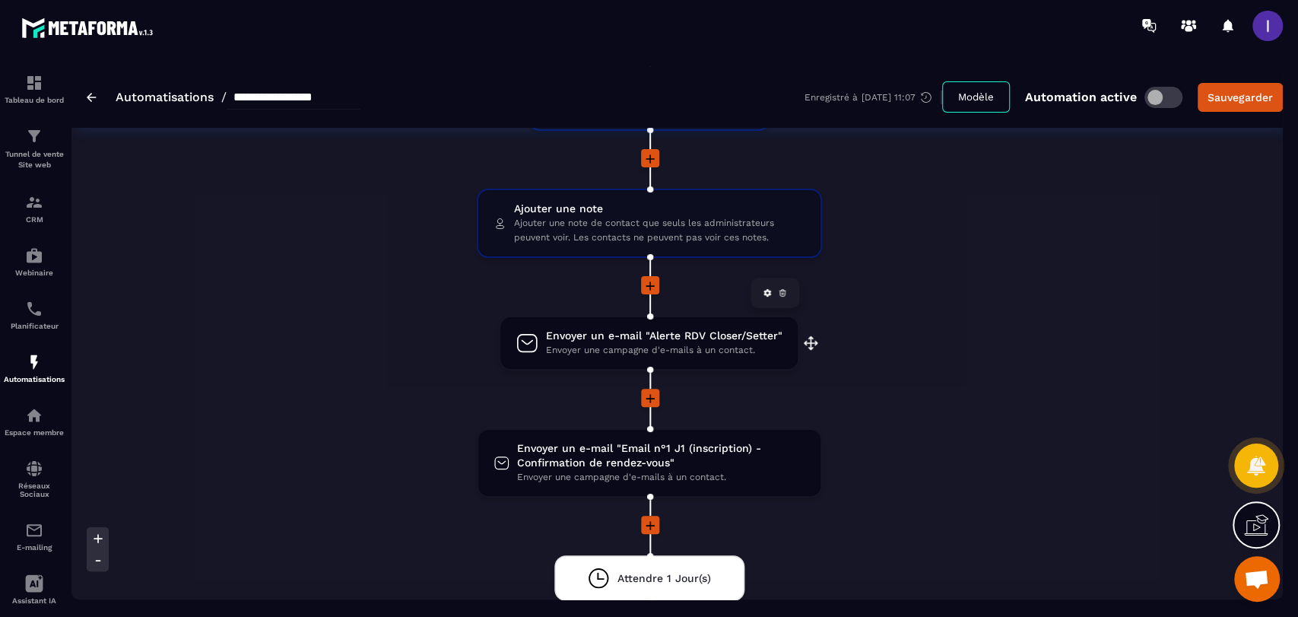
click at [629, 343] on span "Envoyer une campagne d'e-mails à un contact." at bounding box center [664, 350] width 236 height 14
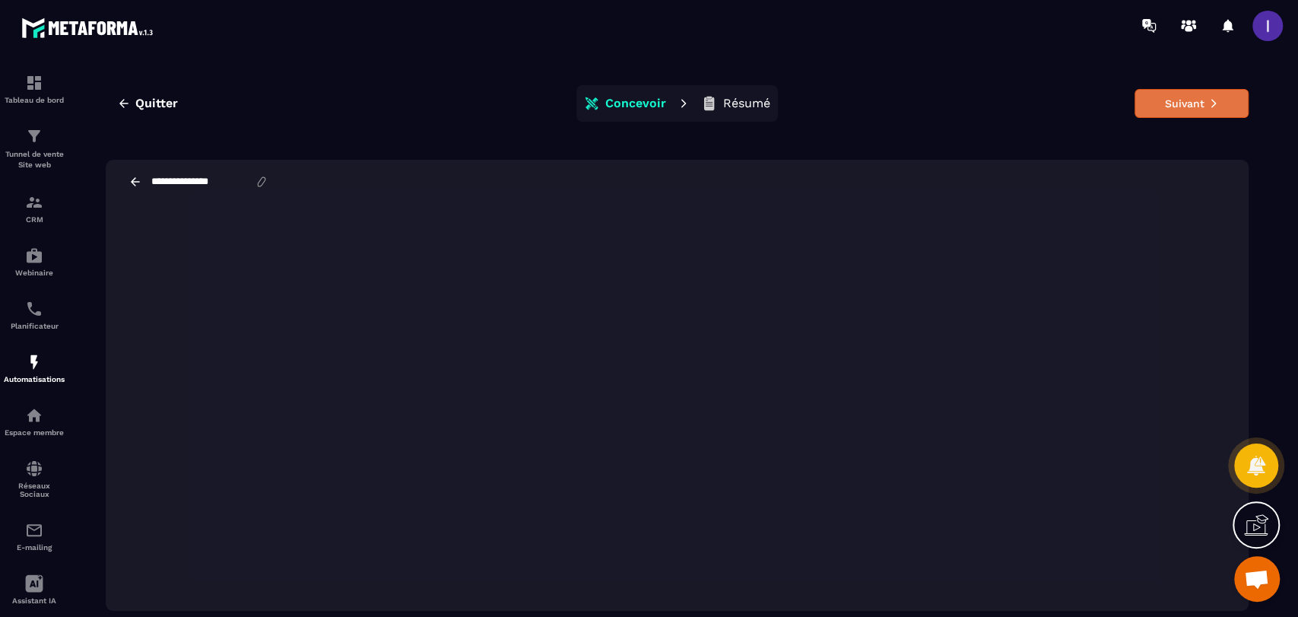
click at [1156, 97] on button "Suivant" at bounding box center [1191, 103] width 114 height 29
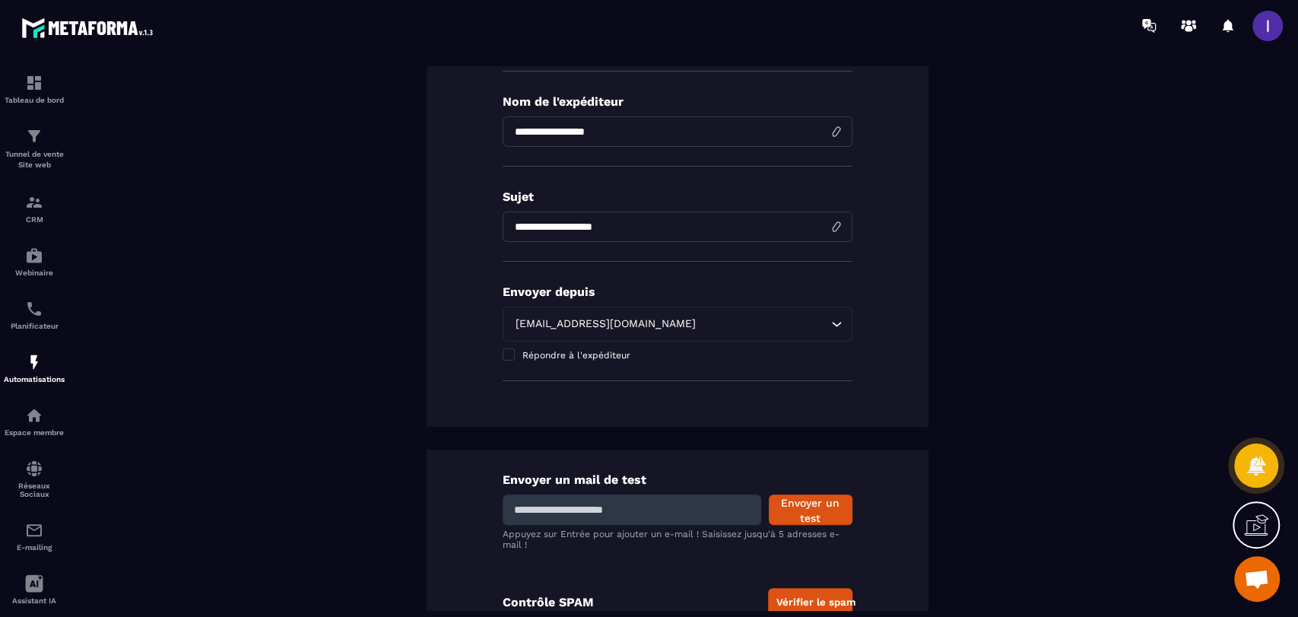
scroll to position [279, 0]
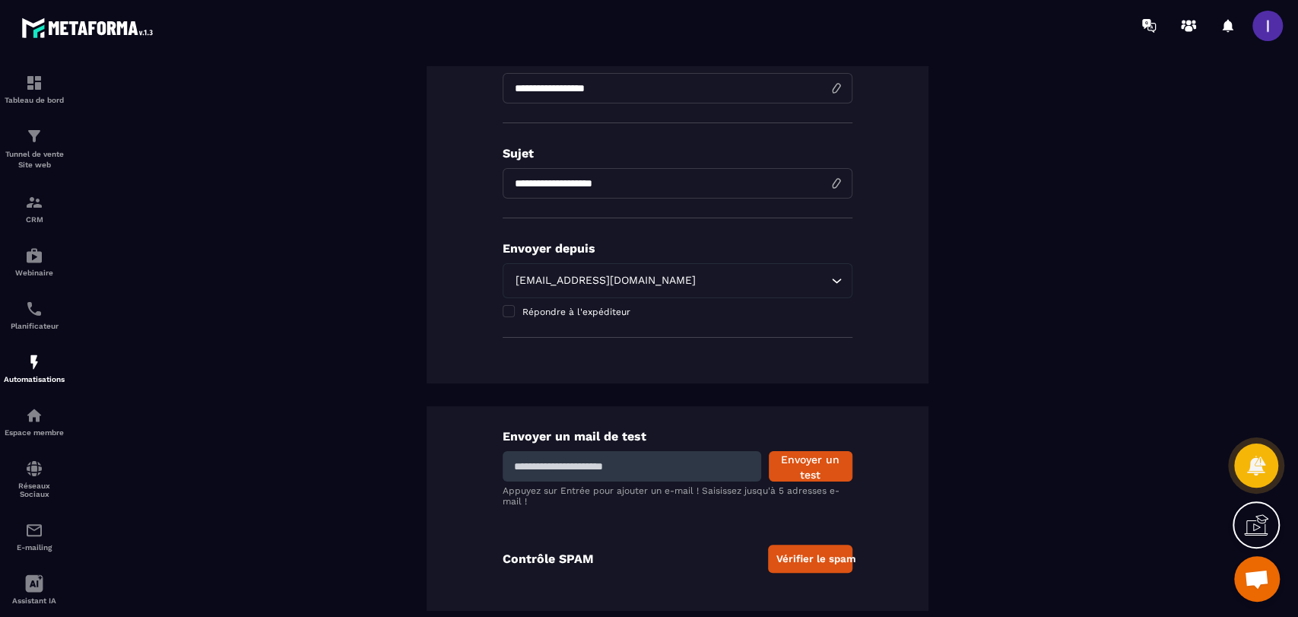
click at [677, 475] on input at bounding box center [632, 466] width 258 height 30
type input "**********"
click at [797, 467] on button "Envoyer un test" at bounding box center [811, 466] width 84 height 30
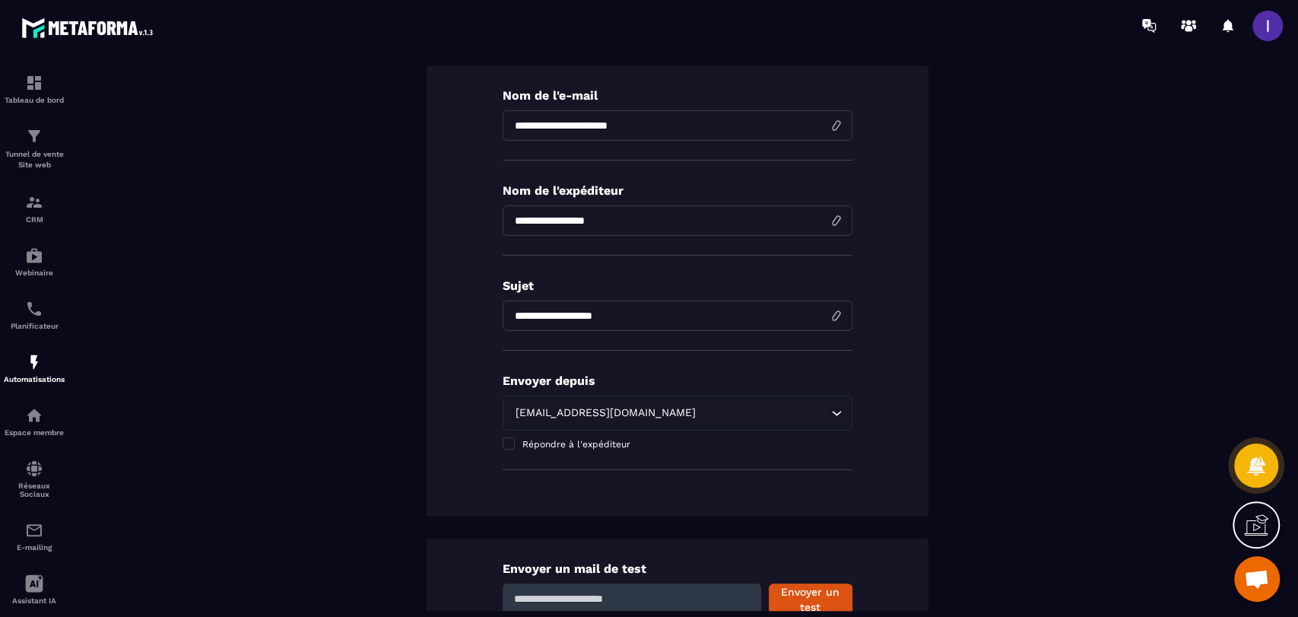
scroll to position [0, 0]
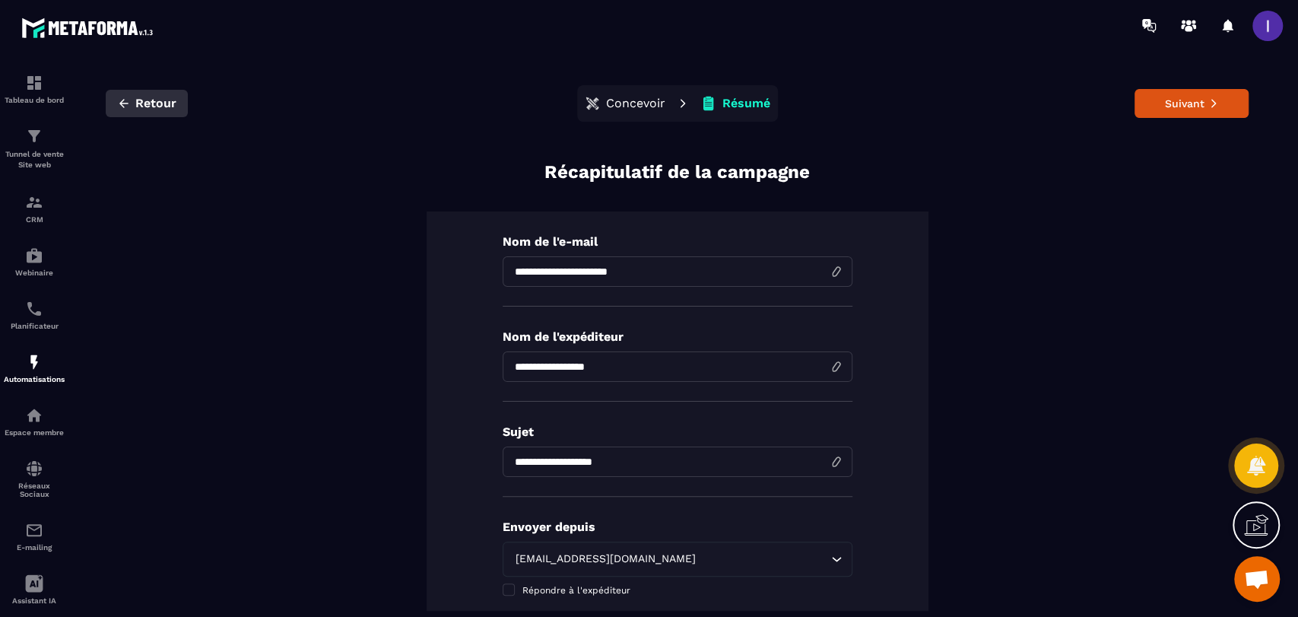
click at [161, 100] on span "Retour" at bounding box center [155, 103] width 41 height 15
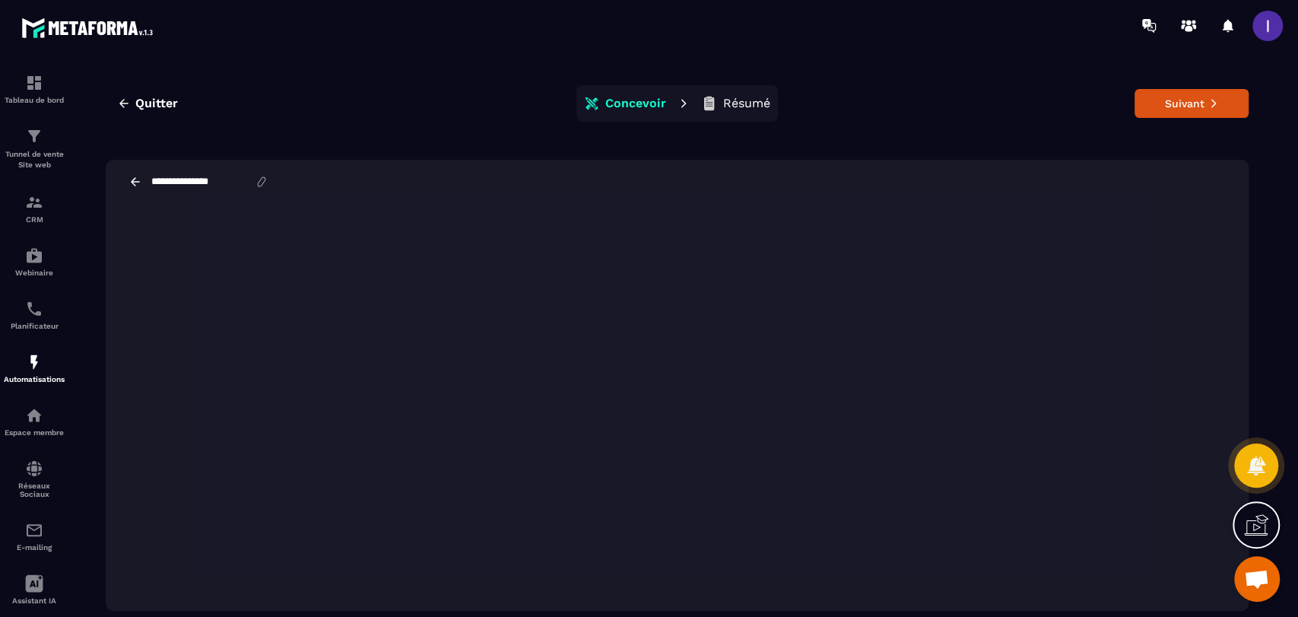
click at [268, 178] on icon at bounding box center [262, 182] width 14 height 14
click at [209, 180] on input "**********" at bounding box center [202, 182] width 105 height 12
type input "**********"
click at [420, 172] on div "**********" at bounding box center [677, 182] width 1143 height 44
click at [1189, 105] on button "Suivant" at bounding box center [1191, 103] width 114 height 29
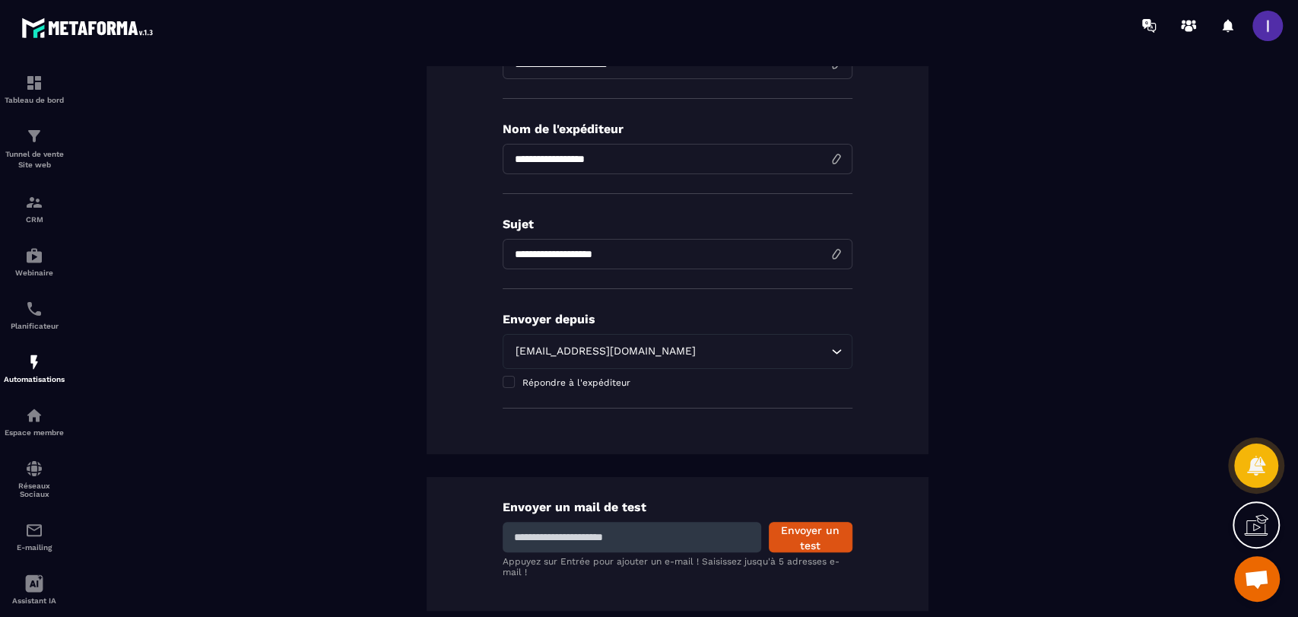
scroll to position [84, 0]
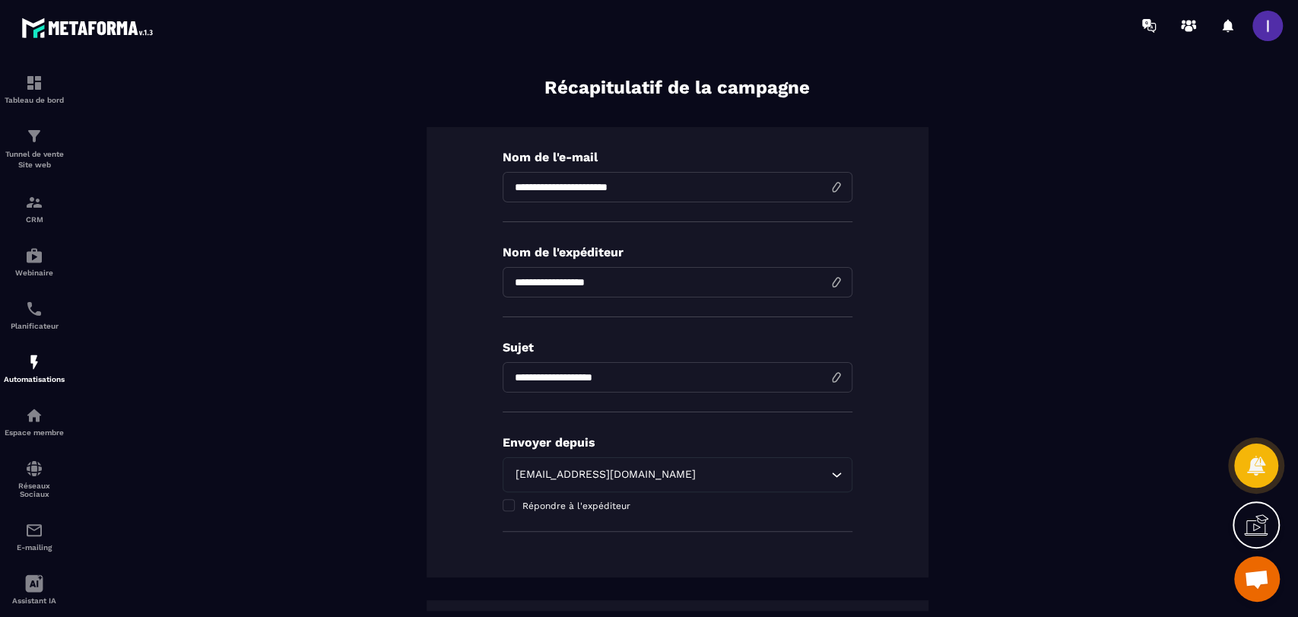
click at [828, 281] on input "**********" at bounding box center [678, 282] width 350 height 30
click at [643, 283] on input "**********" at bounding box center [678, 282] width 350 height 30
drag, startPoint x: 646, startPoint y: 285, endPoint x: 406, endPoint y: 281, distance: 240.3
click at [406, 281] on div "**********" at bounding box center [677, 439] width 1143 height 729
click at [649, 182] on input "**********" at bounding box center [678, 187] width 350 height 30
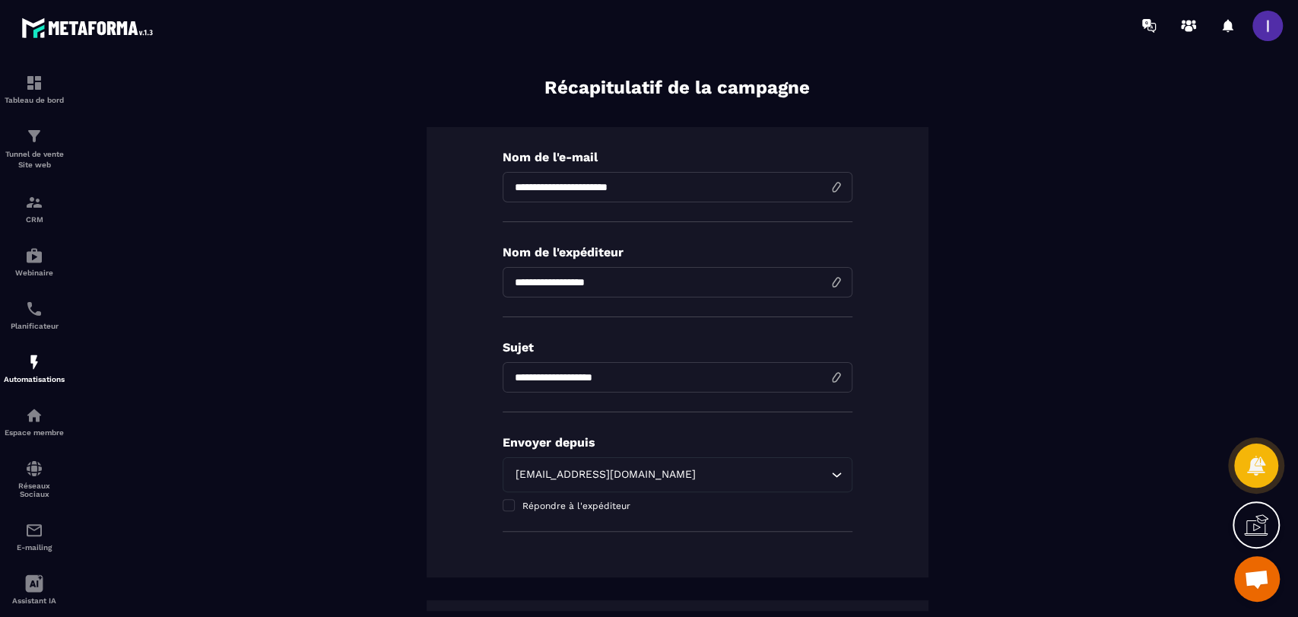
drag, startPoint x: 667, startPoint y: 184, endPoint x: 336, endPoint y: 209, distance: 332.4
click at [336, 209] on div "**********" at bounding box center [677, 439] width 1143 height 729
click at [668, 189] on input "**********" at bounding box center [678, 187] width 350 height 30
click at [652, 279] on input "**********" at bounding box center [678, 282] width 350 height 30
drag, startPoint x: 650, startPoint y: 281, endPoint x: 499, endPoint y: 284, distance: 151.3
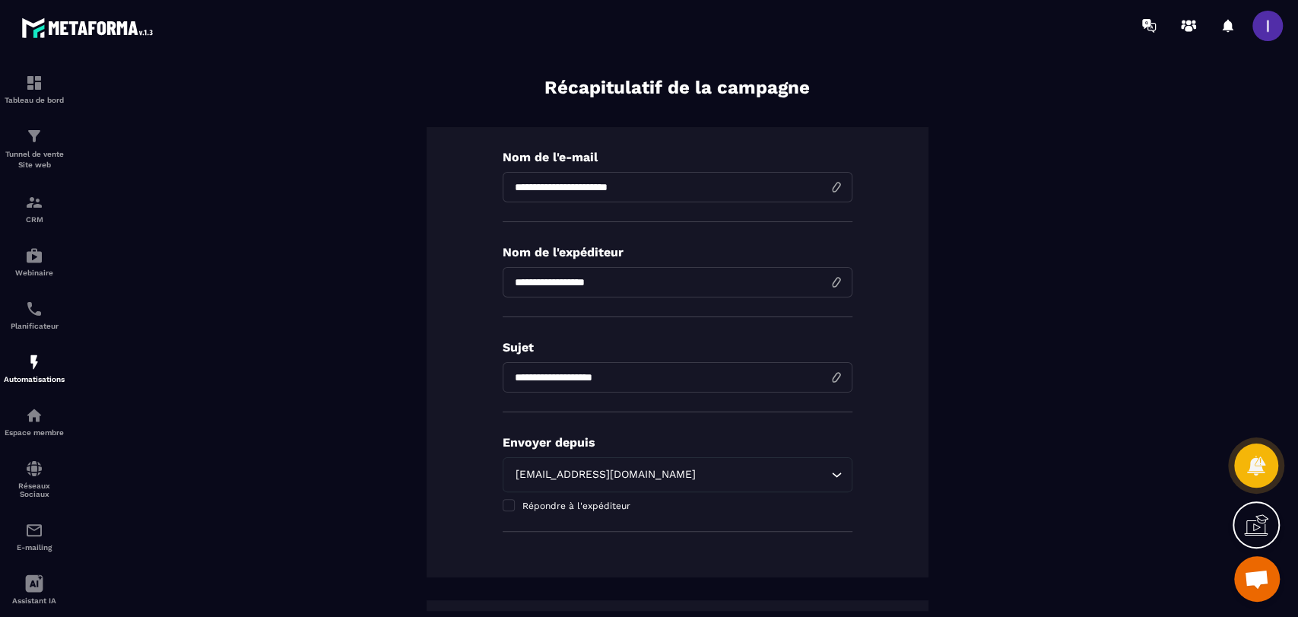
click at [503, 284] on input "**********" at bounding box center [678, 282] width 350 height 30
type input "**********"
click at [753, 251] on p "Nom de l'expéditeur" at bounding box center [678, 252] width 350 height 14
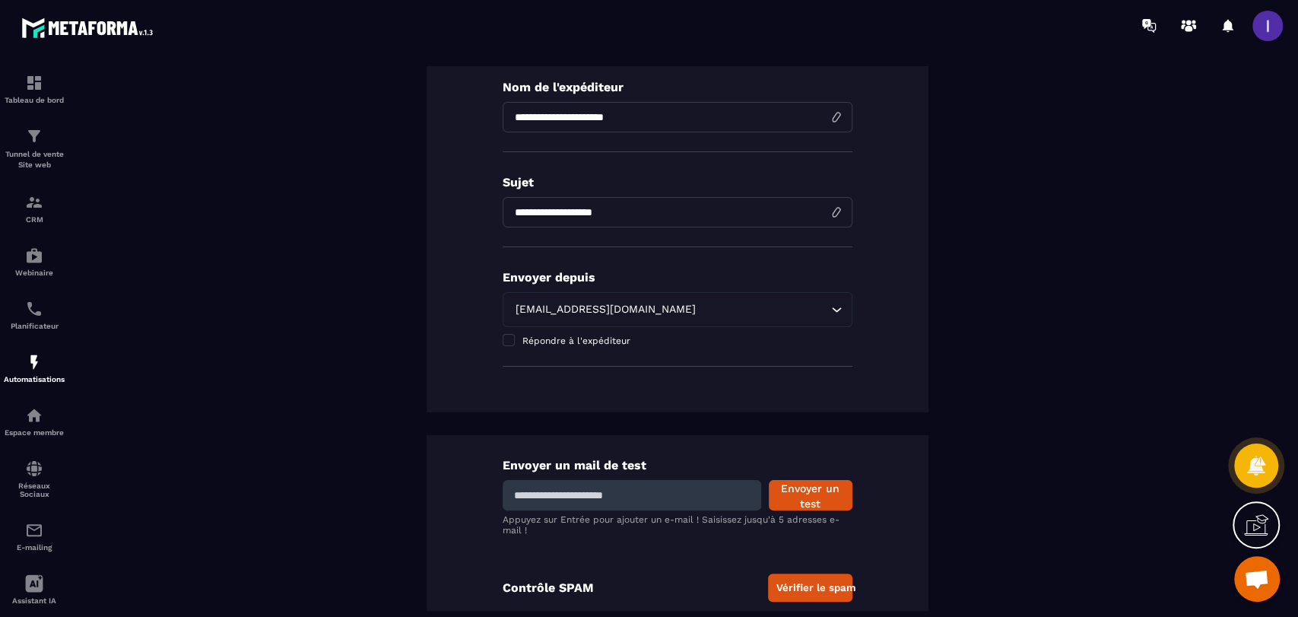
scroll to position [253, 0]
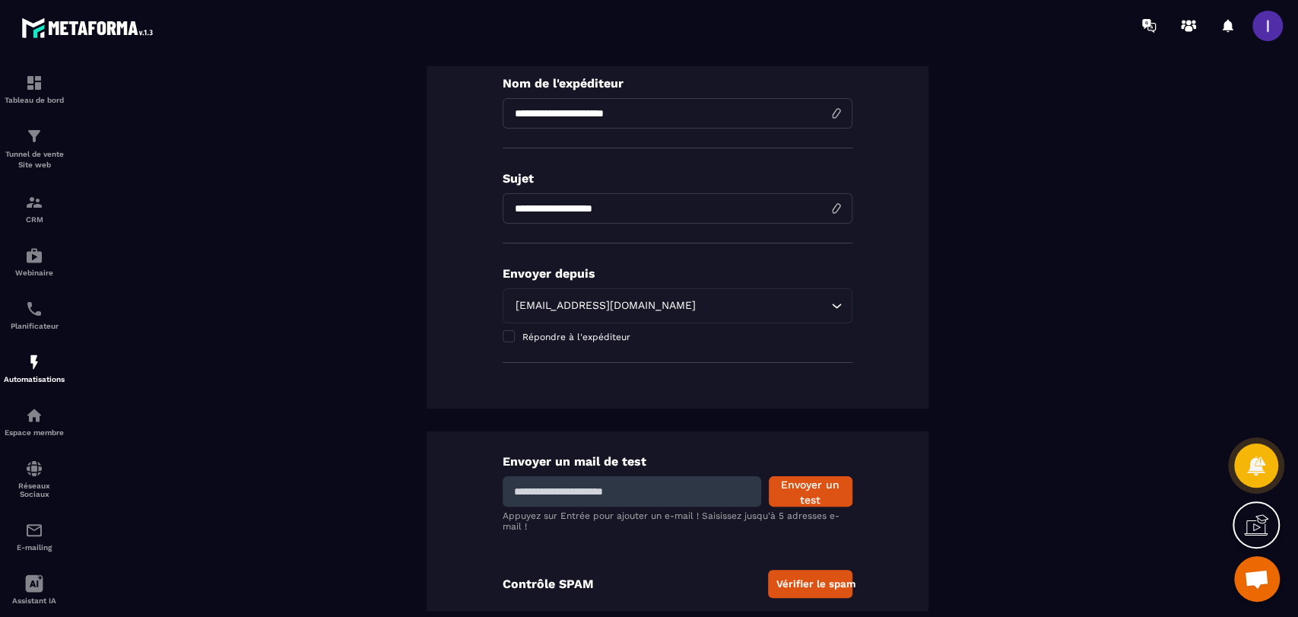
click at [626, 211] on input "**********" at bounding box center [678, 208] width 350 height 30
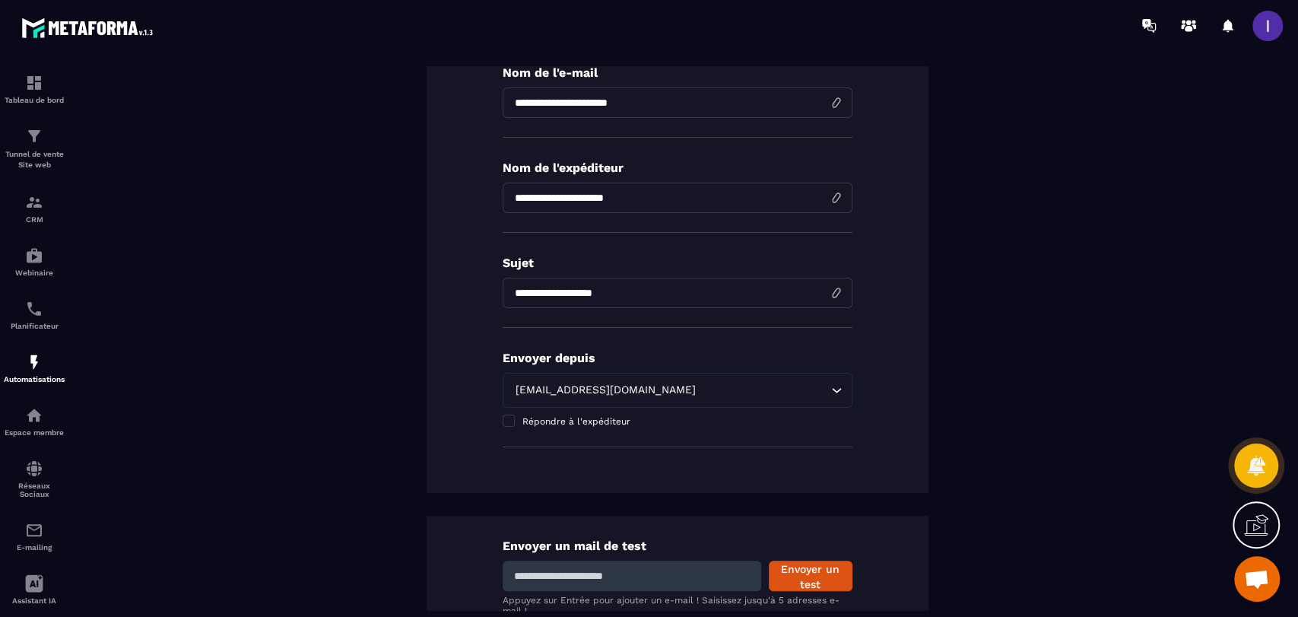
click at [834, 294] on input "**********" at bounding box center [678, 292] width 350 height 30
click at [828, 287] on input "**********" at bounding box center [678, 292] width 350 height 30
drag, startPoint x: 626, startPoint y: 296, endPoint x: 469, endPoint y: 295, distance: 156.6
click at [469, 295] on div "**********" at bounding box center [677, 268] width 502 height 450
type input "**********"
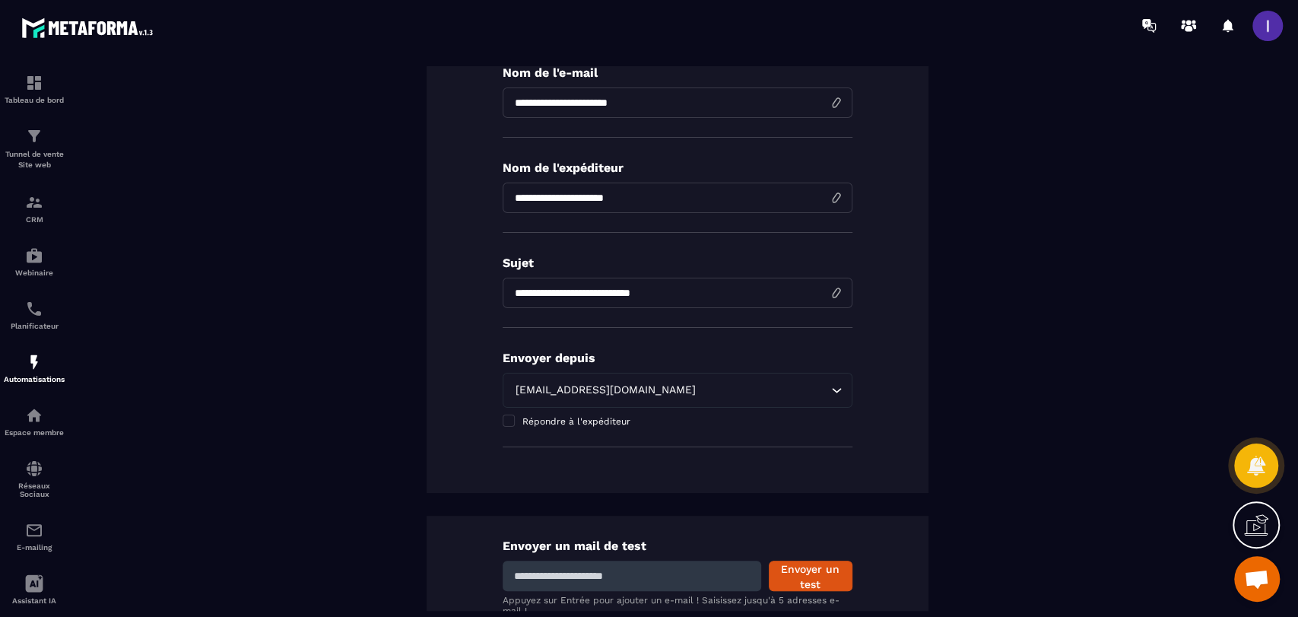
click at [827, 106] on input "**********" at bounding box center [678, 102] width 350 height 30
drag, startPoint x: 680, startPoint y: 104, endPoint x: 470, endPoint y: 105, distance: 209.8
click at [470, 105] on div "**********" at bounding box center [677, 268] width 502 height 450
click at [693, 105] on input "**********" at bounding box center [678, 102] width 350 height 30
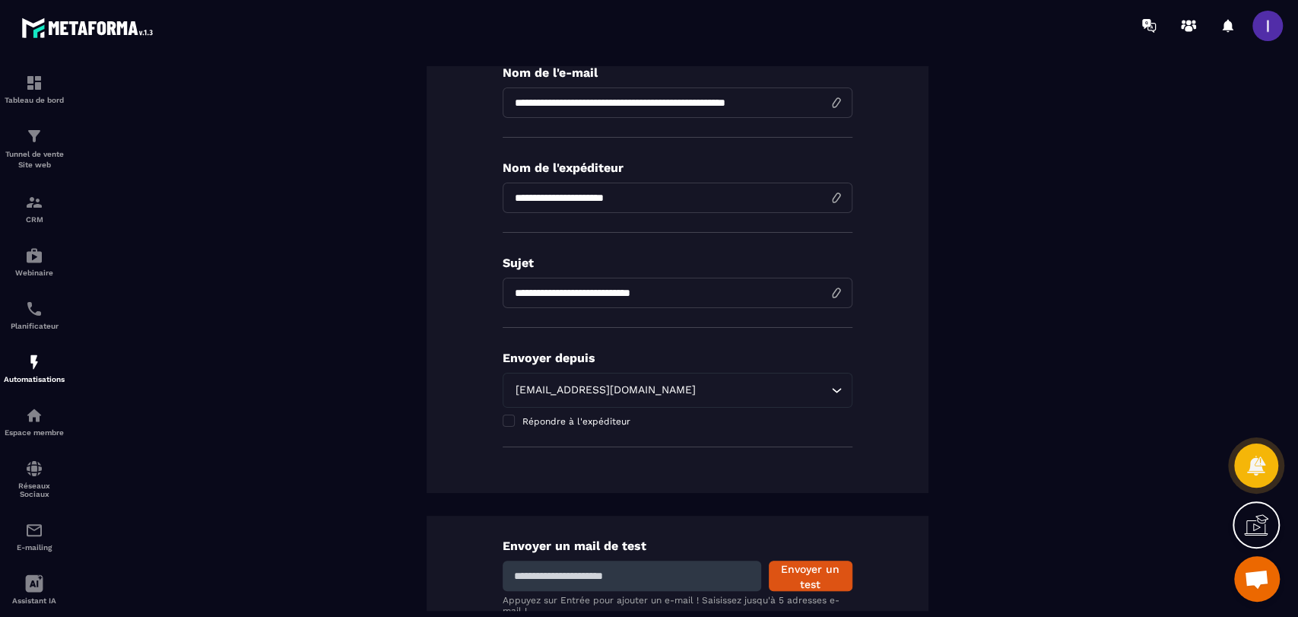
scroll to position [0, 8]
click at [532, 106] on input "**********" at bounding box center [678, 102] width 350 height 30
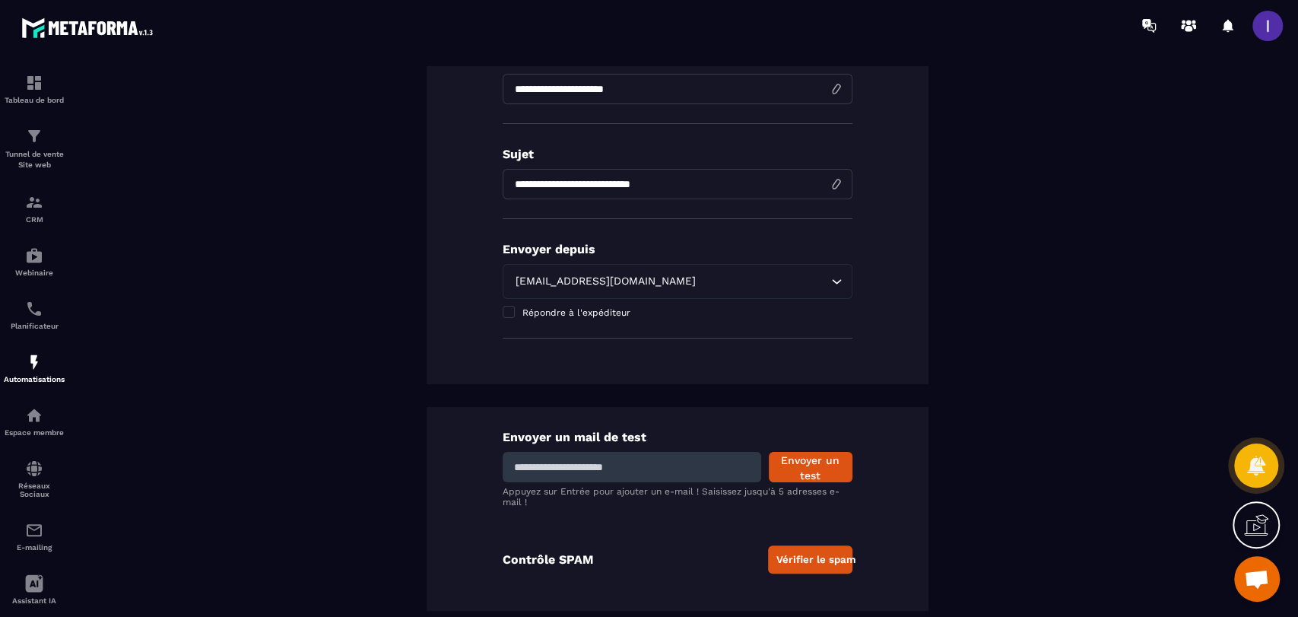
scroll to position [279, 0]
type input "**********"
click at [602, 468] on input at bounding box center [632, 466] width 258 height 30
type input "**********"
click at [823, 468] on button "Envoyer un test" at bounding box center [811, 466] width 84 height 30
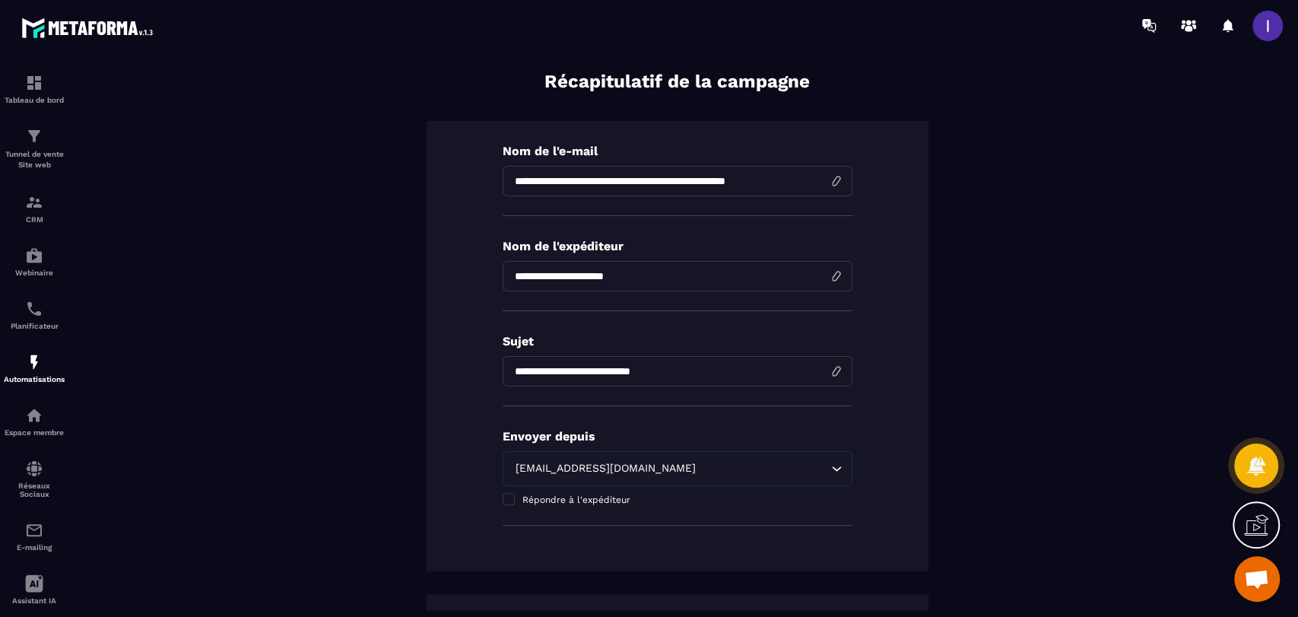
scroll to position [0, 0]
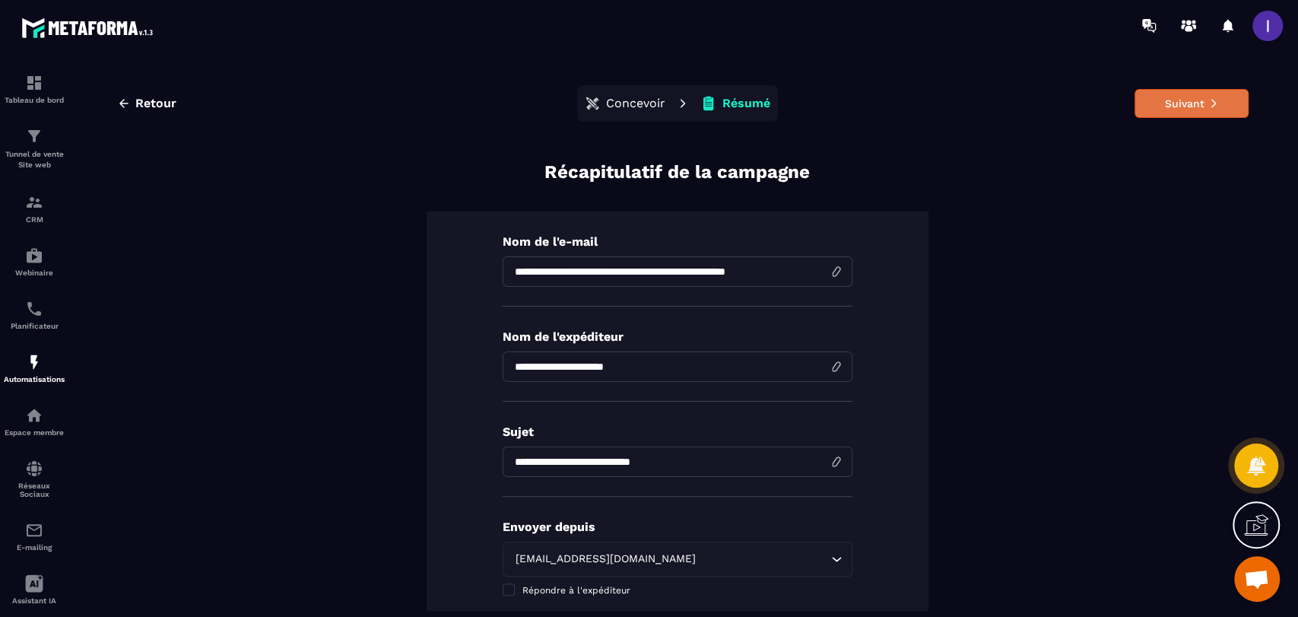
click at [1152, 99] on button "Suivant" at bounding box center [1191, 103] width 114 height 29
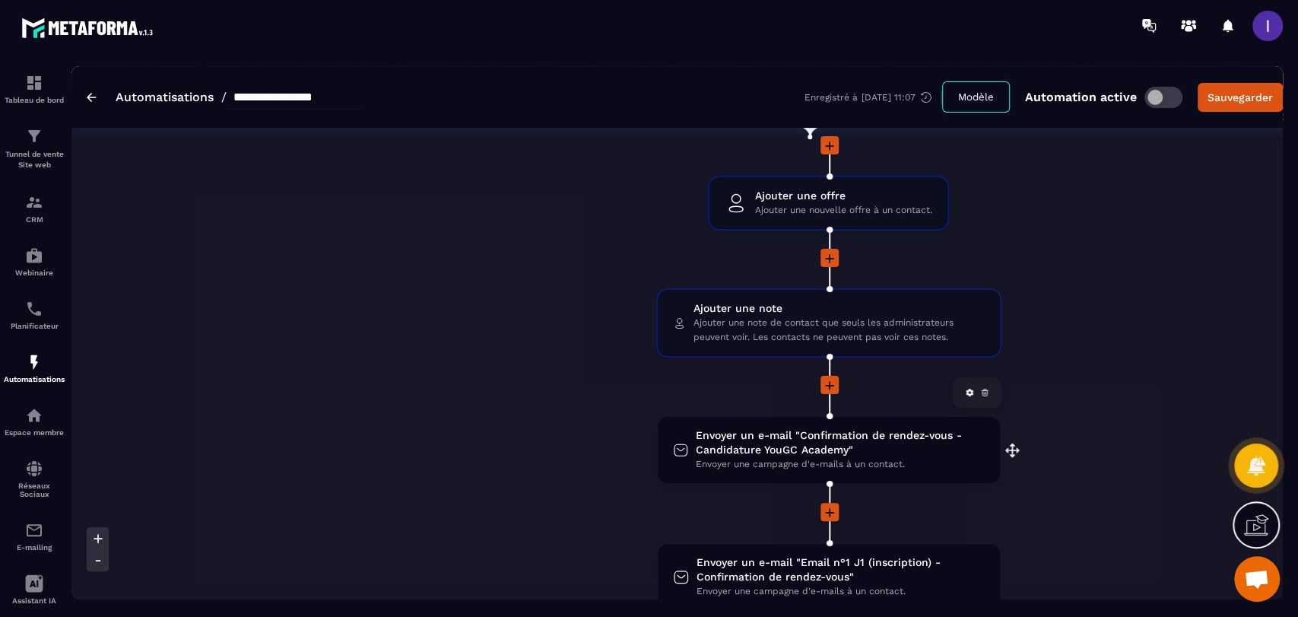
scroll to position [253, 0]
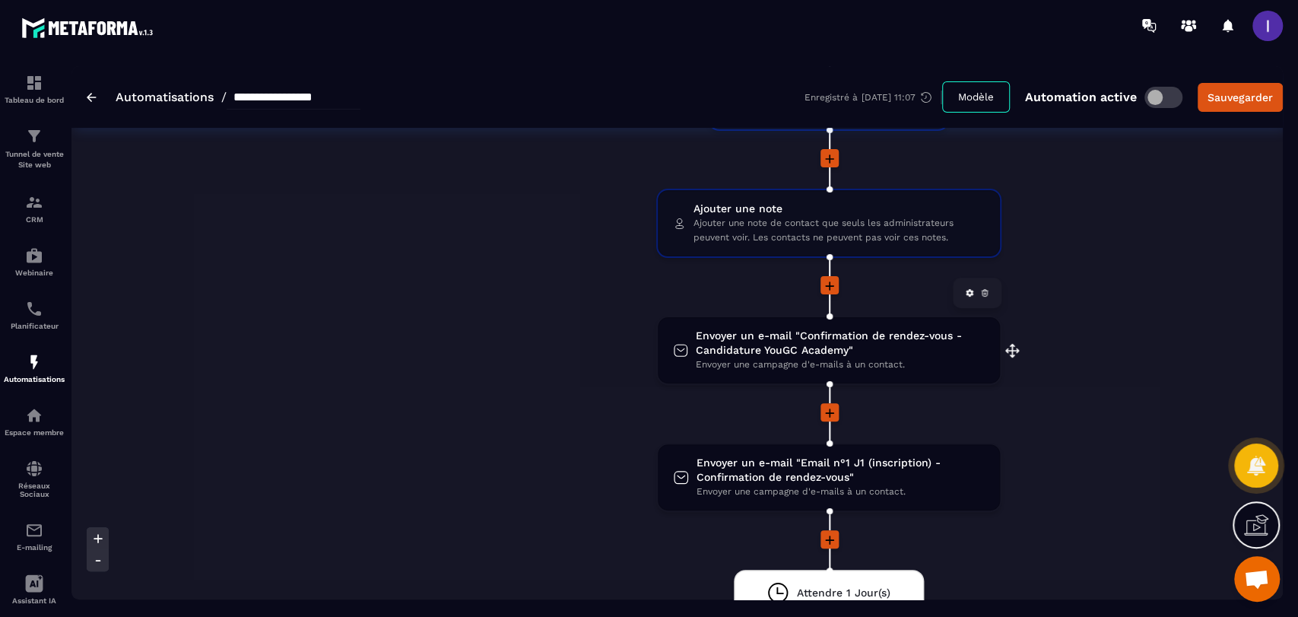
click at [770, 360] on span "Envoyer une campagne d'e-mails à un contact." at bounding box center [840, 364] width 289 height 14
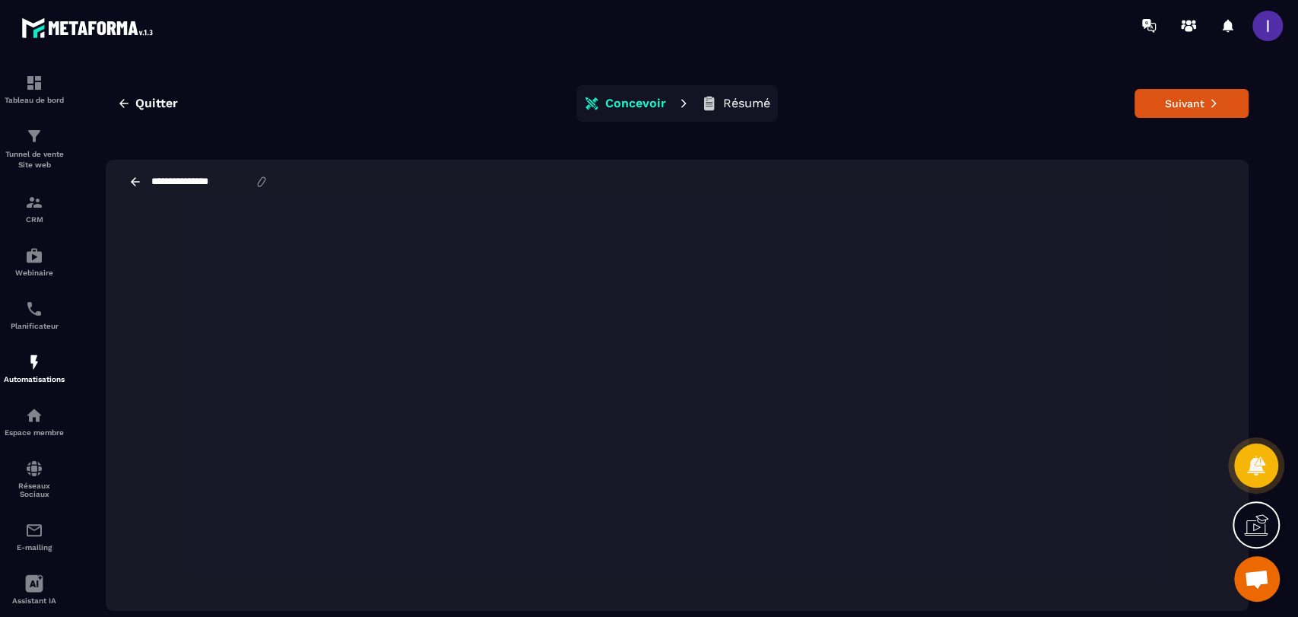
click at [749, 101] on p "Résumé" at bounding box center [746, 103] width 47 height 15
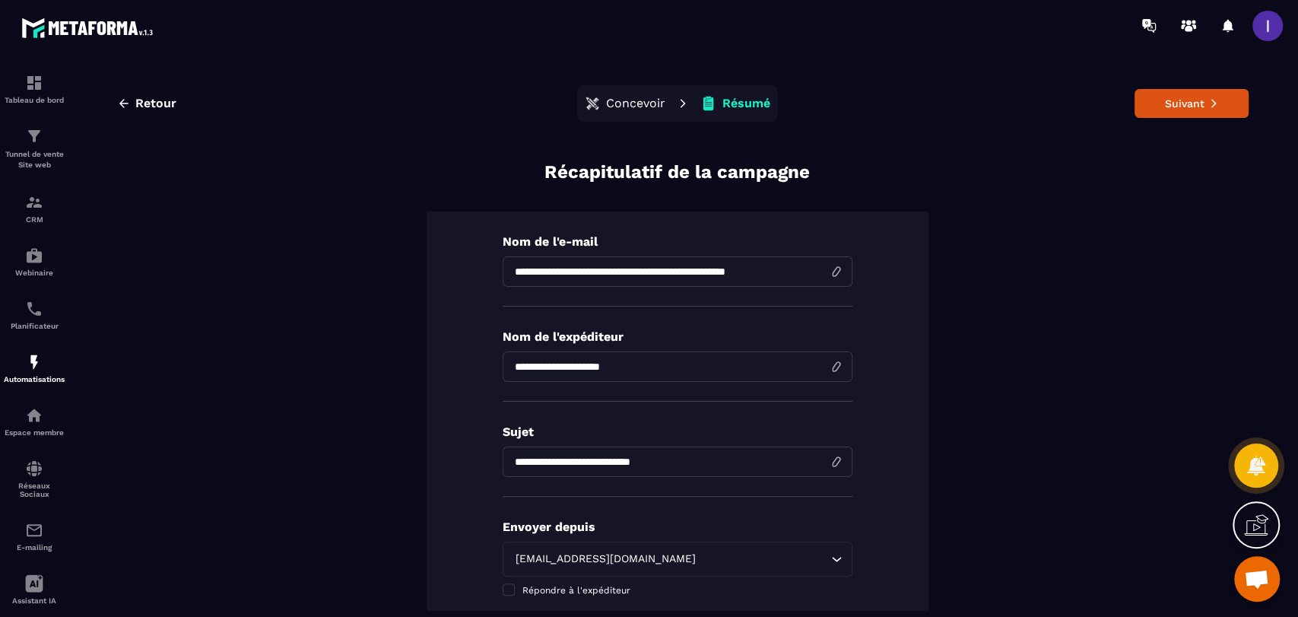
click at [1194, 62] on section "**********" at bounding box center [649, 338] width 1298 height 575
click at [1191, 106] on button "Suivant" at bounding box center [1191, 103] width 114 height 29
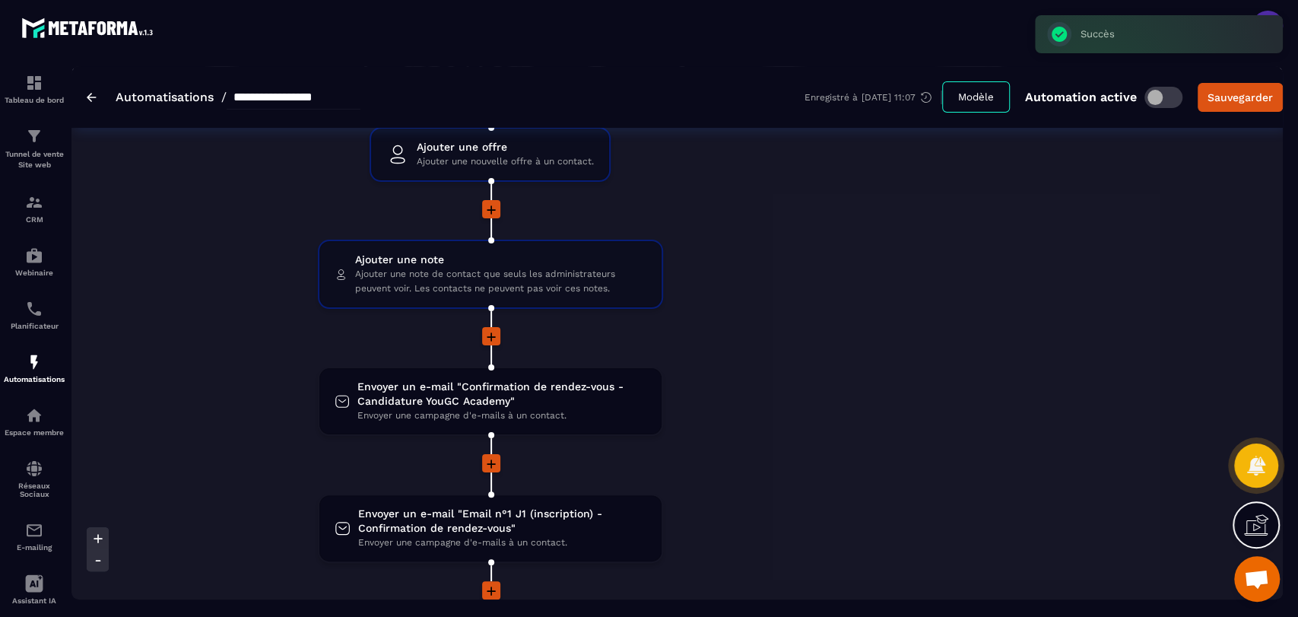
scroll to position [422, 0]
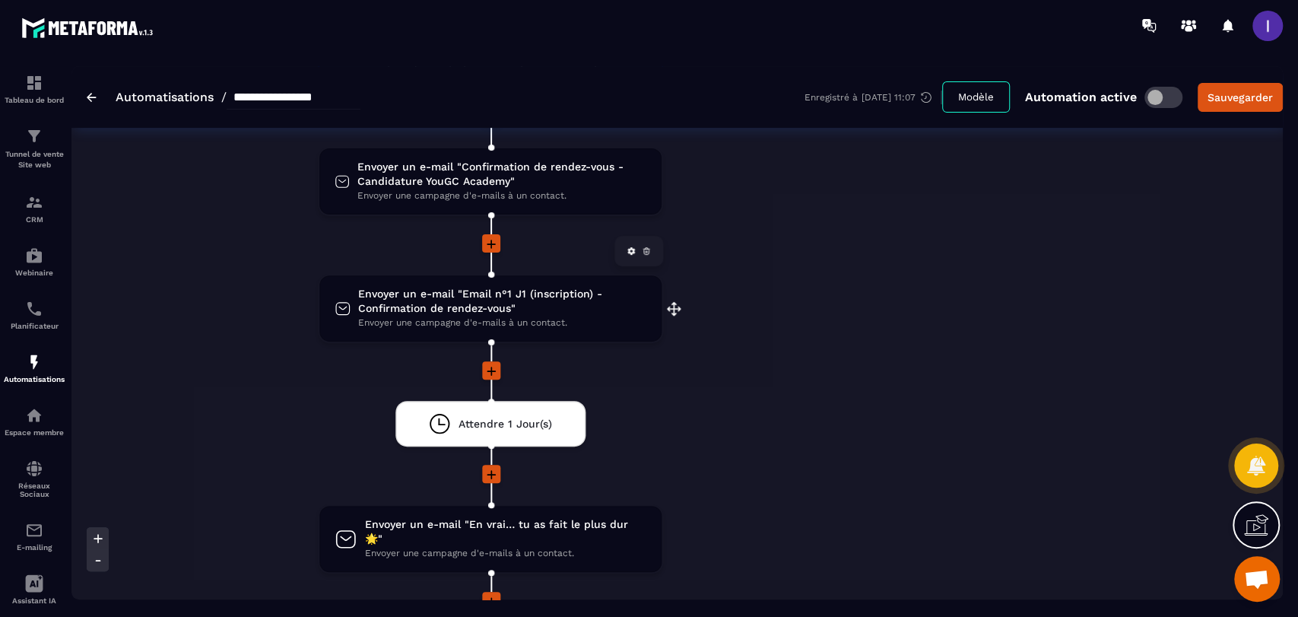
click at [408, 315] on span "Envoyer une campagne d'e-mails à un contact." at bounding box center [502, 322] width 288 height 14
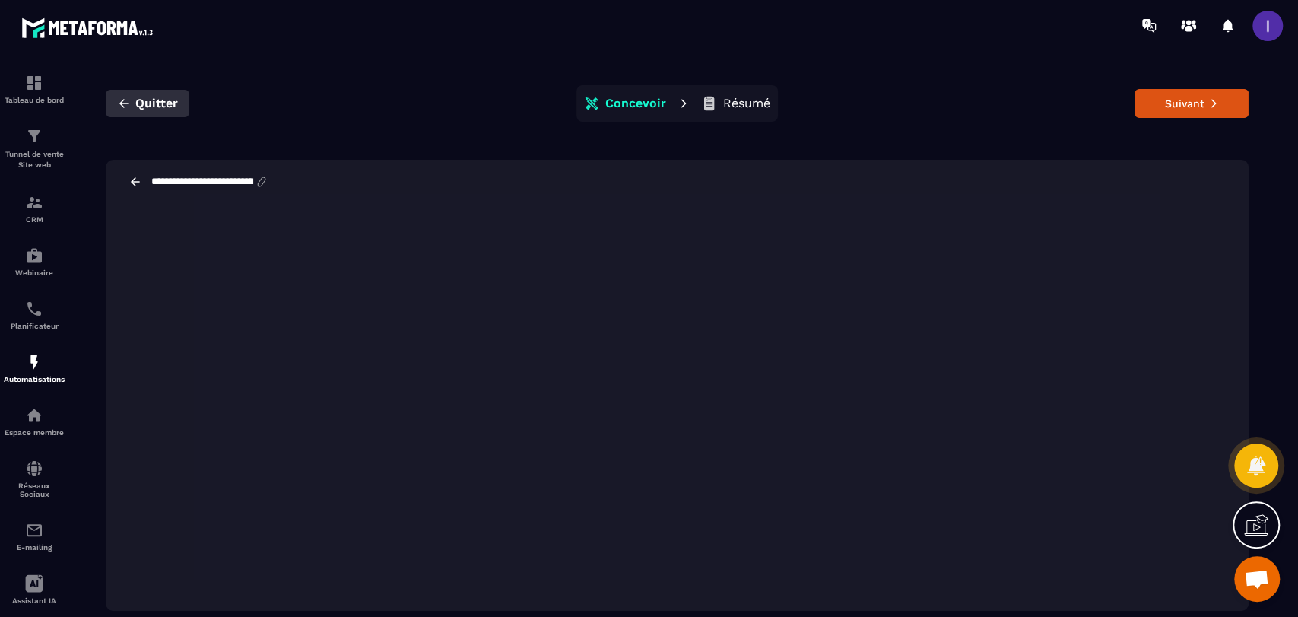
click at [117, 103] on icon "button" at bounding box center [124, 104] width 14 height 14
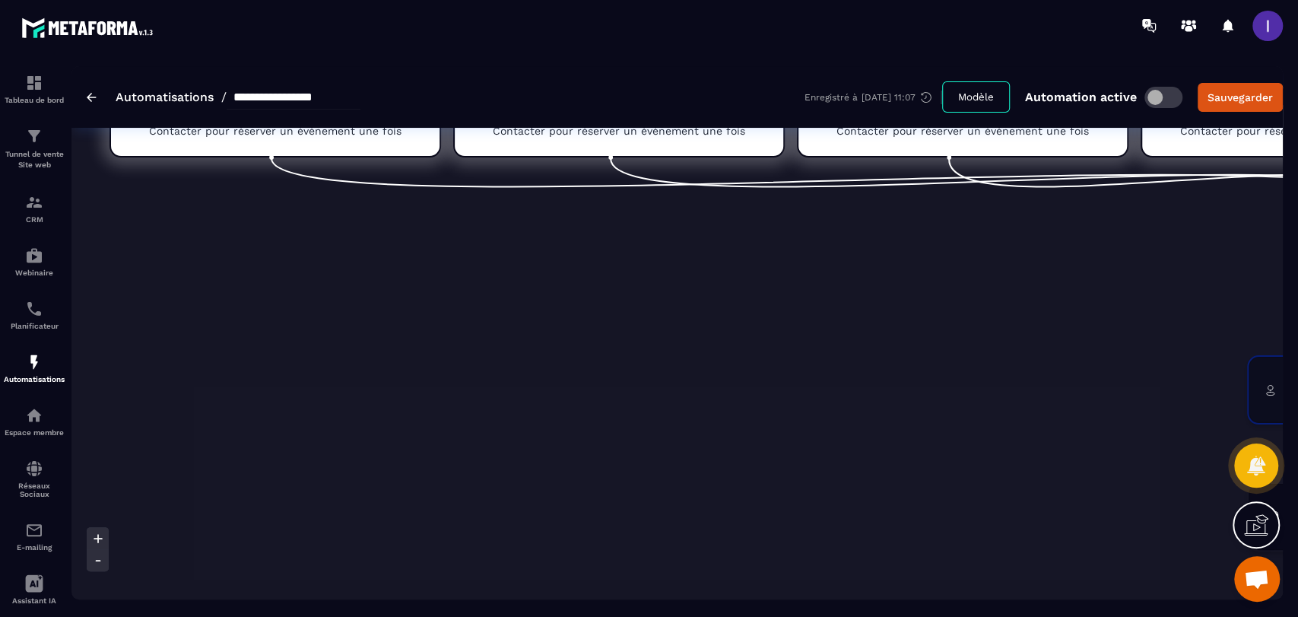
scroll to position [253, 0]
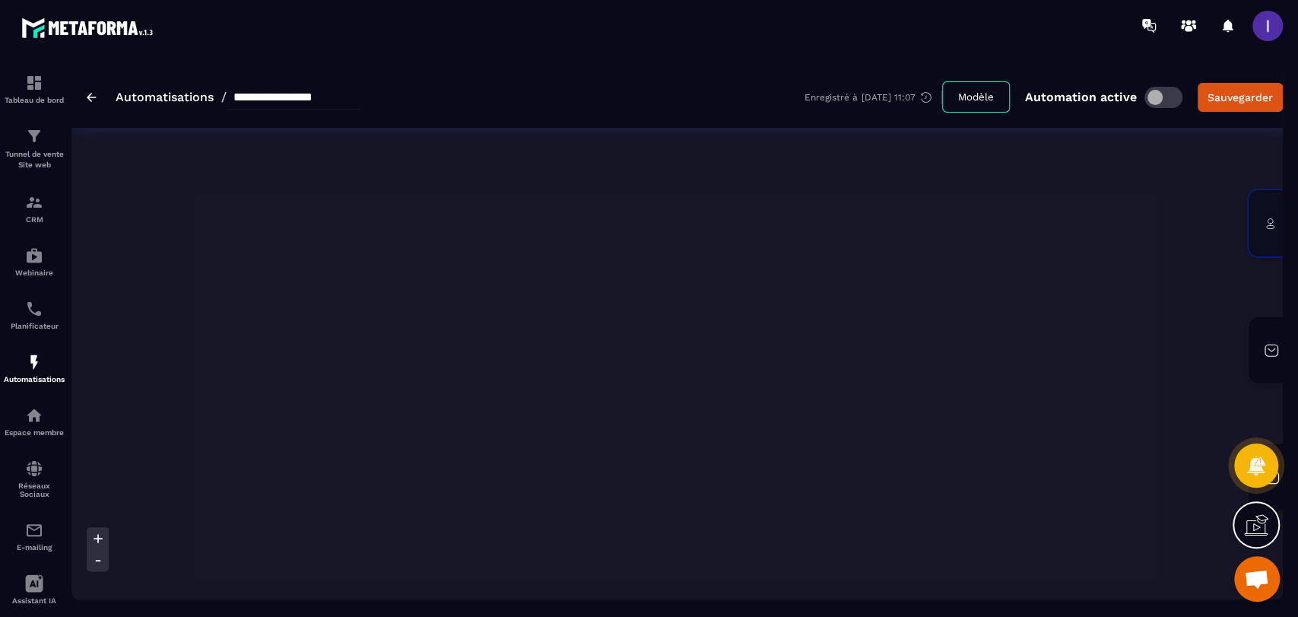
click at [1152, 100] on span at bounding box center [1163, 97] width 38 height 21
click at [1212, 93] on div "Sauvegarder" at bounding box center [1239, 97] width 65 height 15
click at [91, 98] on img at bounding box center [92, 97] width 10 height 9
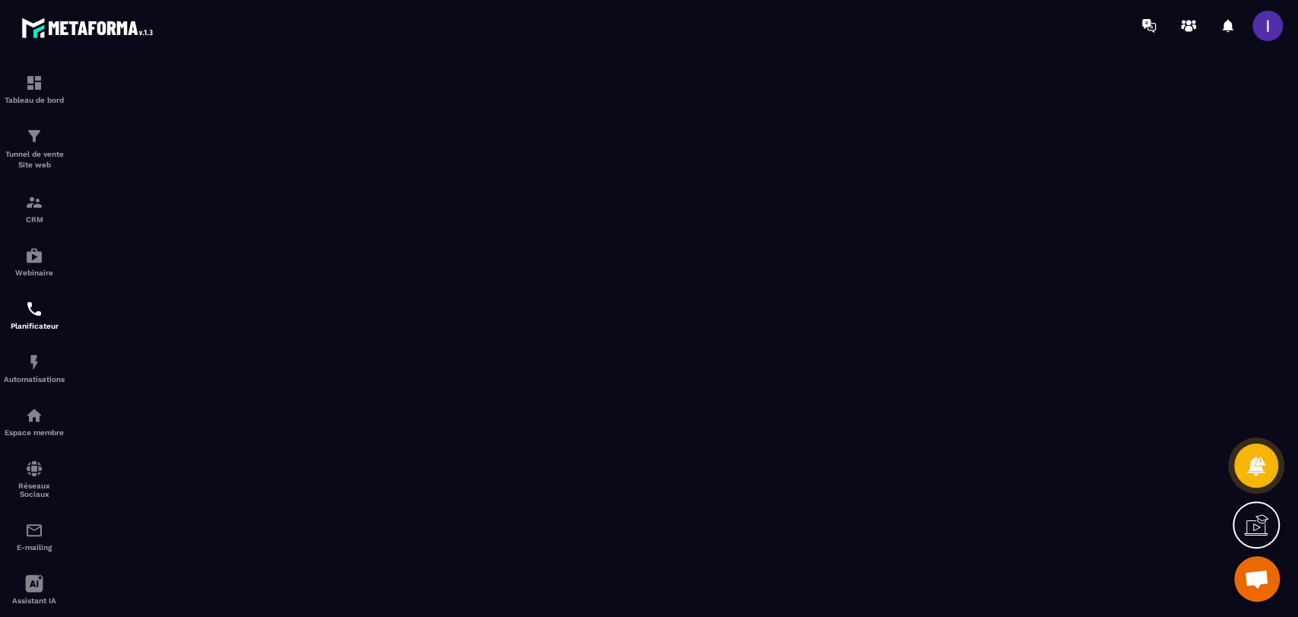
scroll to position [1059, 0]
